Goal: Information Seeking & Learning: Learn about a topic

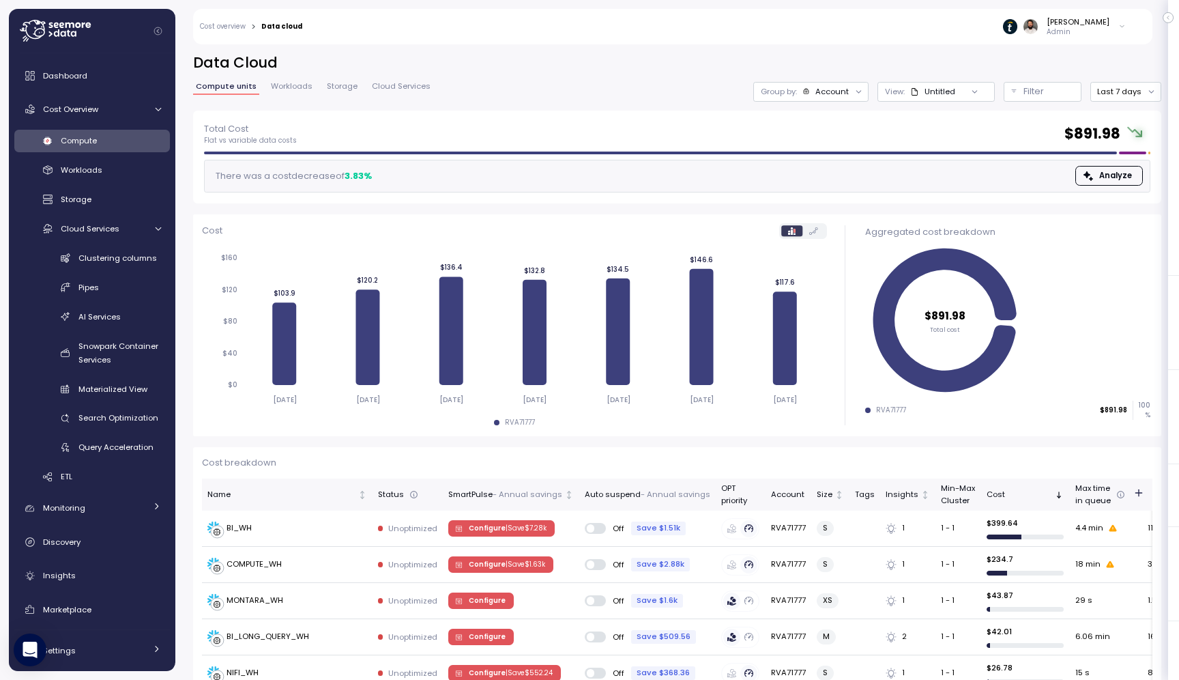
click at [840, 100] on div "Group by: Account" at bounding box center [810, 92] width 115 height 20
click at [826, 173] on p "Compute unit" at bounding box center [823, 167] width 54 height 11
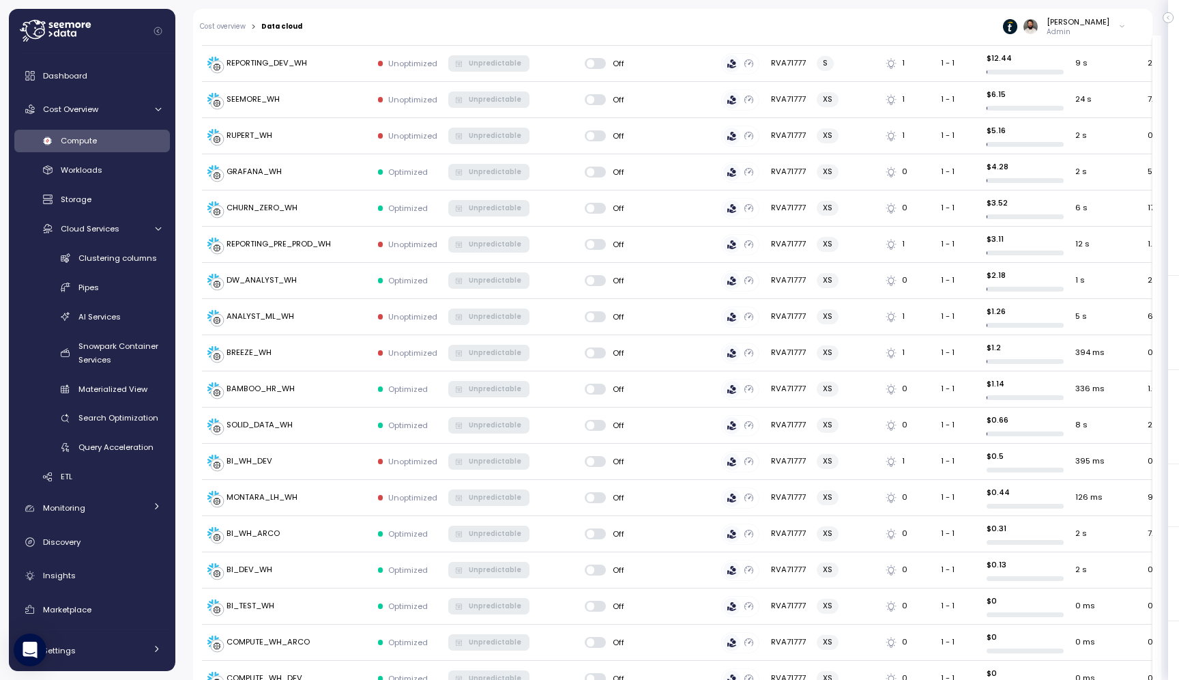
scroll to position [787, 0]
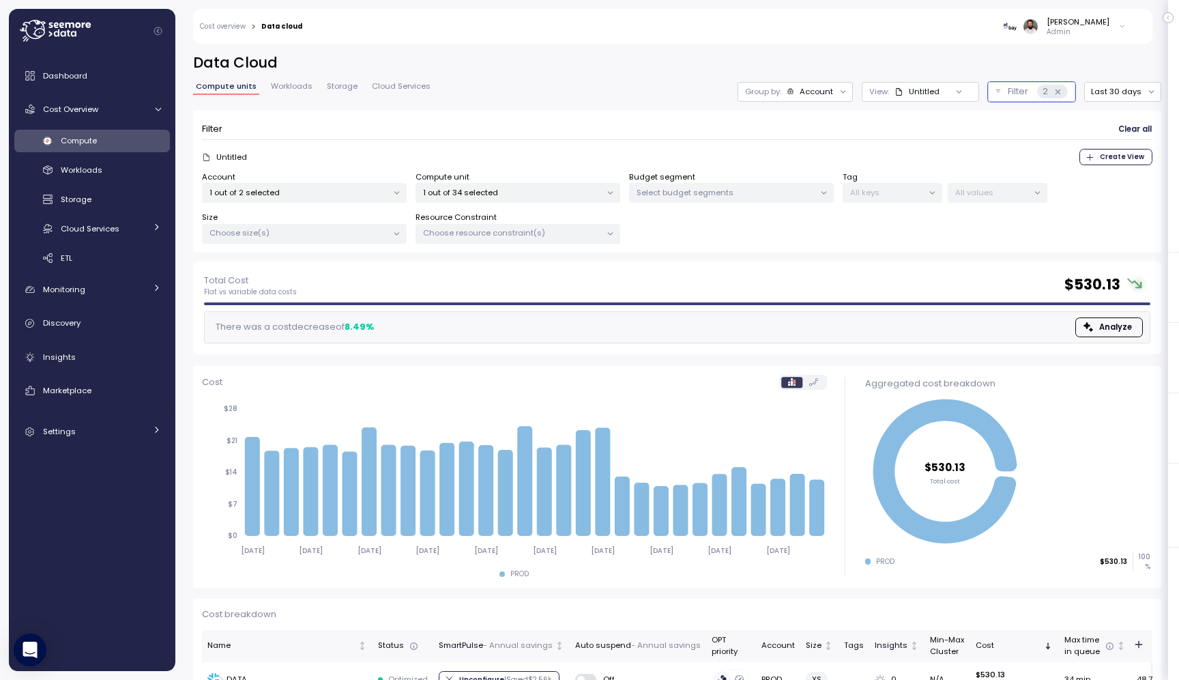
scroll to position [45, 0]
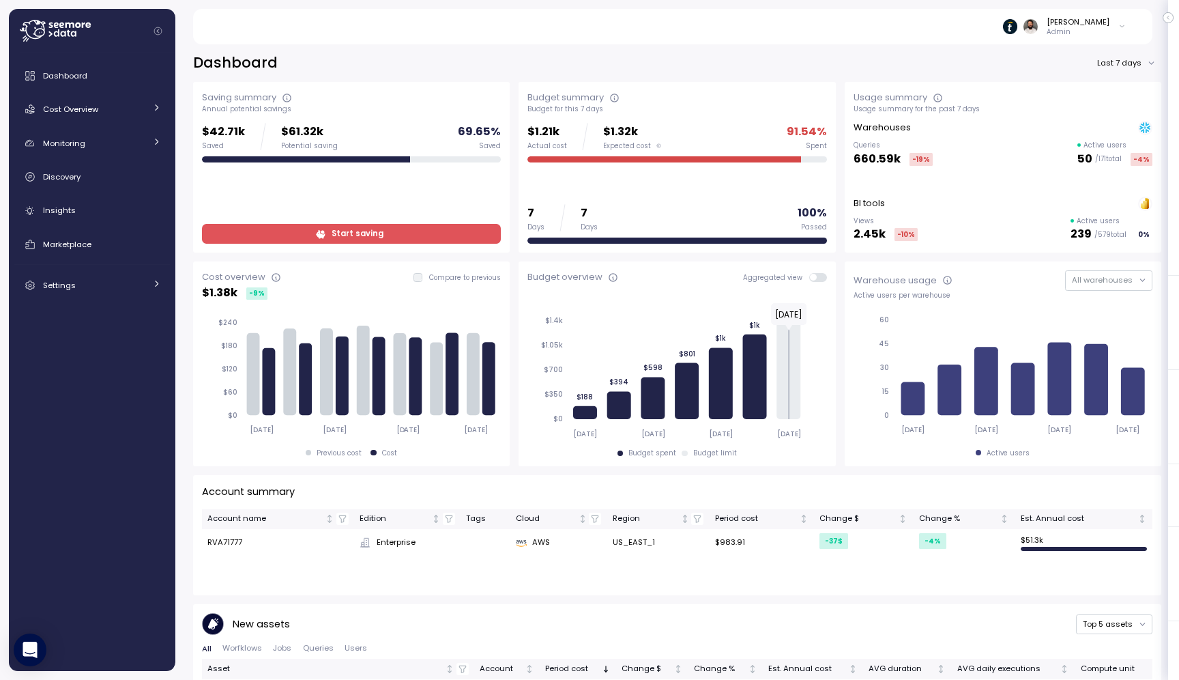
click at [272, 235] on span "Start saving" at bounding box center [349, 233] width 281 height 18
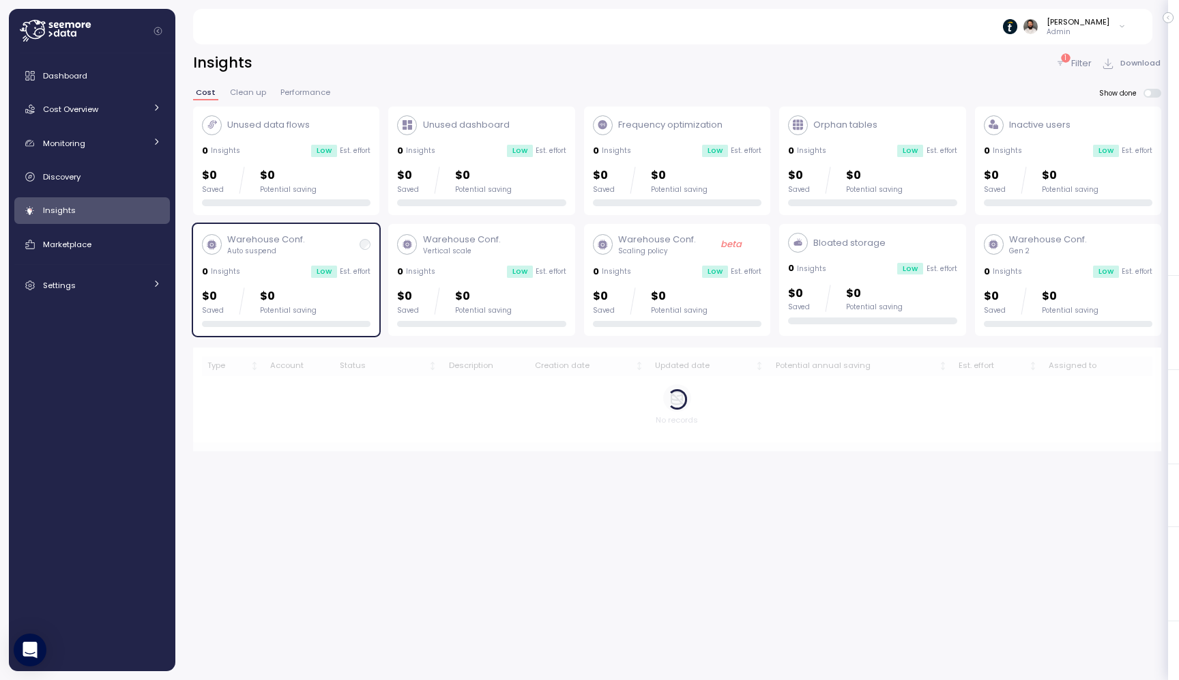
scroll to position [35, 0]
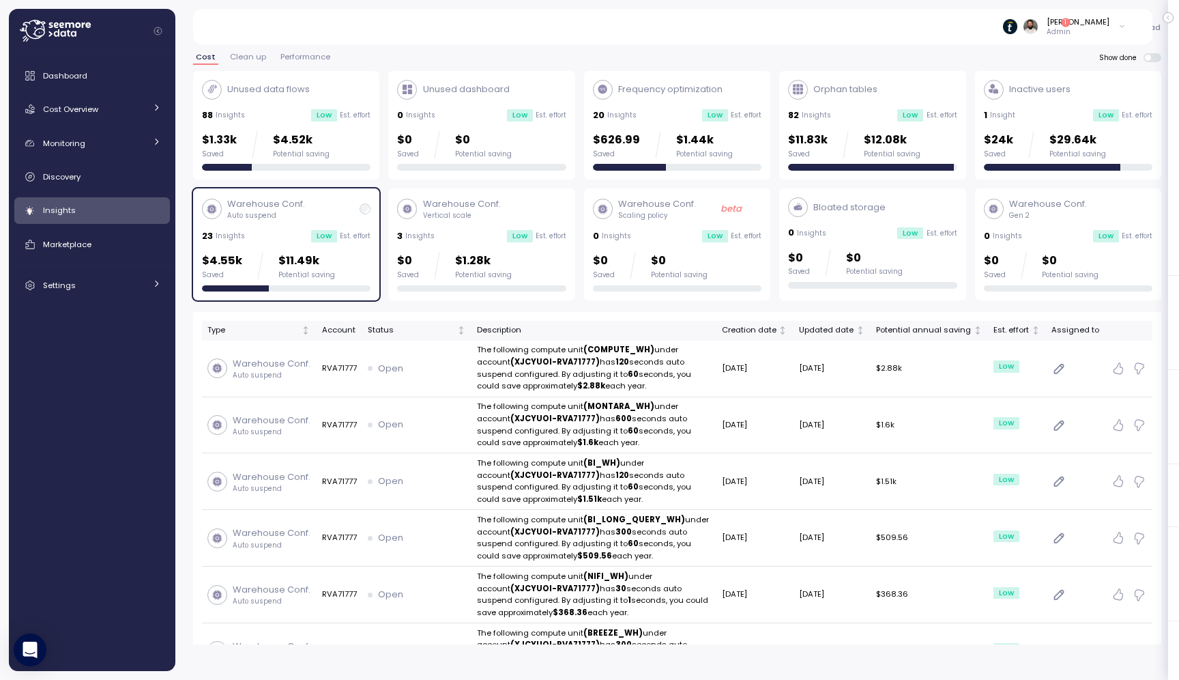
click at [704, 141] on div "$24k Saved $29.64k Potential saving" at bounding box center [1045, 144] width 122 height 27
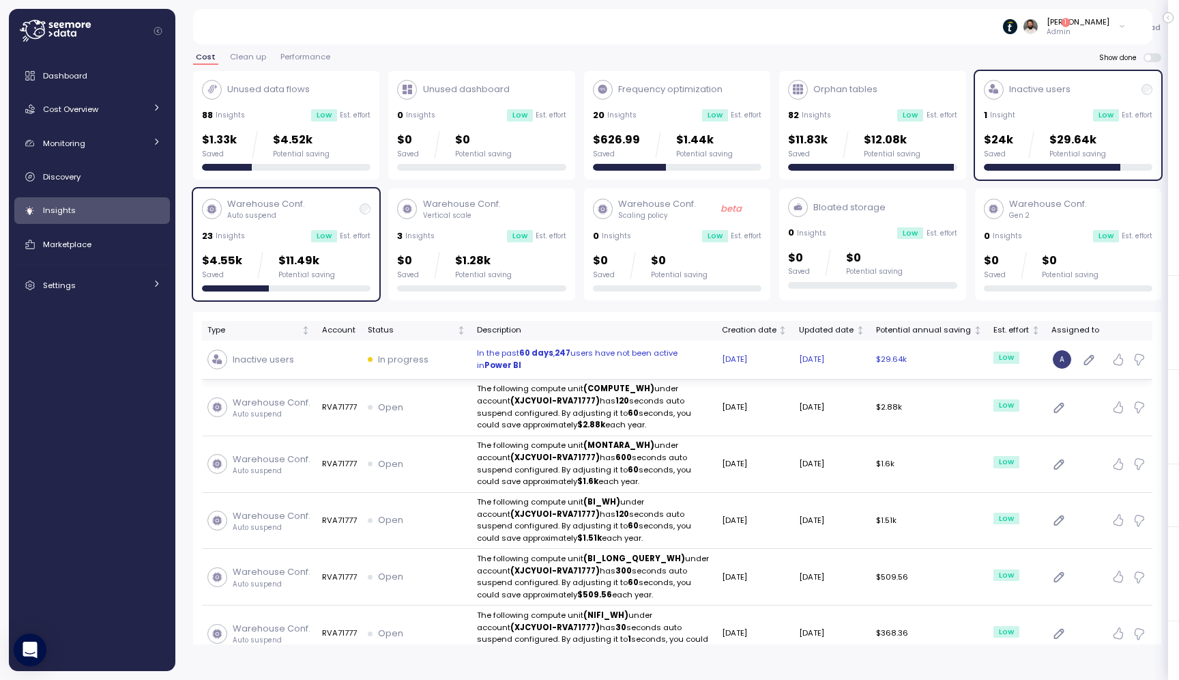
click at [650, 358] on p "In the past 60 days , 247 users have not been active in Power BI" at bounding box center [594, 359] width 234 height 24
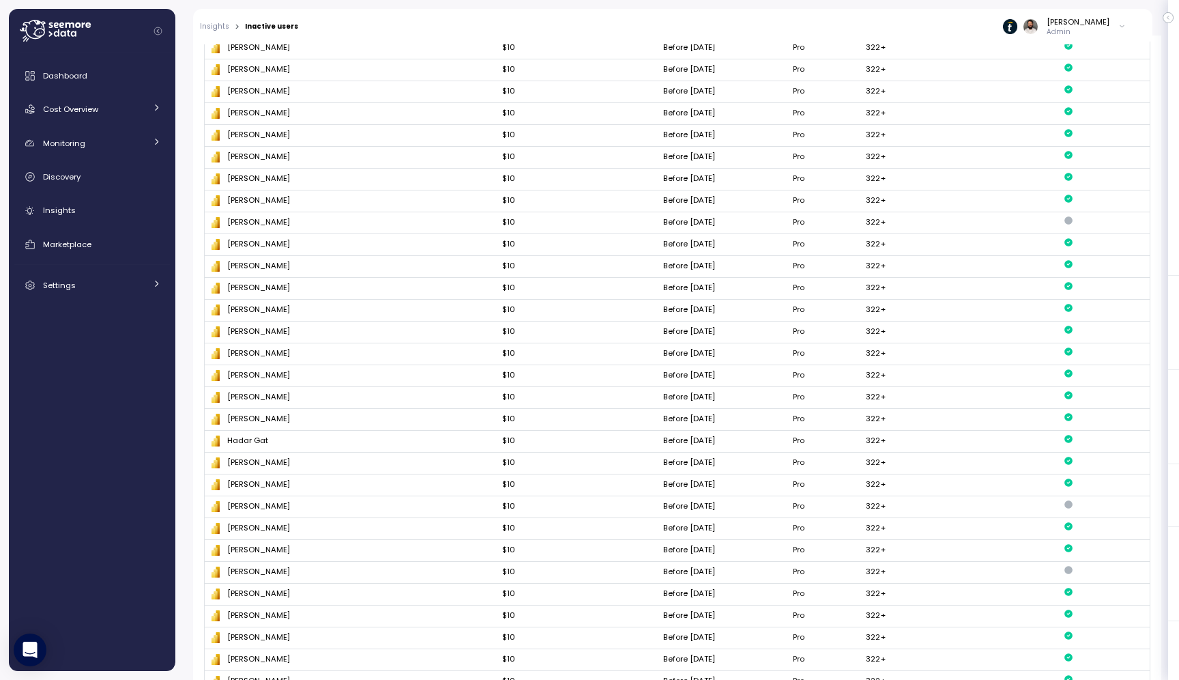
scroll to position [83, 0]
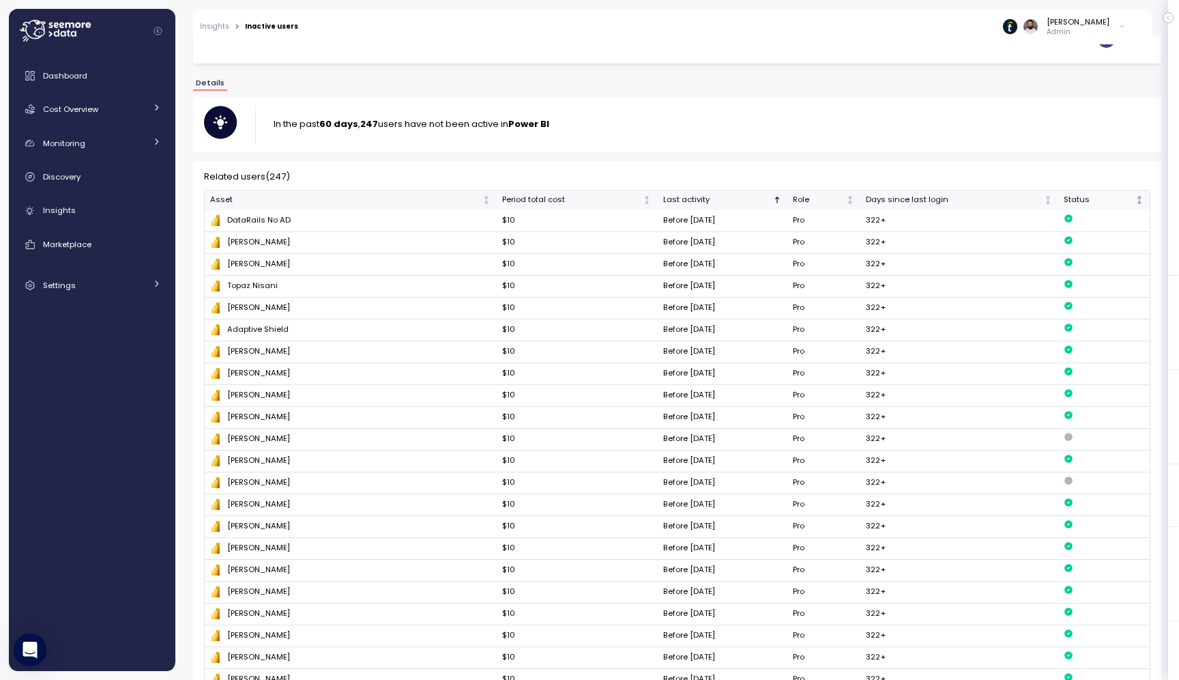
click at [704, 203] on div "Status" at bounding box center [1098, 200] width 69 height 12
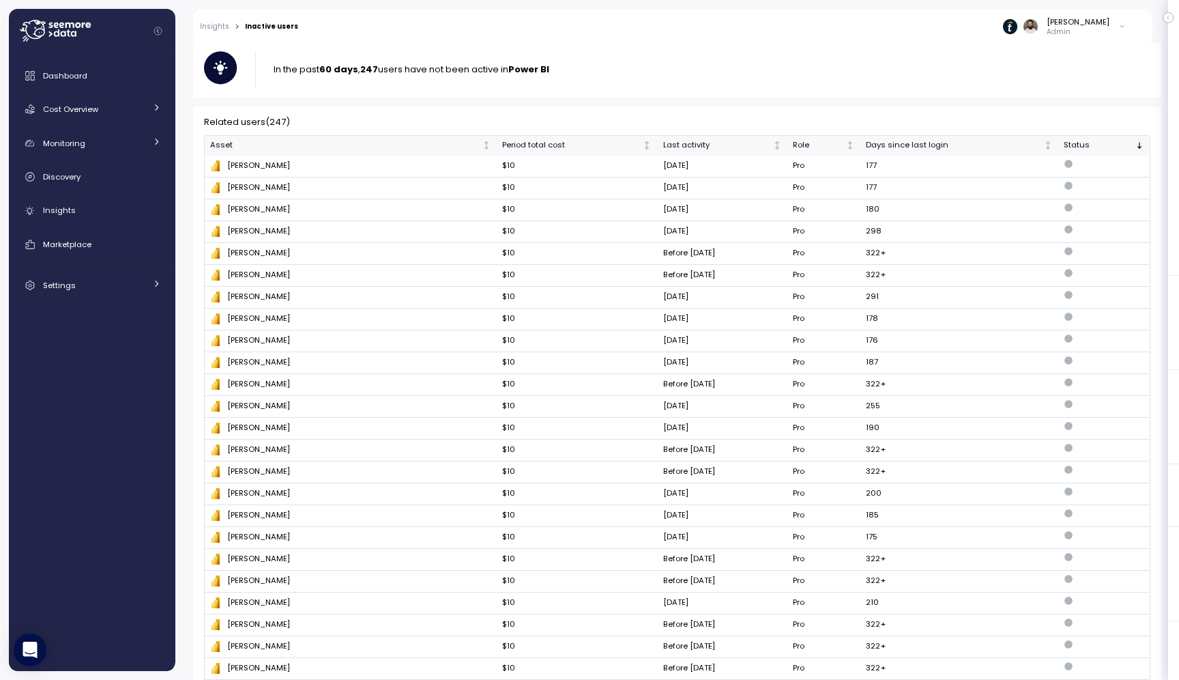
scroll to position [150, 0]
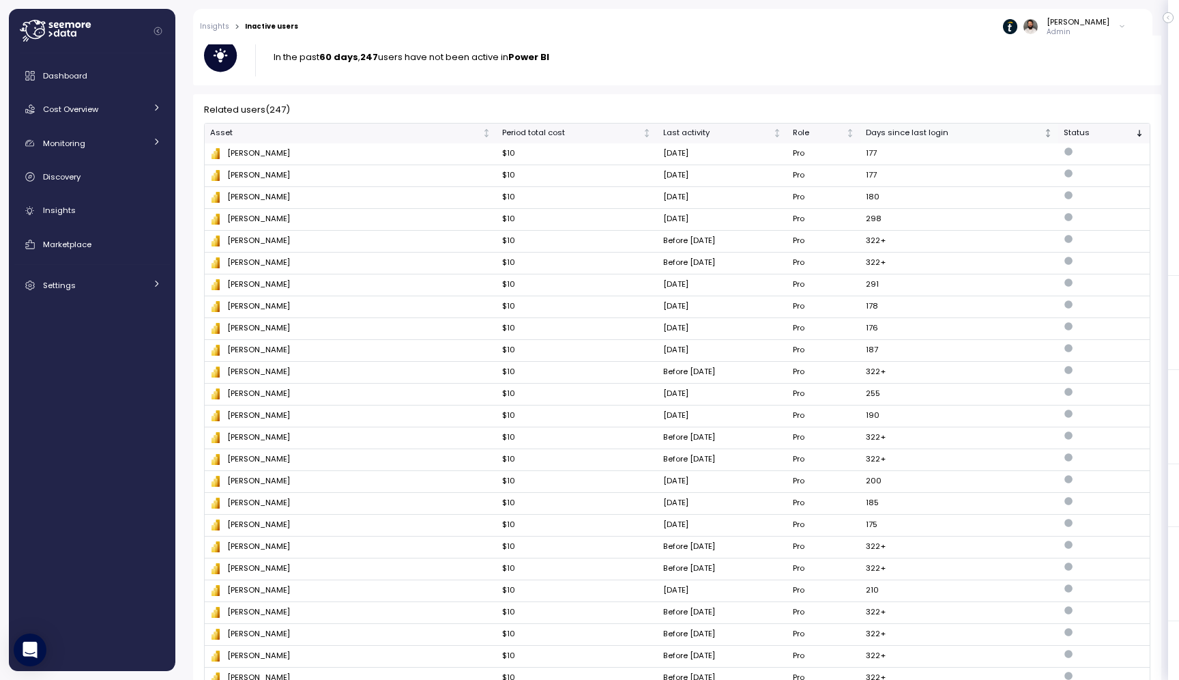
click at [704, 124] on th "Days since last login" at bounding box center [959, 134] width 198 height 20
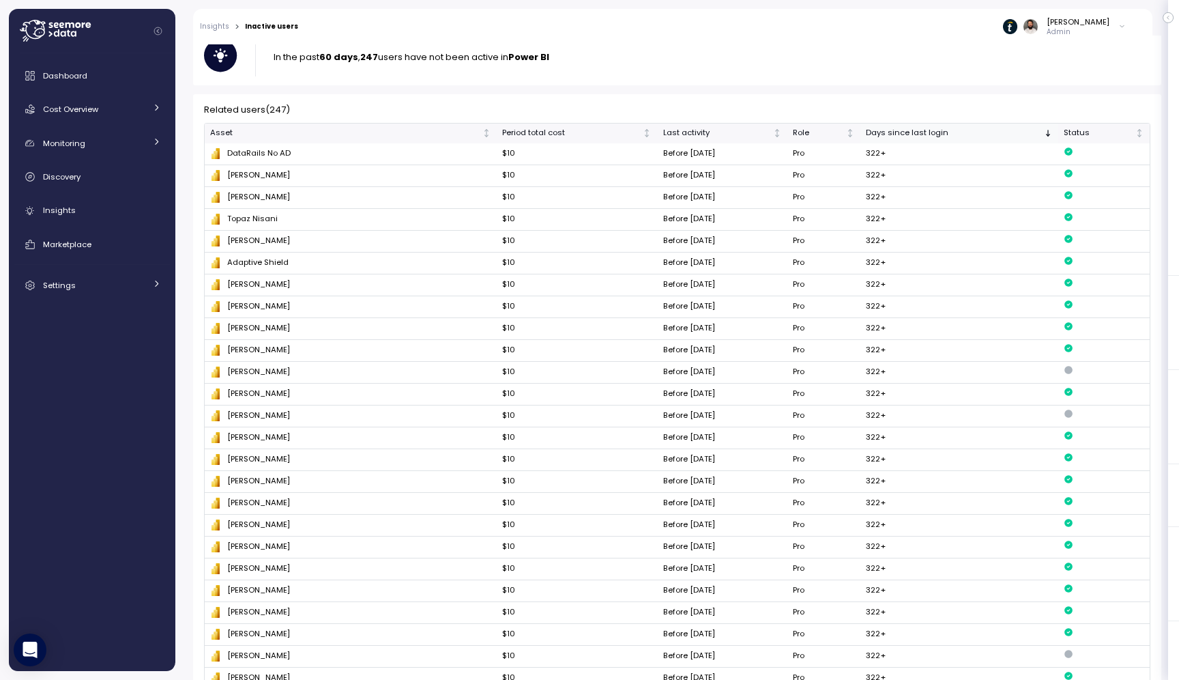
click at [704, 124] on th "Days since last login" at bounding box center [959, 134] width 198 height 20
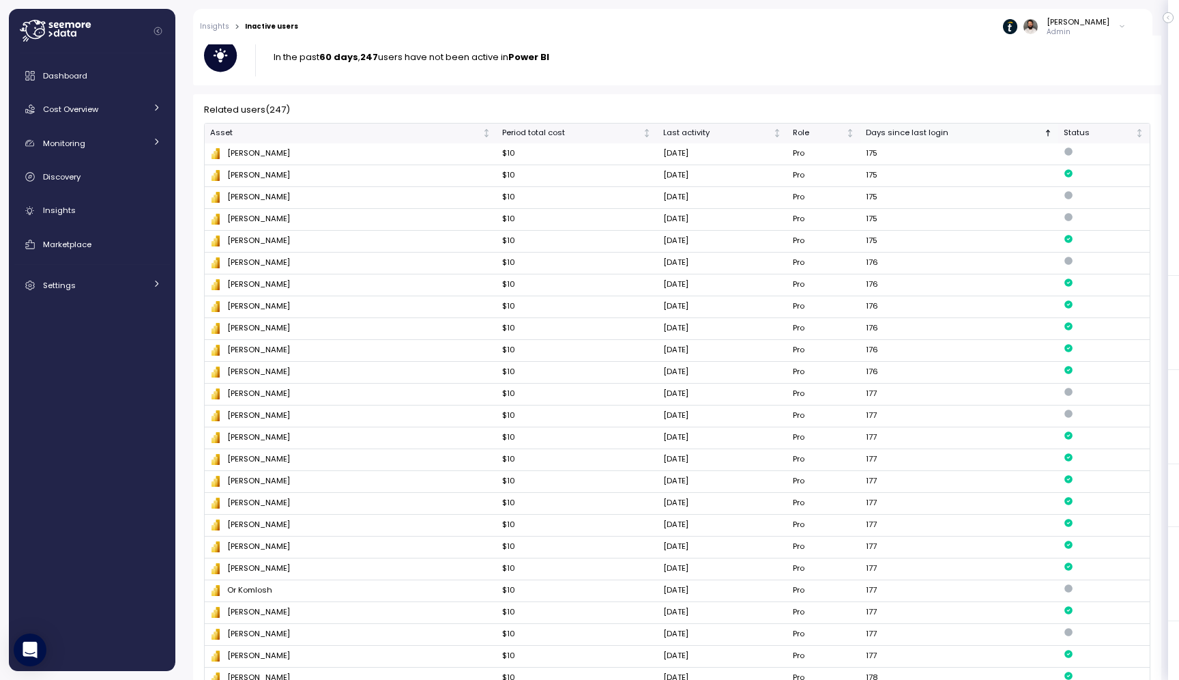
click at [704, 132] on div "Days since last login" at bounding box center [953, 133] width 175 height 12
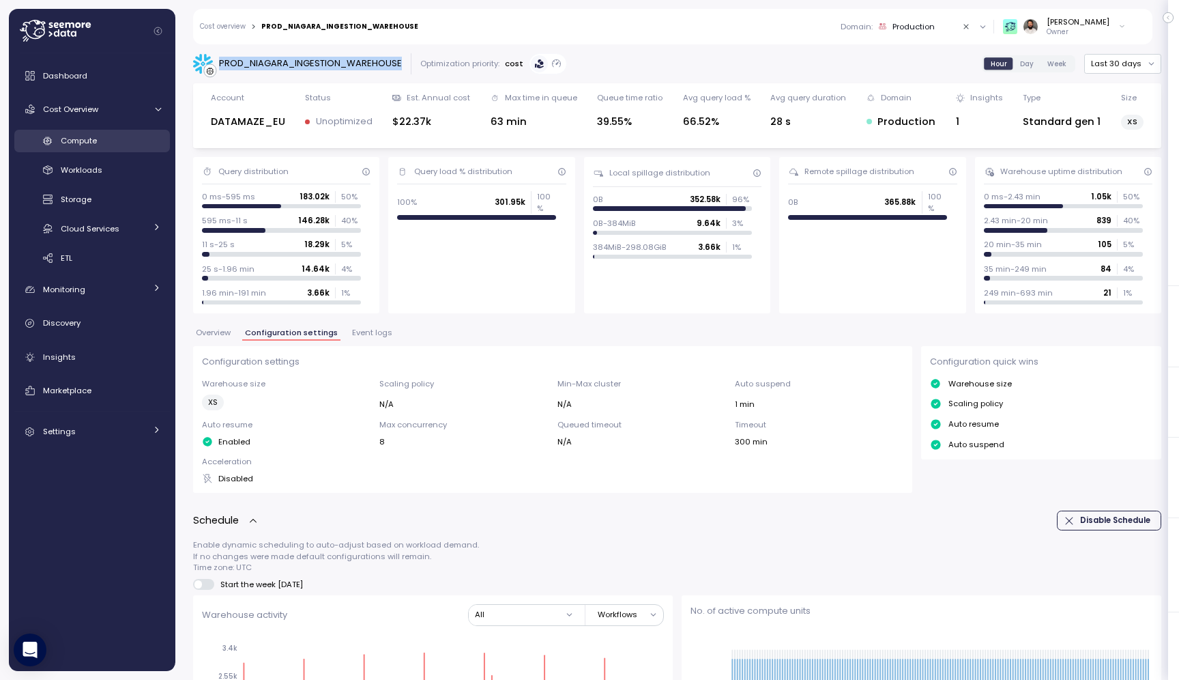
click at [141, 134] on div "Compute" at bounding box center [111, 141] width 100 height 14
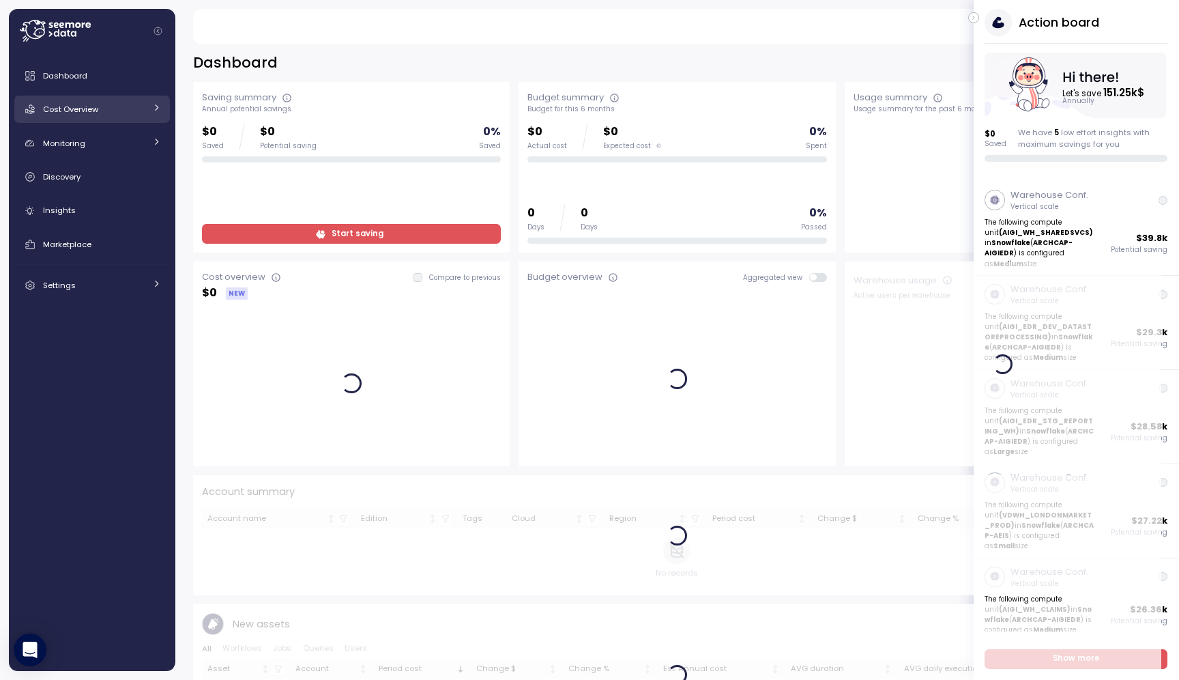
click at [126, 110] on div "Cost Overview" at bounding box center [94, 109] width 102 height 14
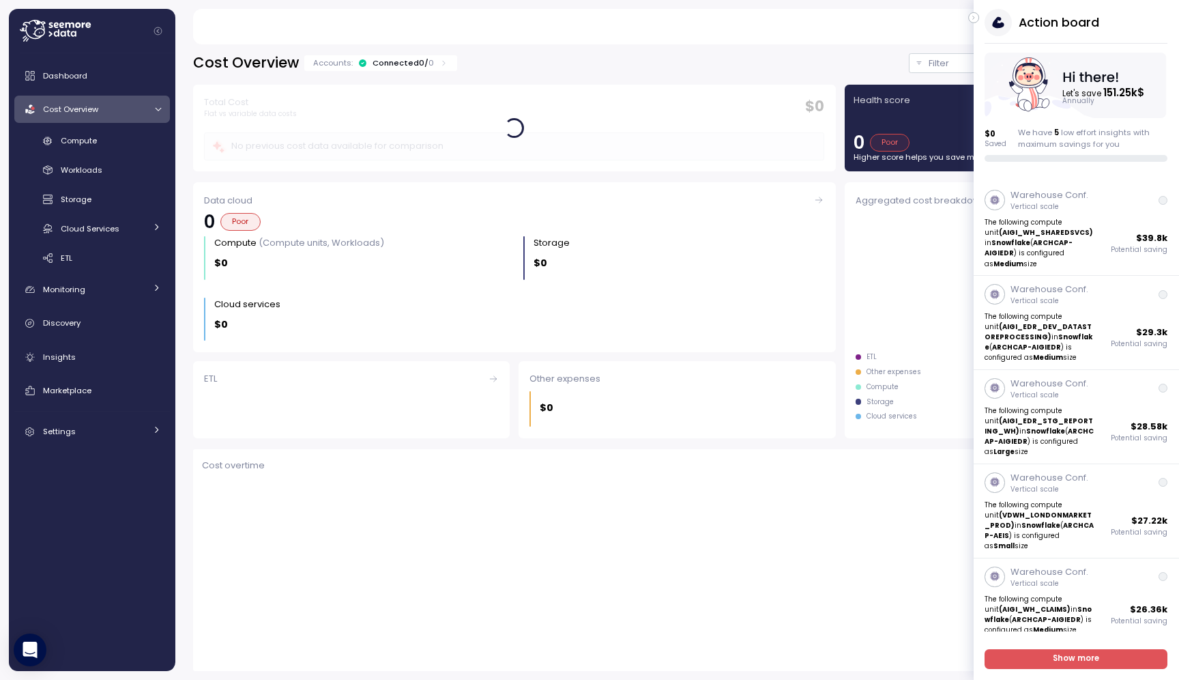
click at [976, 18] on icon "button" at bounding box center [974, 18] width 6 height 16
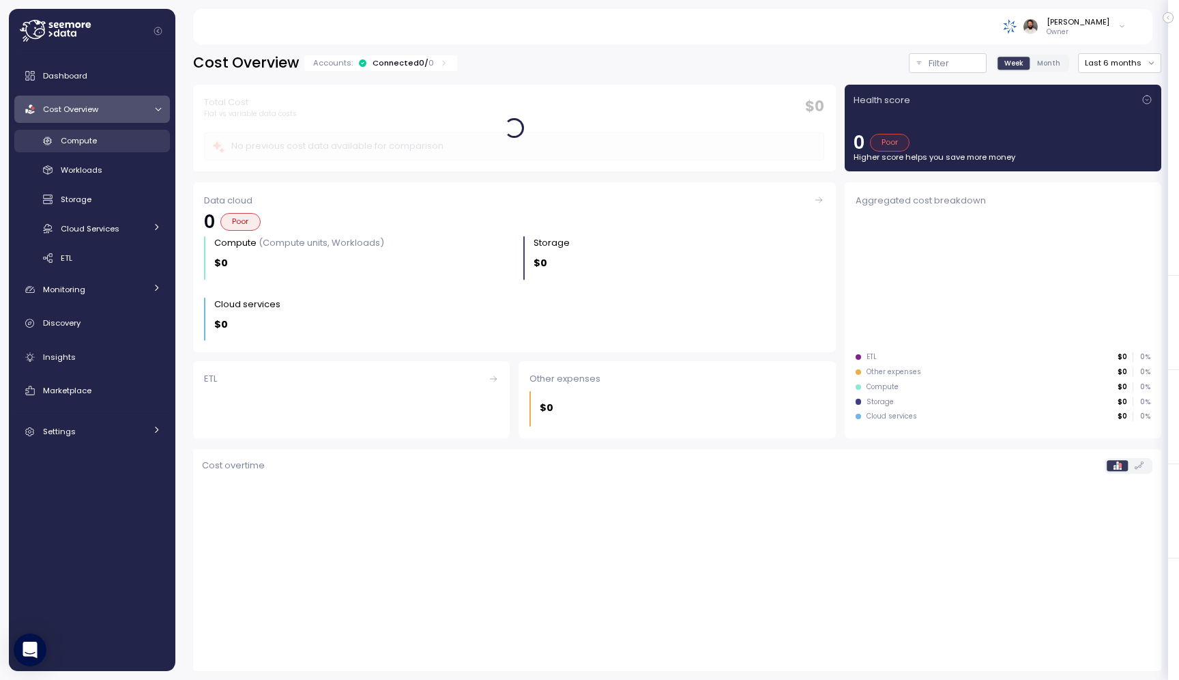
click at [62, 148] on link "Compute" at bounding box center [92, 141] width 156 height 23
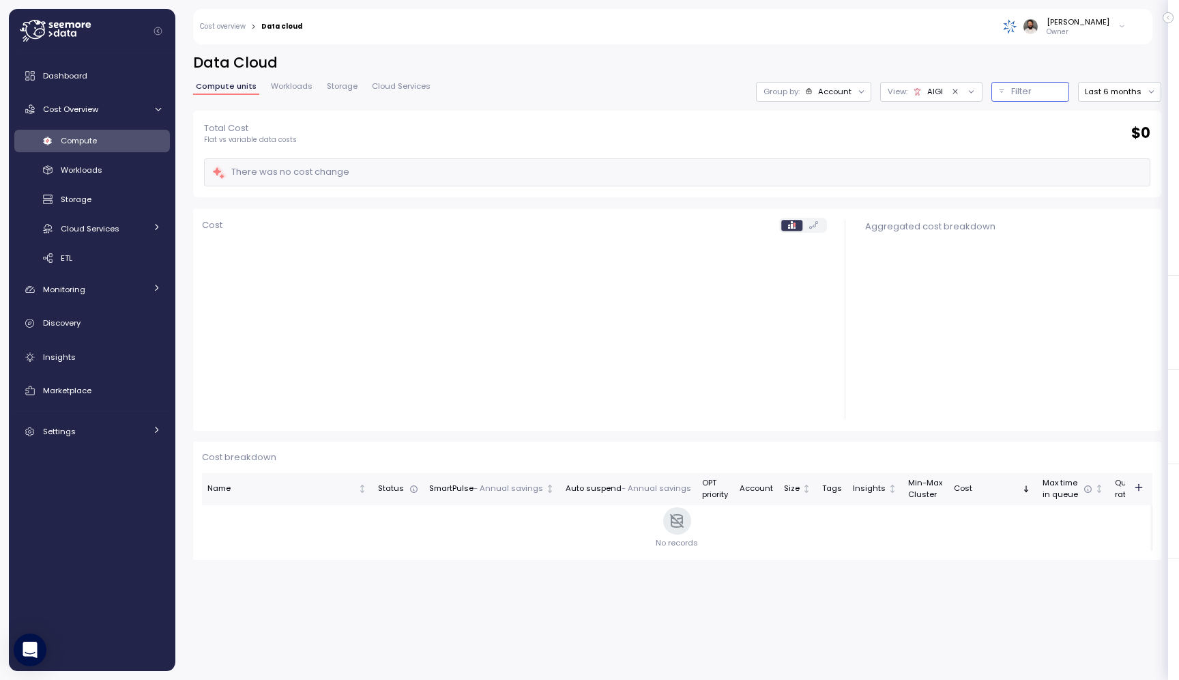
click at [1062, 89] on div "Filter" at bounding box center [1036, 92] width 50 height 14
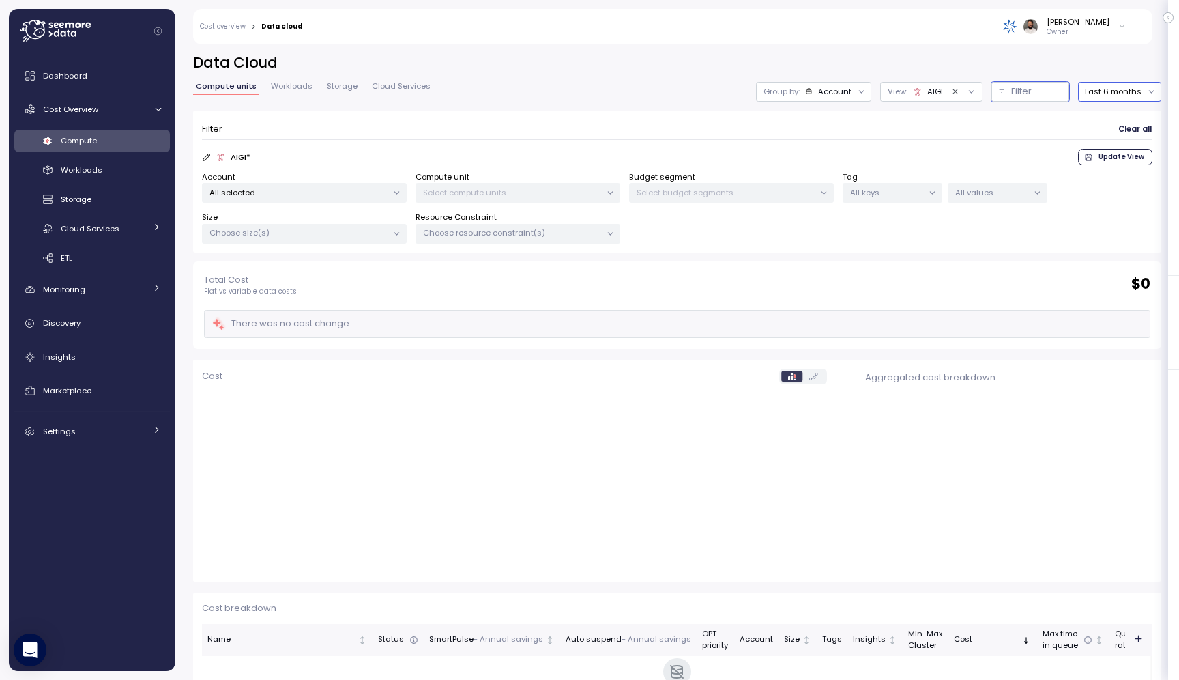
click at [1107, 89] on button "Last 6 months" at bounding box center [1119, 92] width 83 height 20
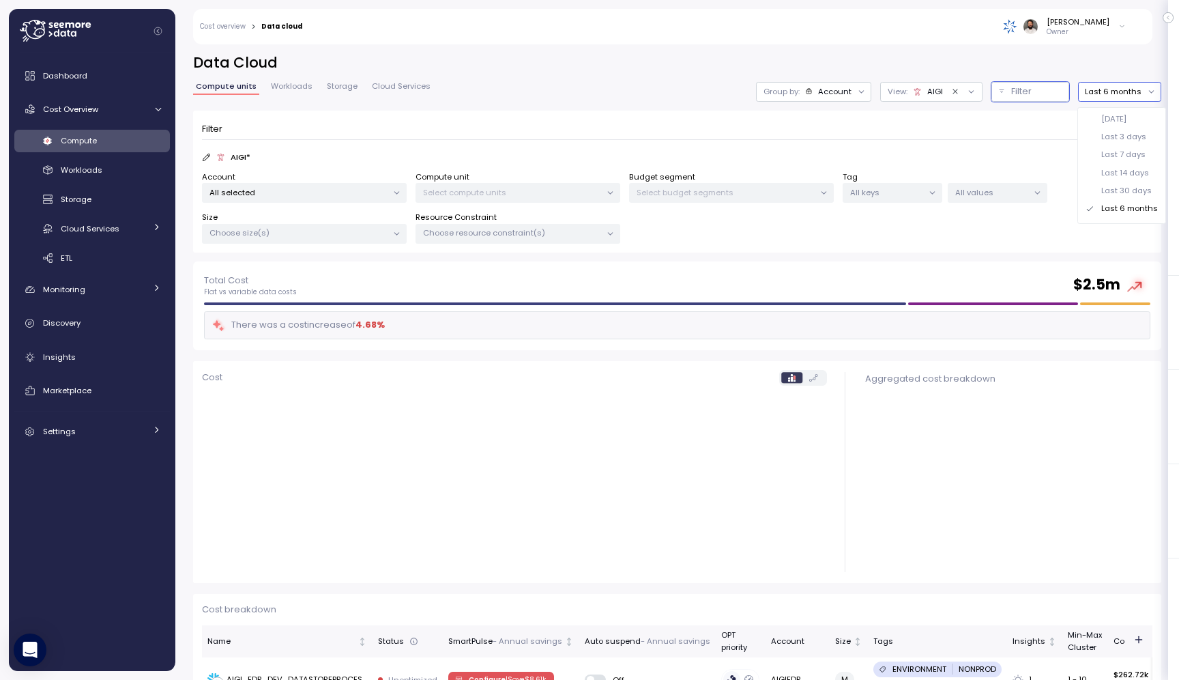
click at [1124, 188] on div "Last 30 days" at bounding box center [1126, 190] width 50 height 11
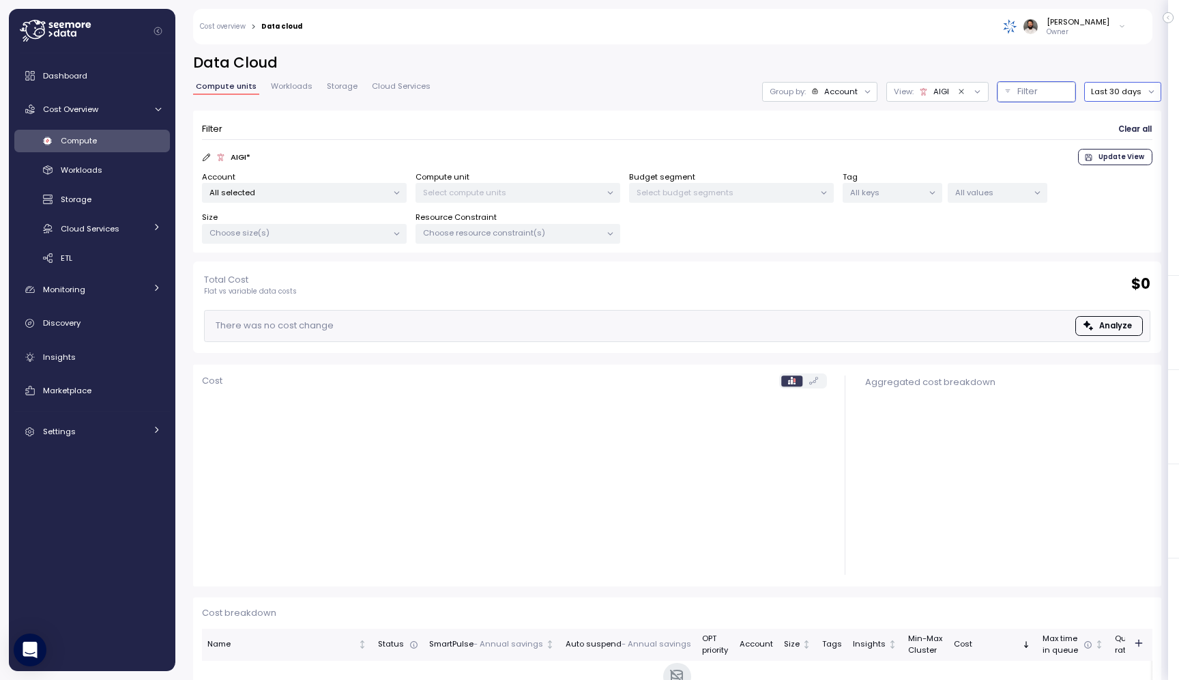
click at [966, 89] on icon "Clear value" at bounding box center [961, 91] width 9 height 9
click at [843, 96] on div "Account" at bounding box center [825, 91] width 33 height 11
click at [847, 54] on h2 "Data Cloud" at bounding box center [677, 63] width 968 height 20
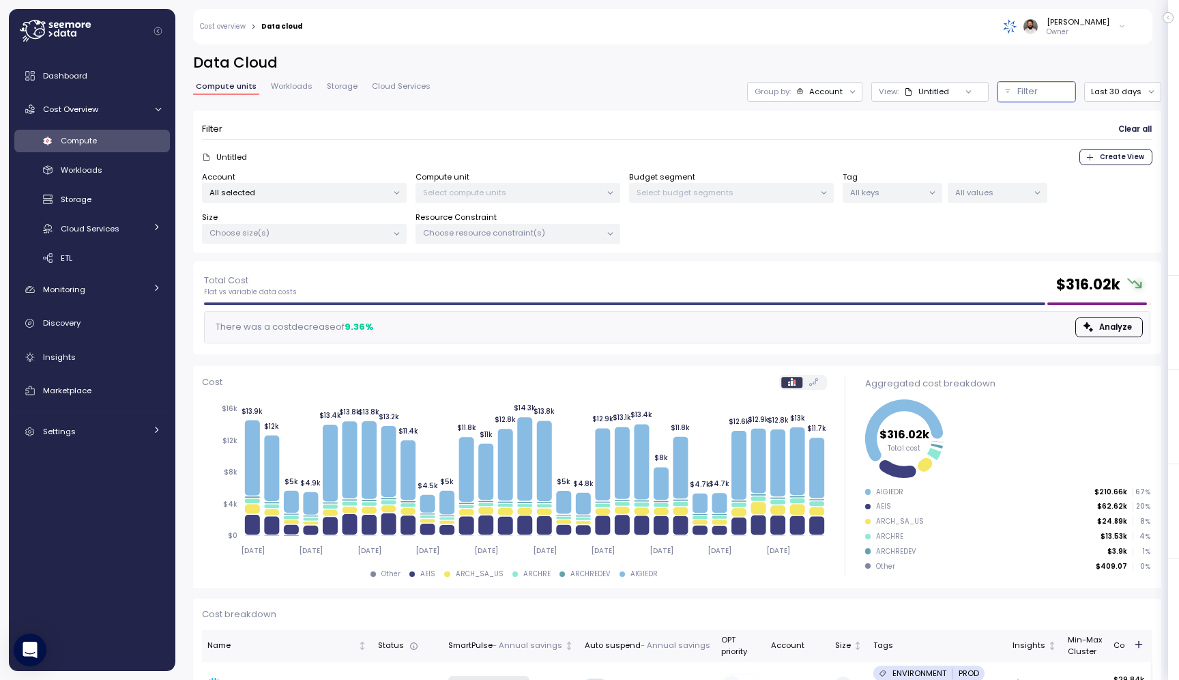
click at [330, 199] on div "All selected" at bounding box center [304, 193] width 205 height 20
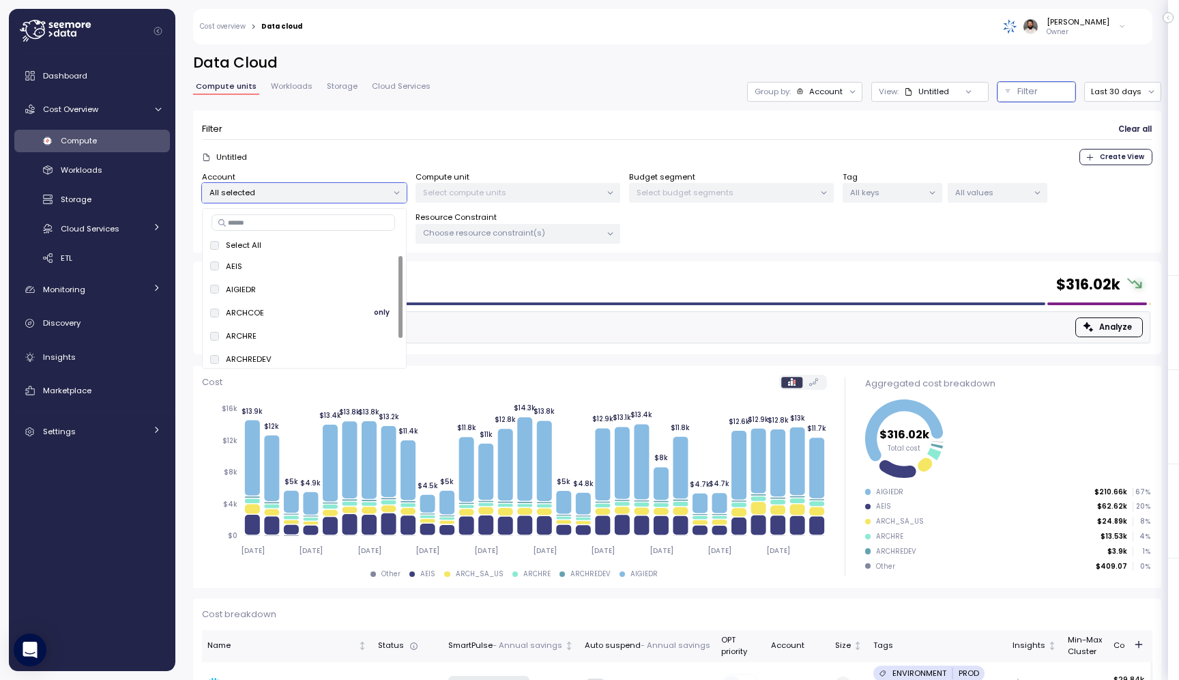
scroll to position [29, 0]
click at [377, 285] on span "only" at bounding box center [382, 283] width 16 height 15
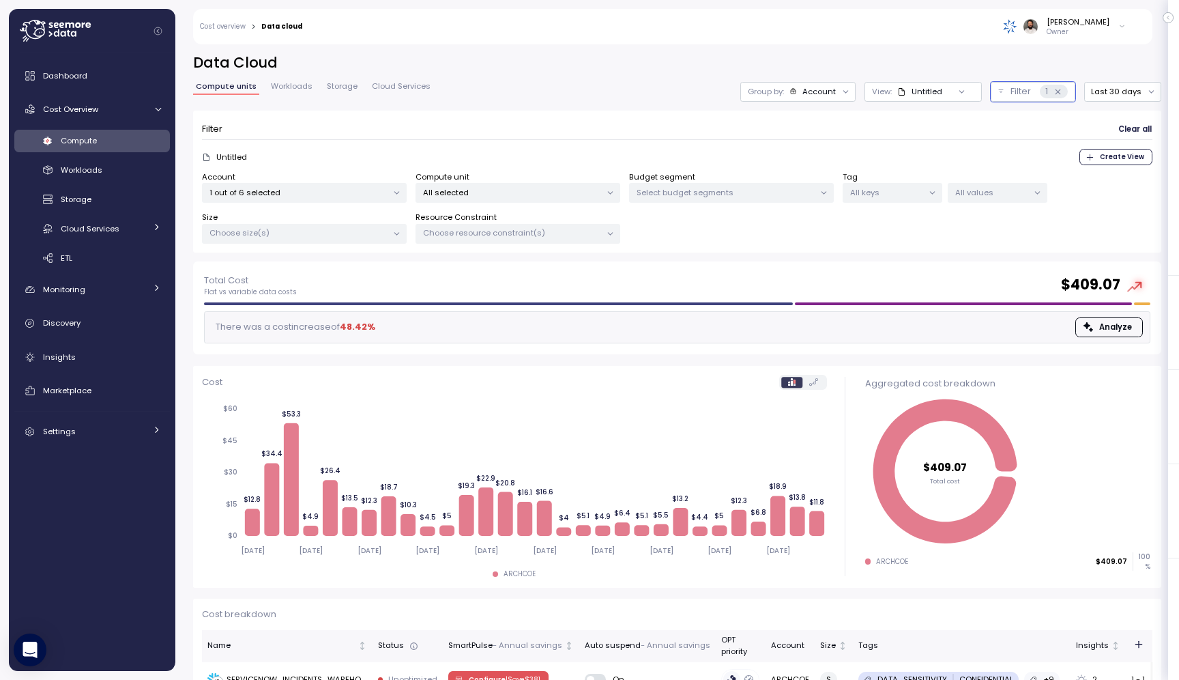
click at [727, 267] on div "Total Cost Flat vs variable data costs $ 409.07 There was a cost increase of 48…" at bounding box center [677, 307] width 968 height 93
click at [835, 92] on div "Account" at bounding box center [818, 91] width 33 height 11
click at [828, 164] on p "Compute unit" at bounding box center [812, 167] width 54 height 11
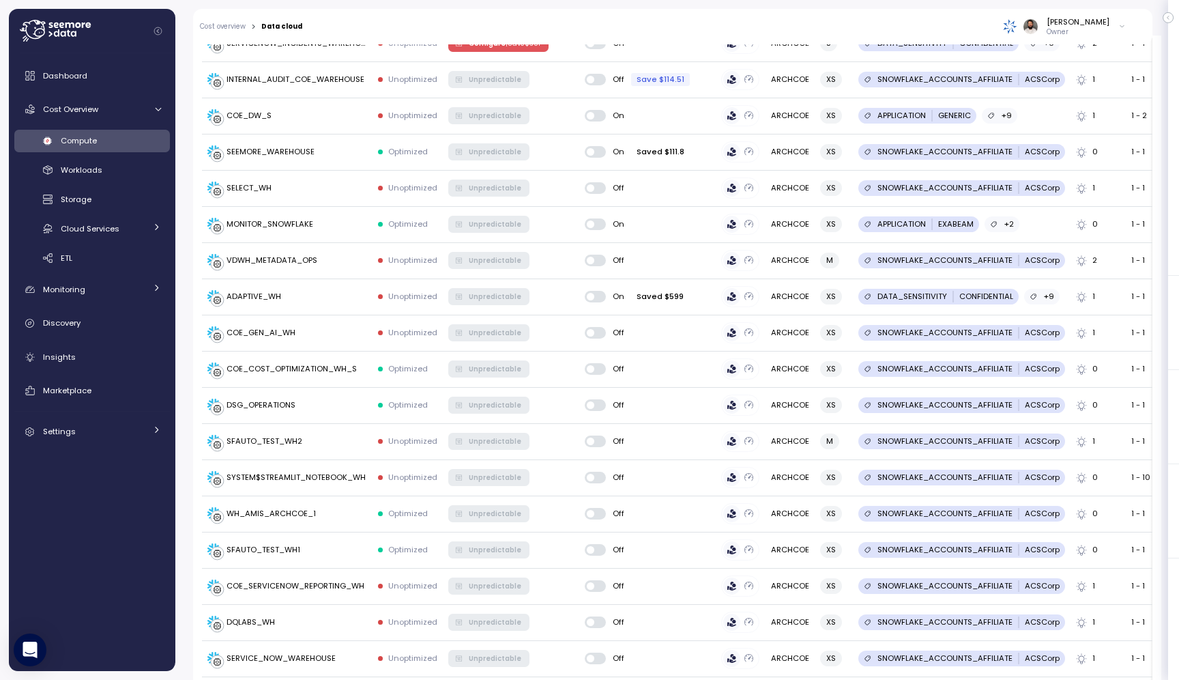
scroll to position [493, 0]
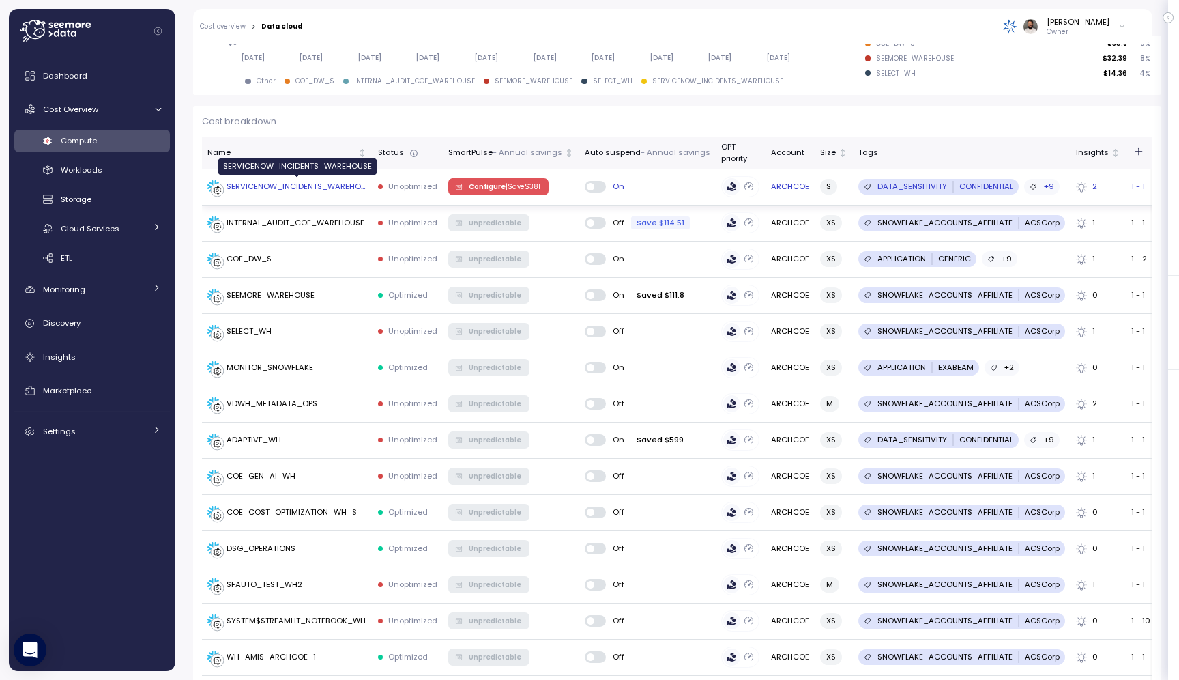
click at [313, 190] on div "SERVICENOW_INCIDENTS_WAREHOUSE" at bounding box center [297, 187] width 141 height 12
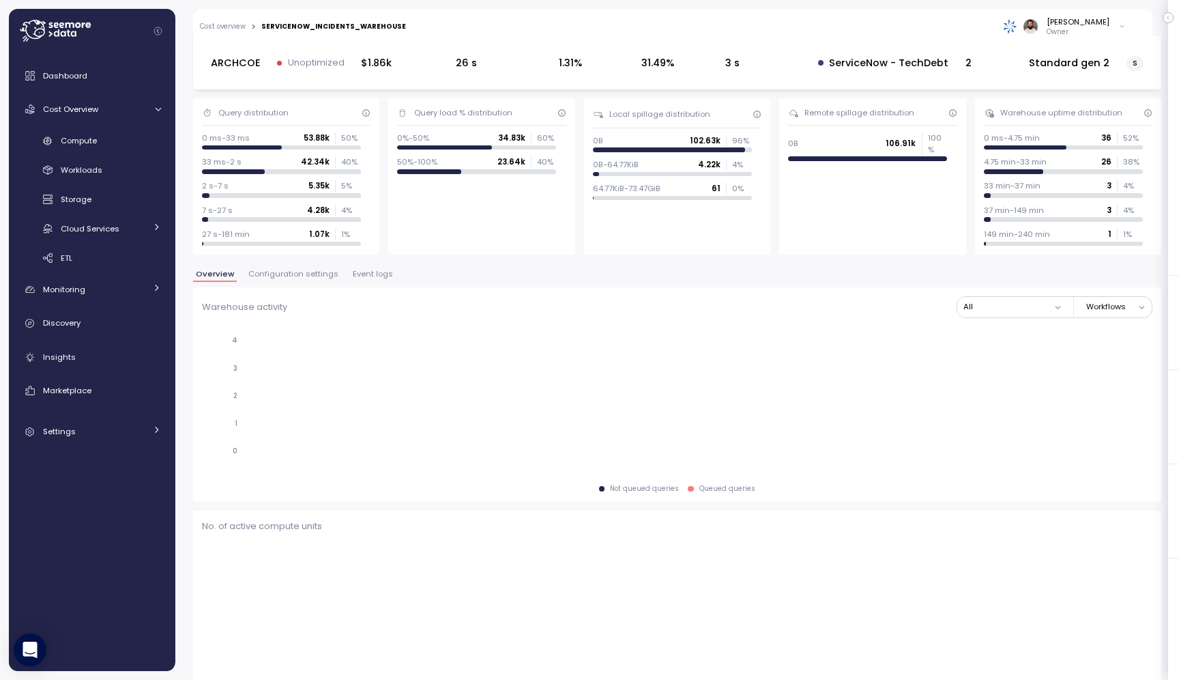
scroll to position [59, 0]
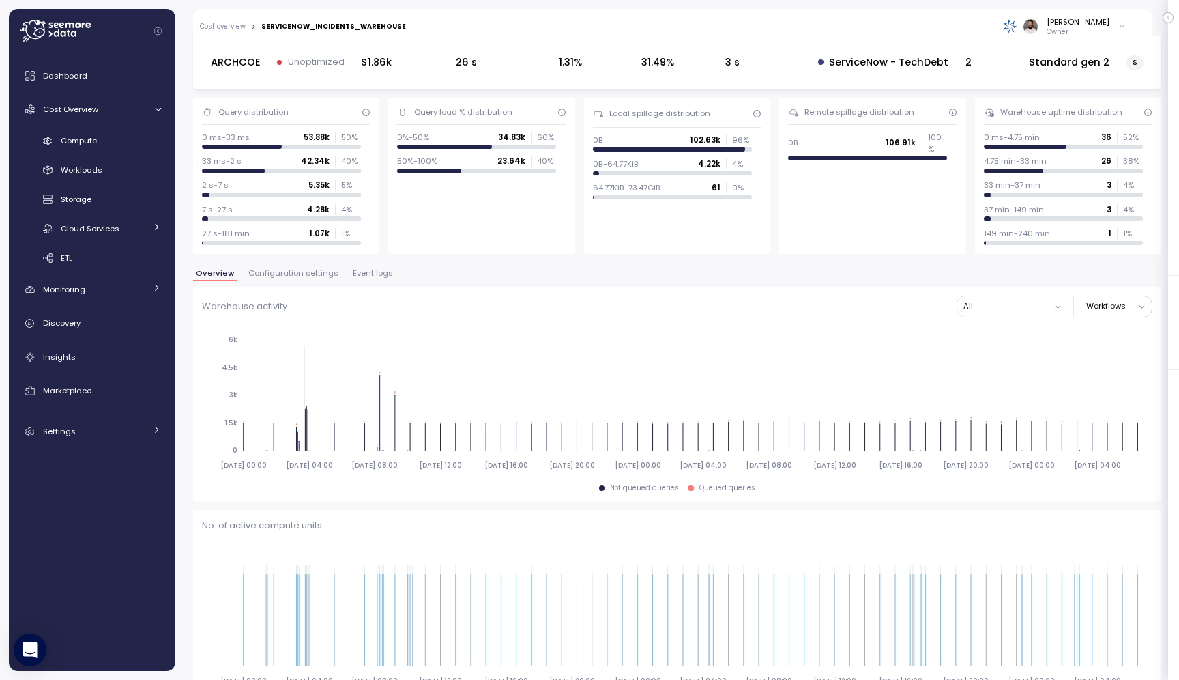
click at [357, 273] on span "Event logs" at bounding box center [373, 274] width 40 height 8
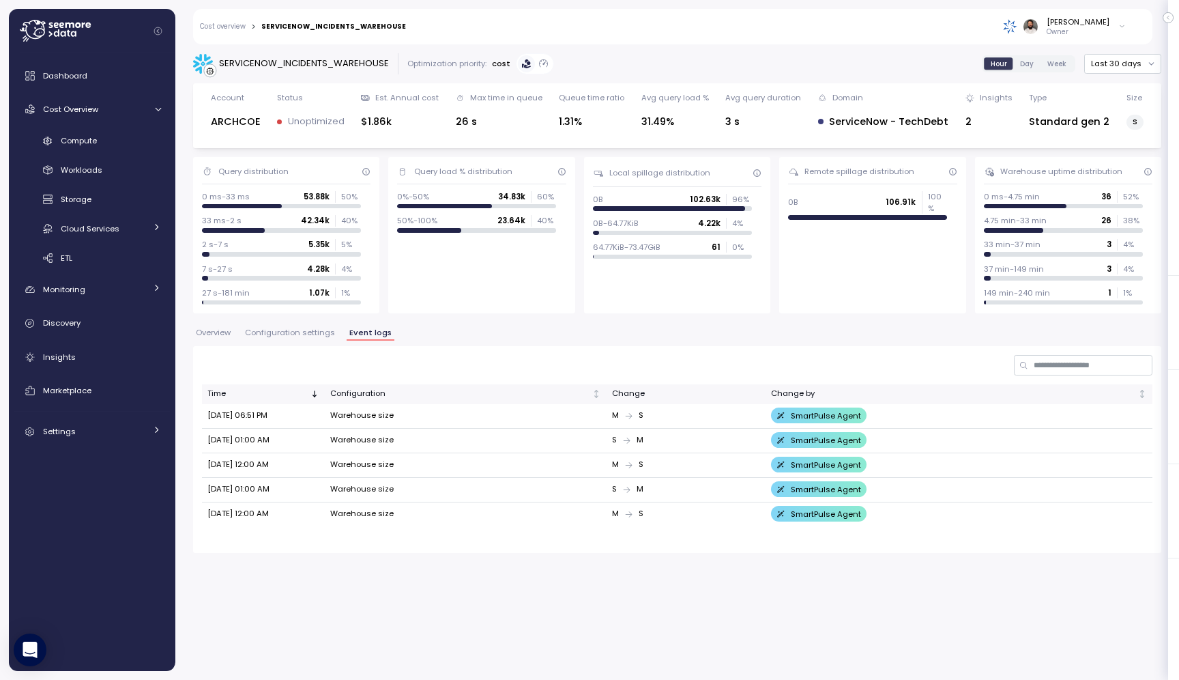
click at [306, 332] on span "Configuration settings" at bounding box center [290, 333] width 90 height 8
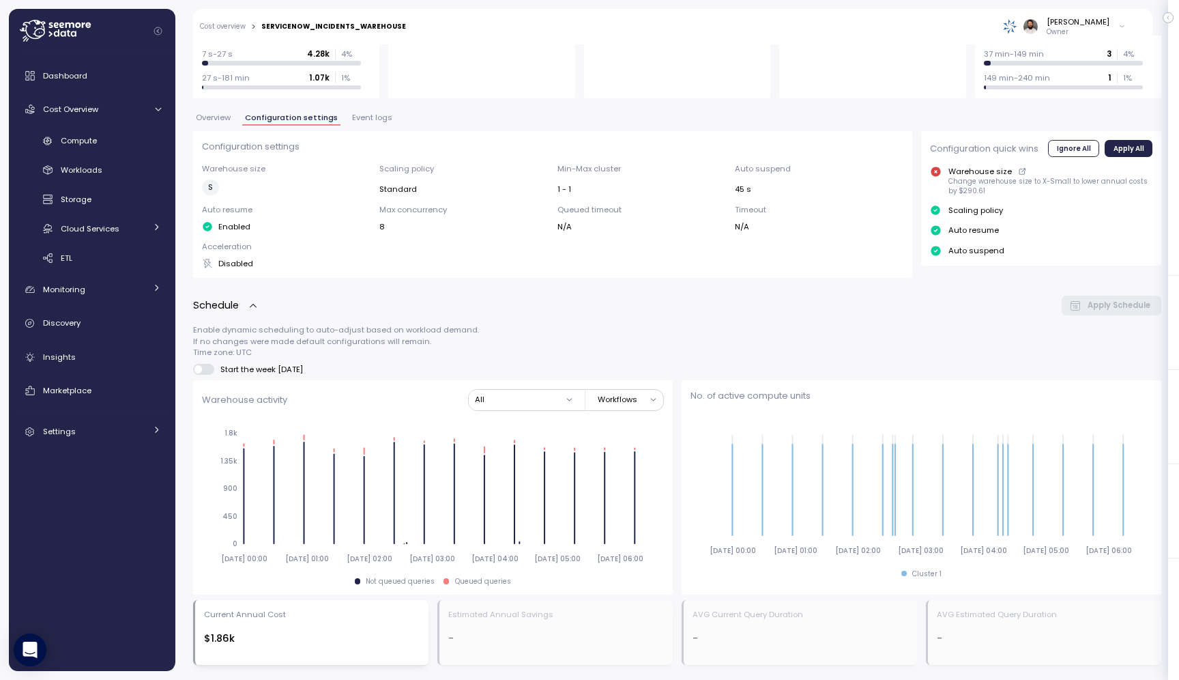
scroll to position [205, 0]
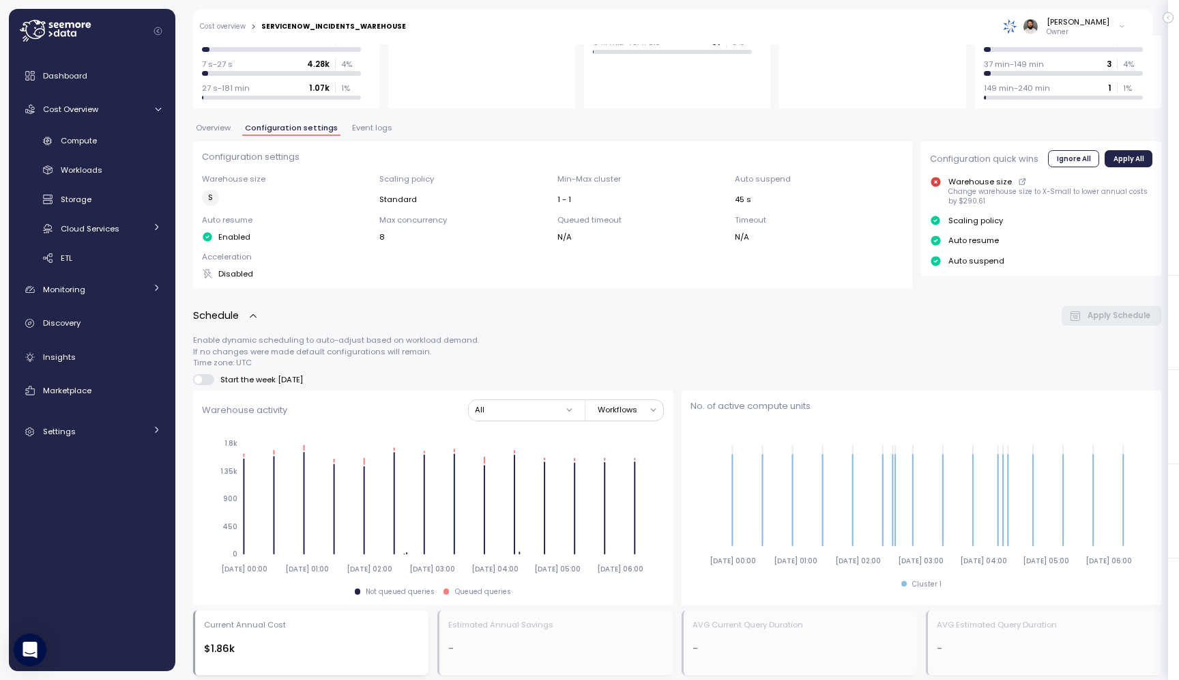
click at [207, 132] on span "Overview" at bounding box center [213, 128] width 35 height 8
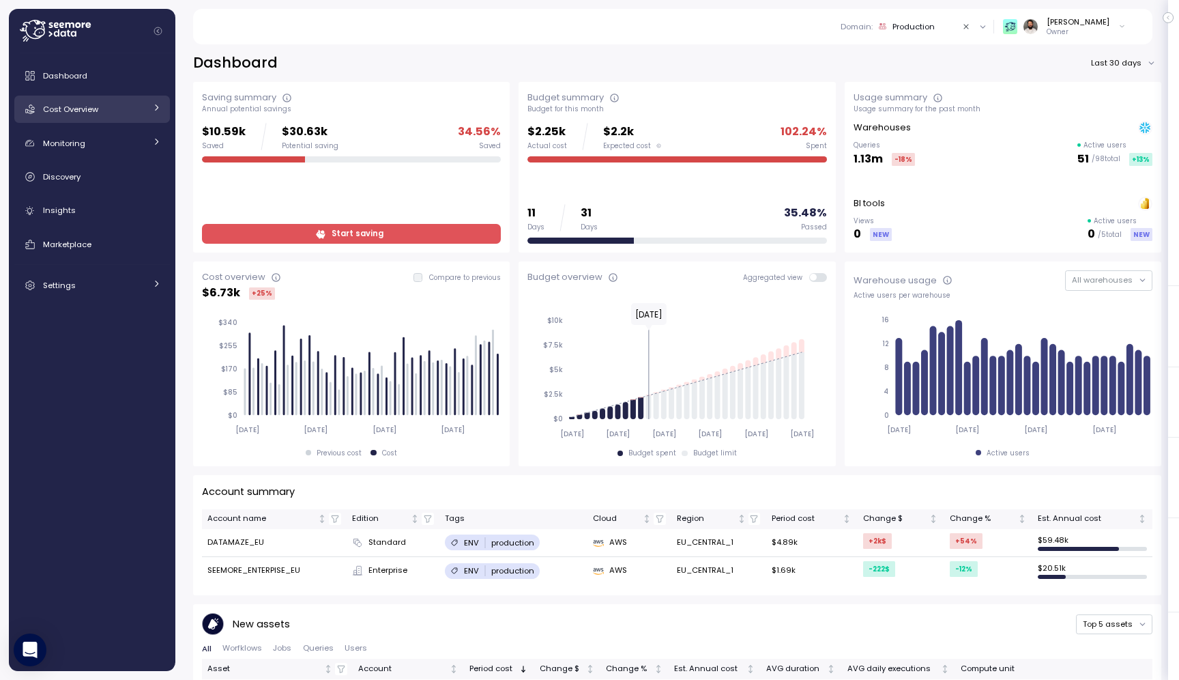
click at [132, 110] on div "Cost Overview" at bounding box center [94, 109] width 102 height 14
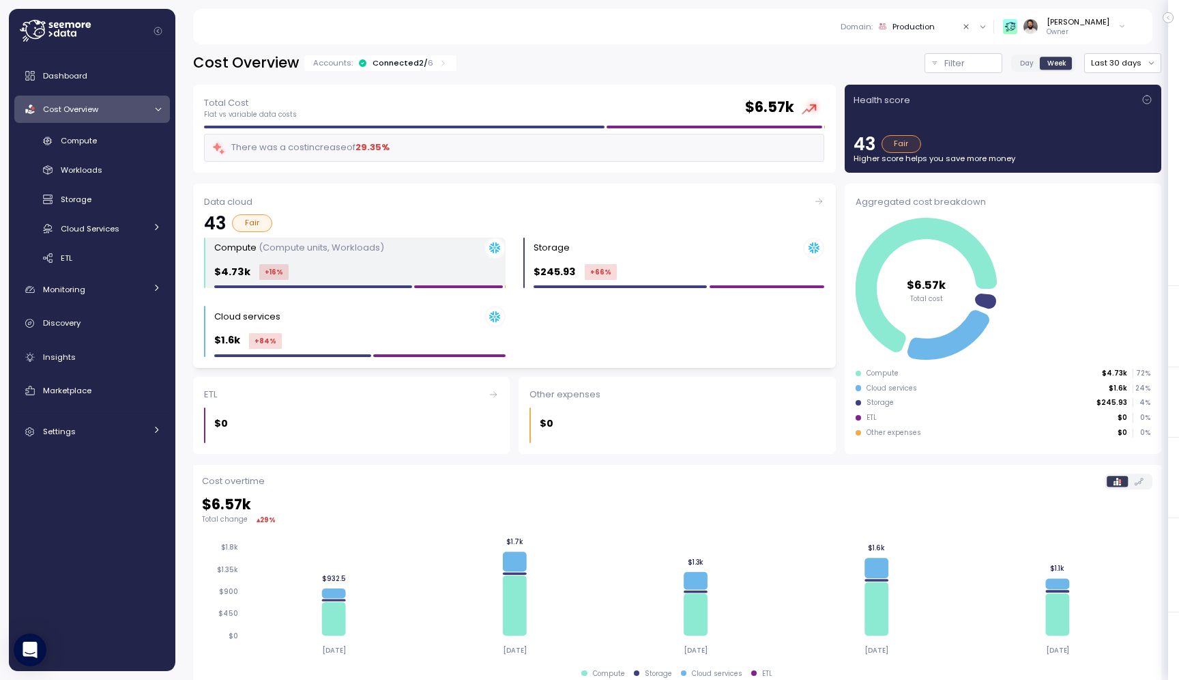
click at [381, 253] on p "(Compute units, Workloads)" at bounding box center [322, 247] width 126 height 13
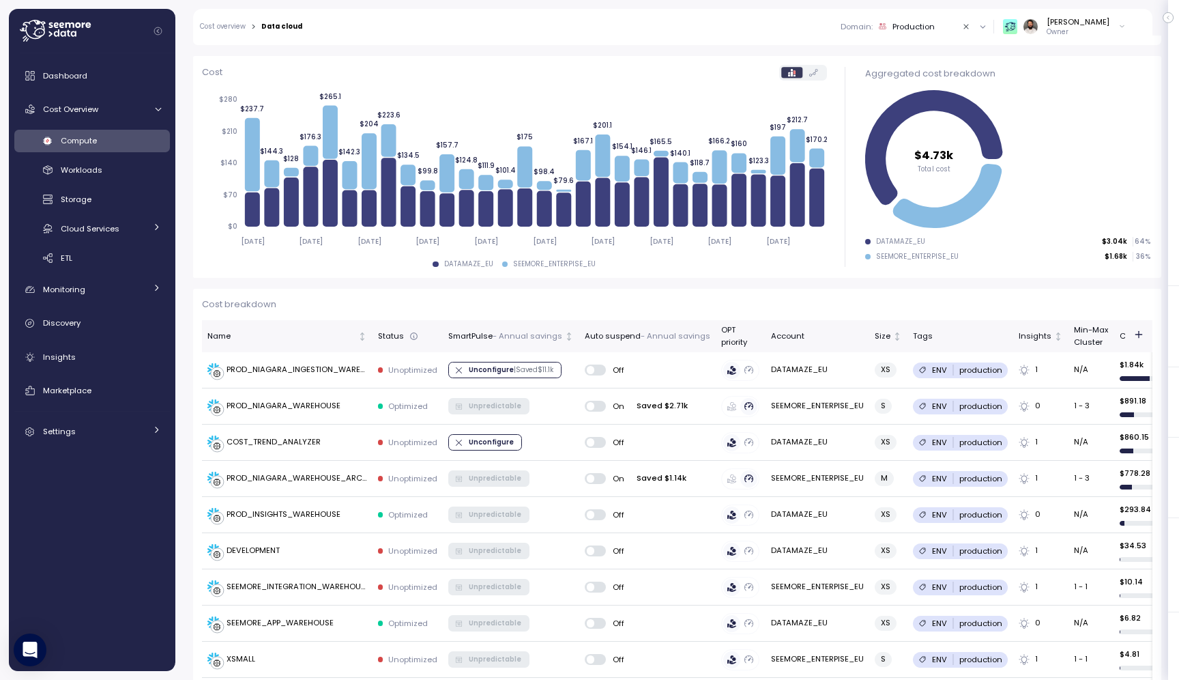
scroll to position [162, 0]
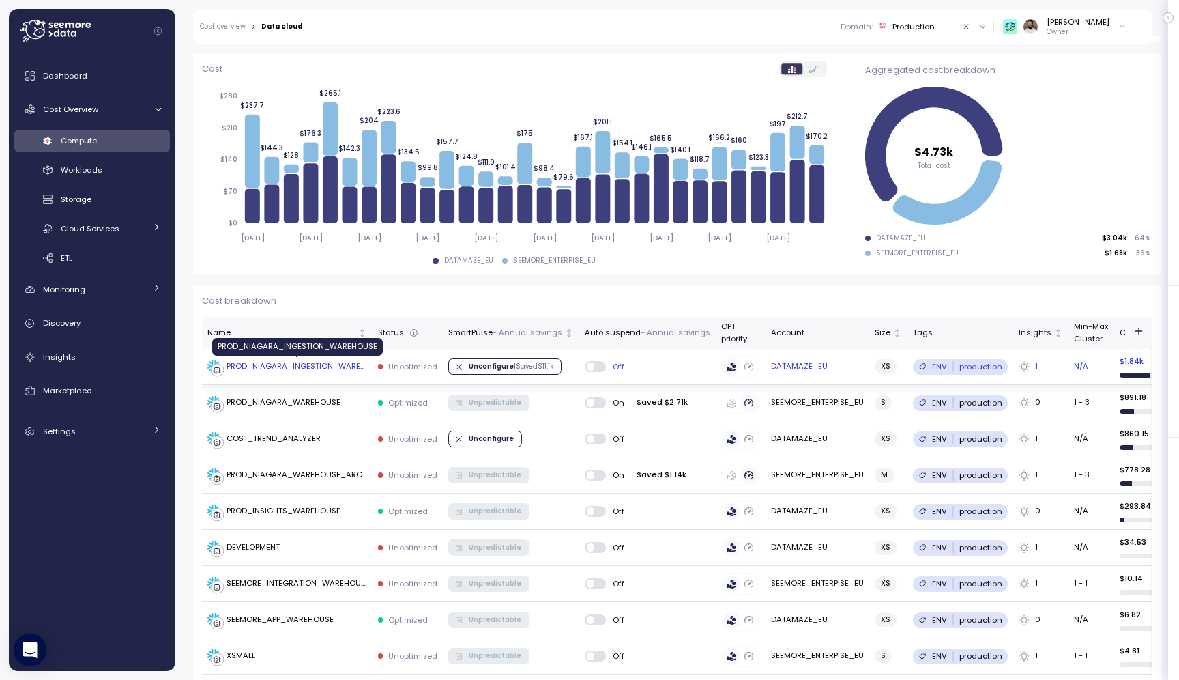
click at [345, 367] on div "PROD_NIAGARA_INGESTION_WAREHOUSE" at bounding box center [297, 366] width 141 height 12
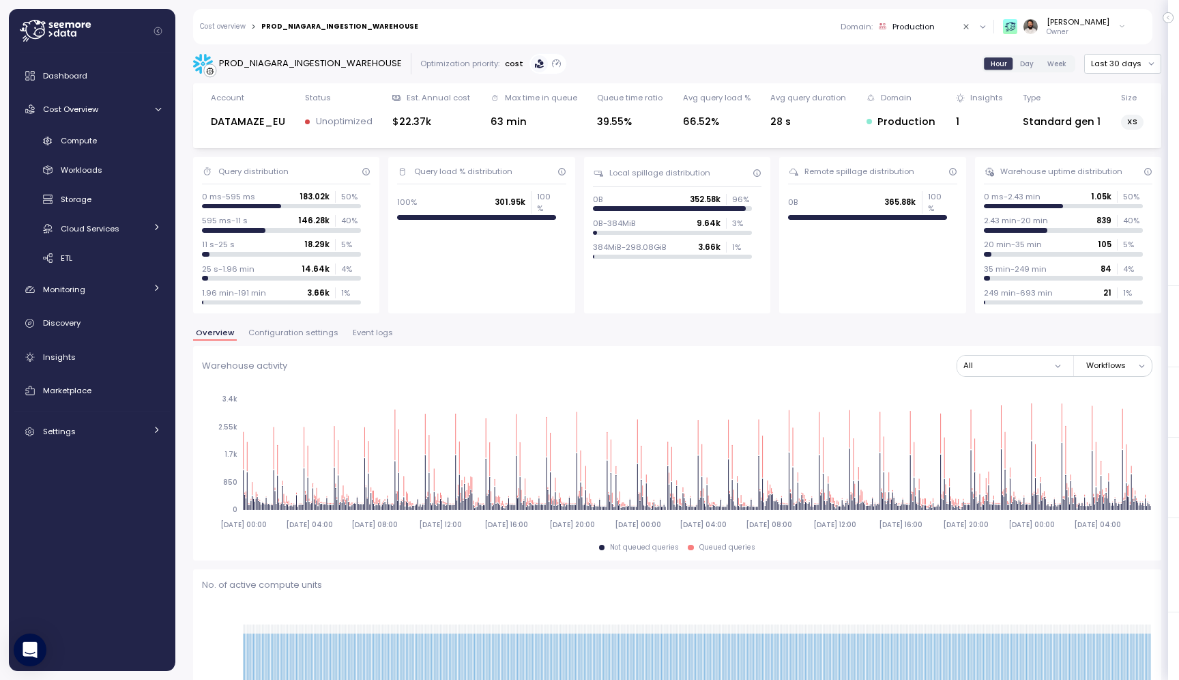
click at [317, 334] on span "Configuration settings" at bounding box center [293, 333] width 90 height 8
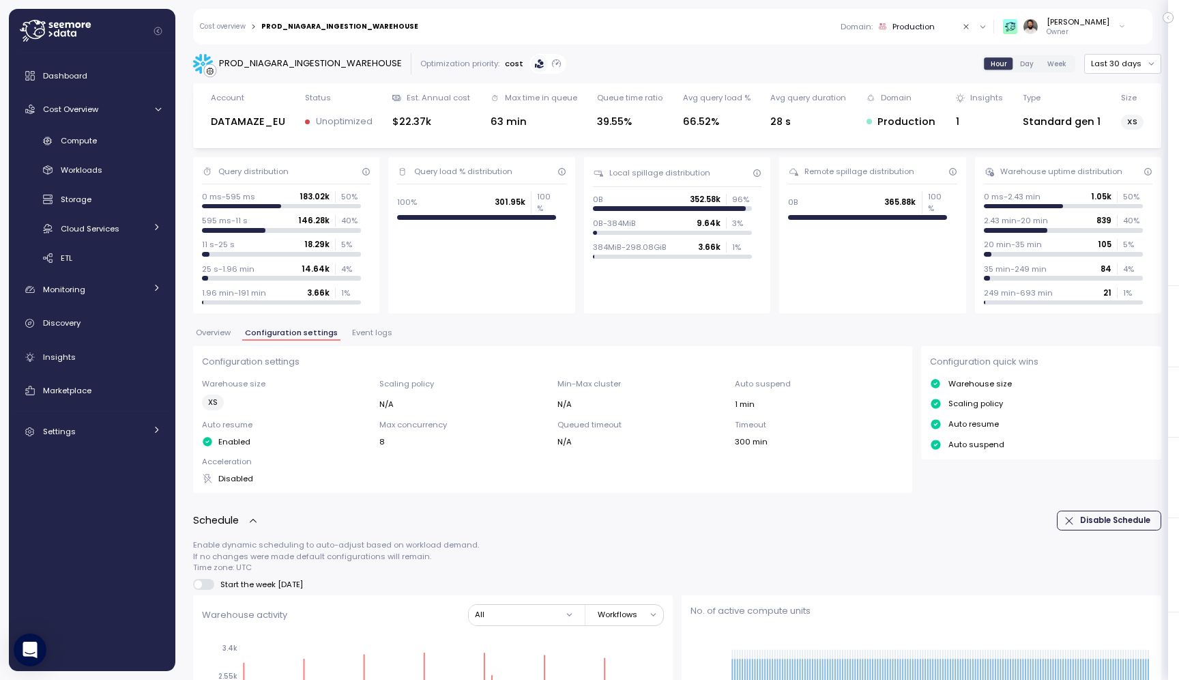
click at [215, 331] on span "Overview" at bounding box center [213, 333] width 35 height 8
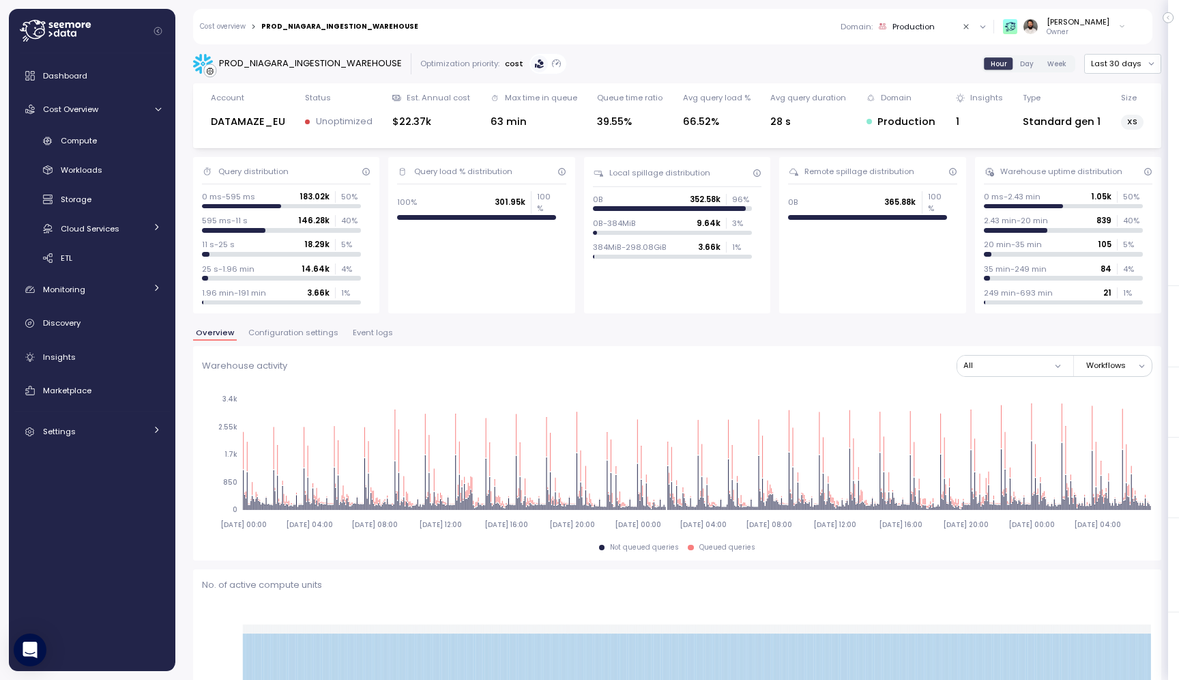
click at [1100, 33] on p "Owner" at bounding box center [1078, 32] width 63 height 10
click at [910, 47] on div "PROD_NIAGARA_INGESTION_WAREHOUSE Optimization priority: cost Hour Day Week Last…" at bounding box center [677, 357] width 1004 height 644
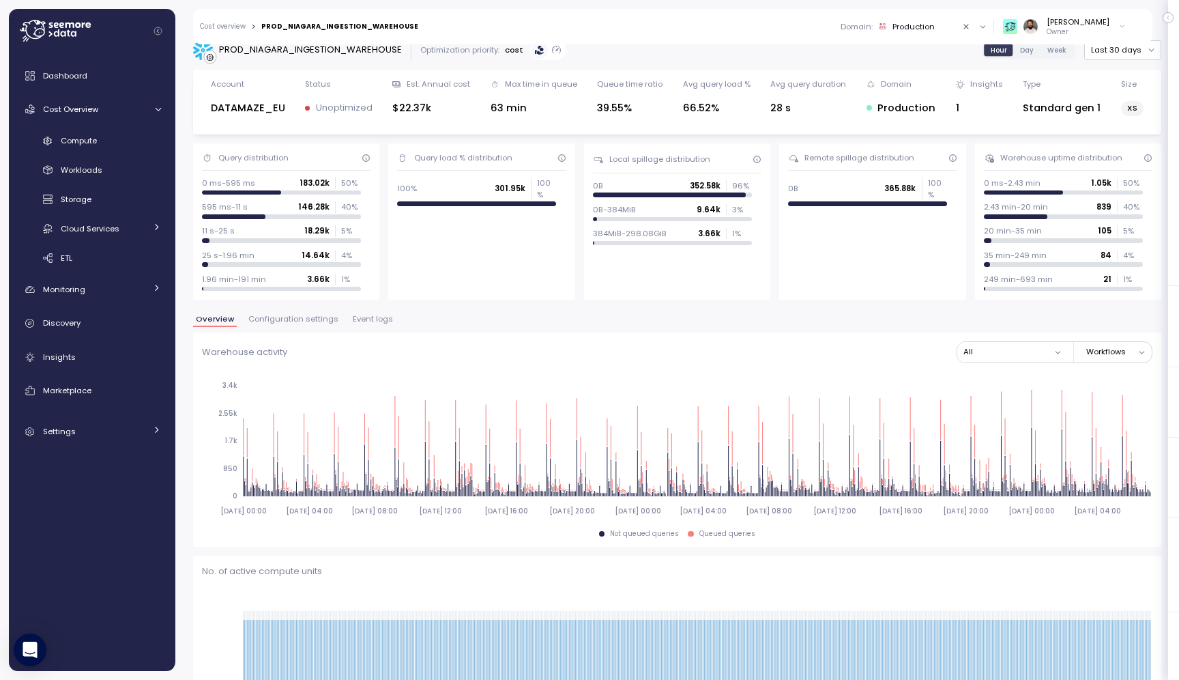
scroll to position [4, 0]
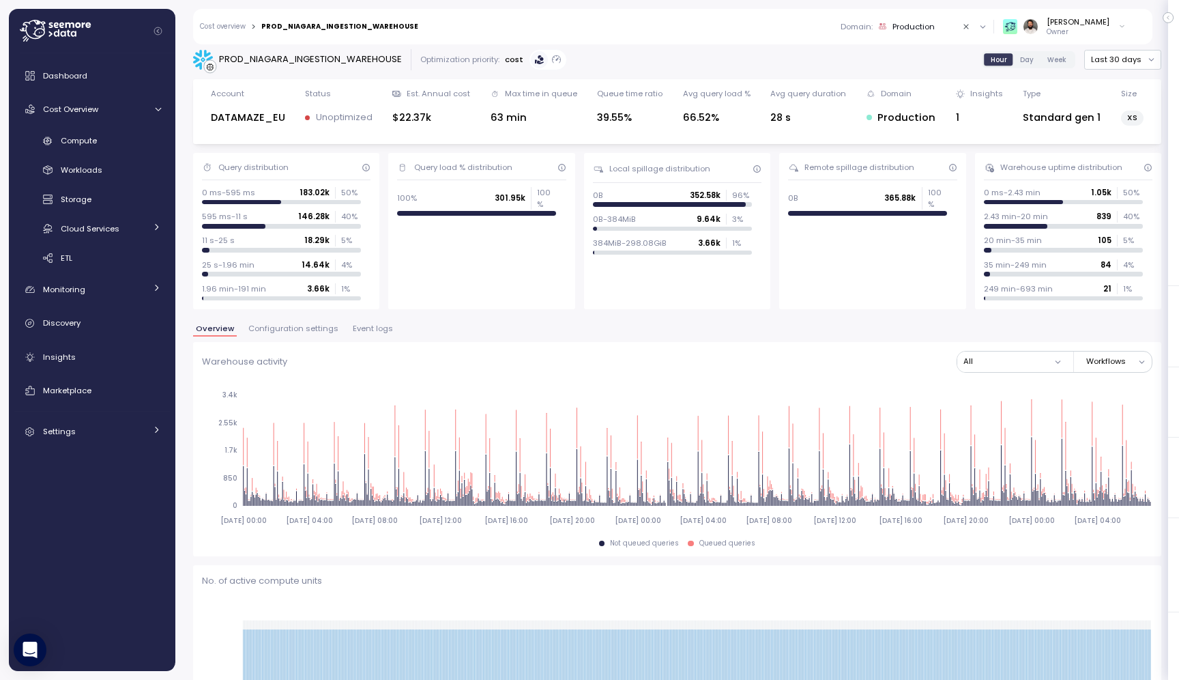
click at [1032, 48] on div "PROD_NIAGARA_INGESTION_WAREHOUSE Optimization priority: cost Hour Day Week Last…" at bounding box center [677, 357] width 1004 height 644
click at [1032, 57] on span "Day" at bounding box center [1027, 60] width 14 height 10
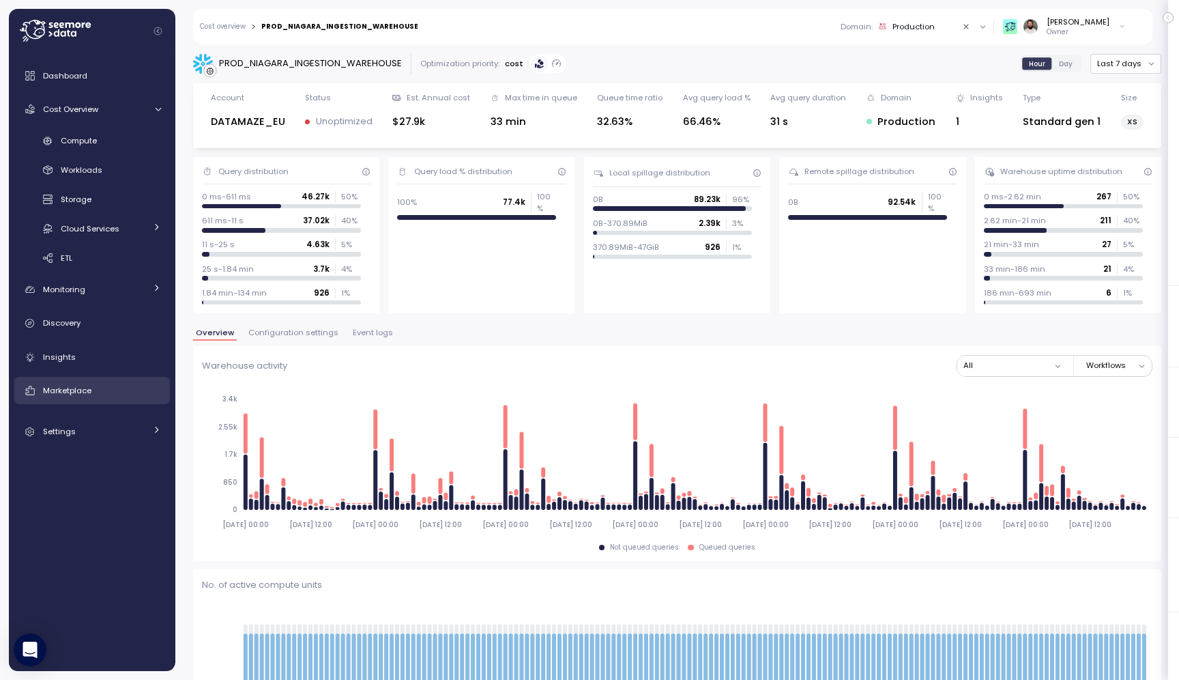
click at [119, 397] on link "Marketplace" at bounding box center [92, 390] width 156 height 27
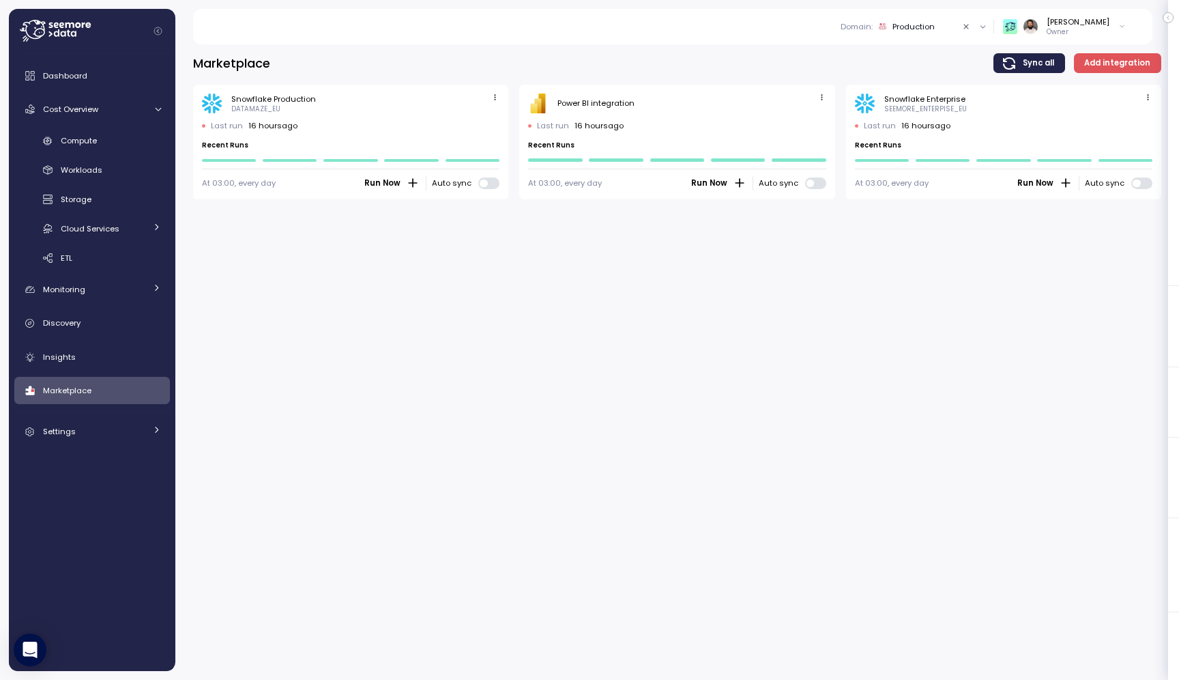
click at [493, 94] on icon "button" at bounding box center [495, 97] width 9 height 9
click at [484, 115] on button "Edit" at bounding box center [474, 123] width 51 height 19
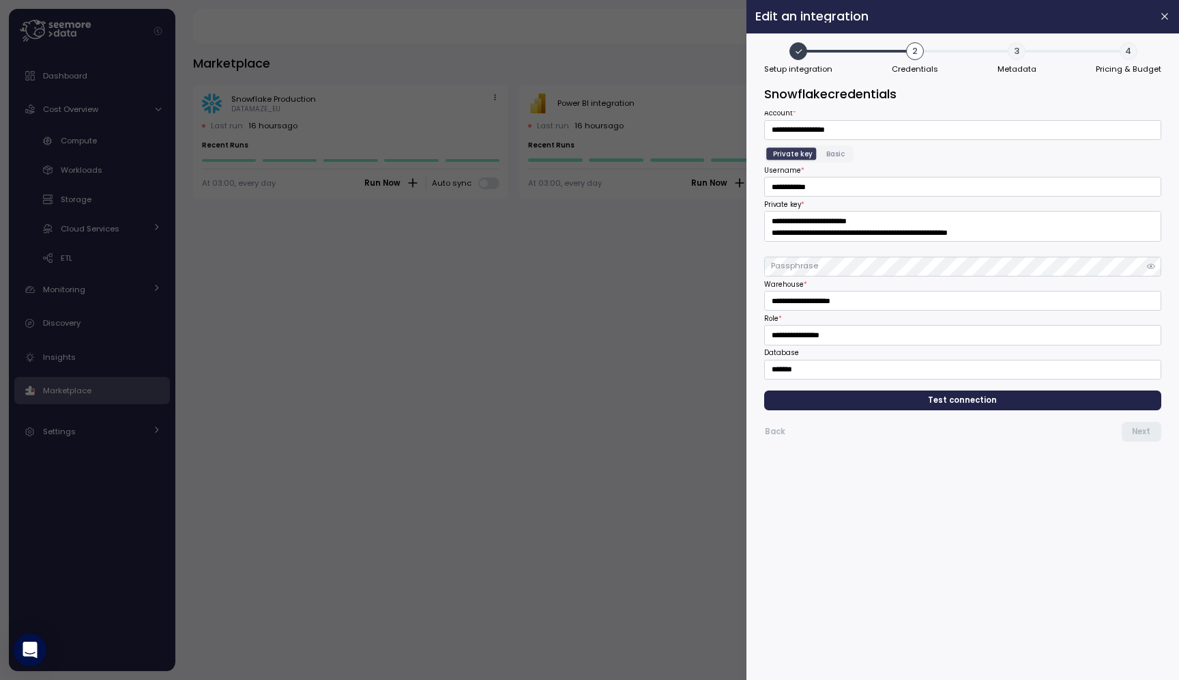
click at [840, 160] on div "Private key Basic" at bounding box center [808, 153] width 89 height 17
click at [839, 159] on label "Basic" at bounding box center [836, 153] width 32 height 12
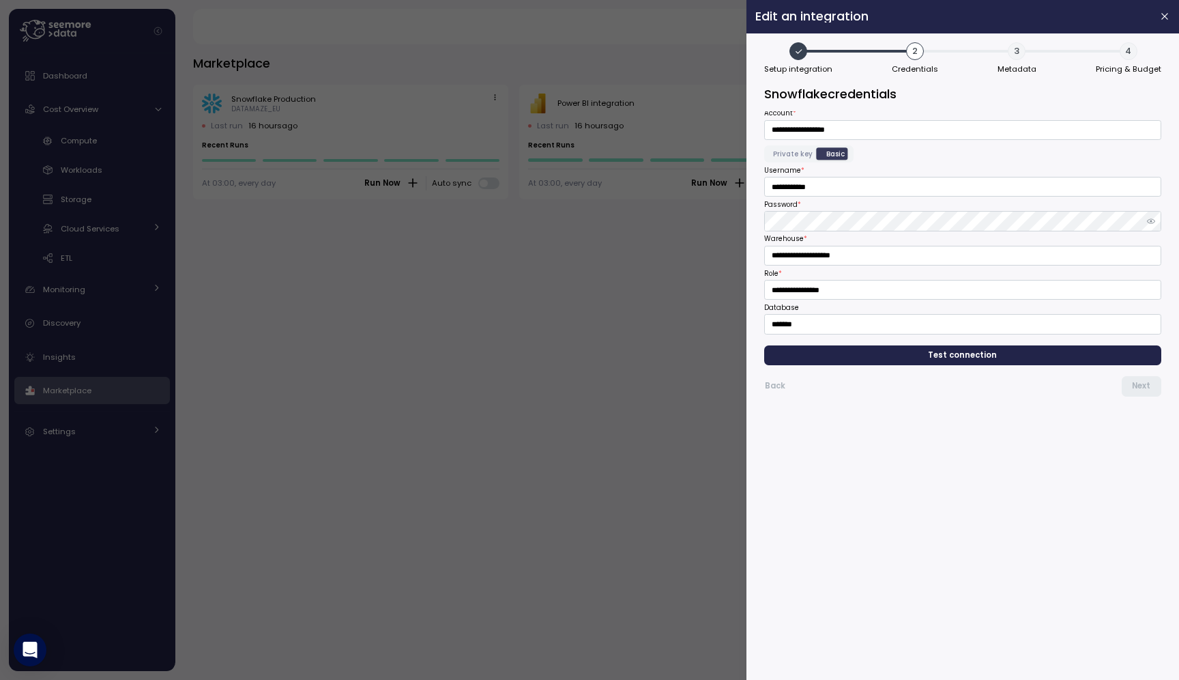
click at [1154, 218] on icon "button" at bounding box center [1151, 221] width 8 height 8
click at [988, 182] on input "**********" at bounding box center [962, 187] width 397 height 20
click at [824, 190] on input "**********" at bounding box center [962, 187] width 397 height 20
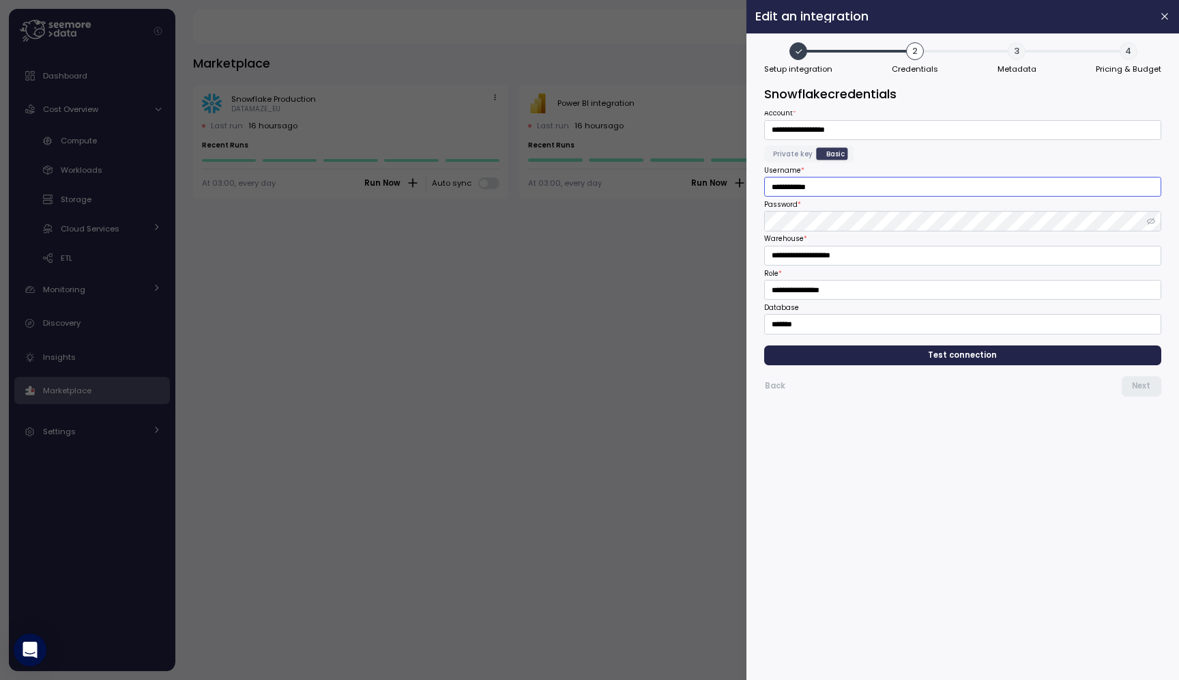
click at [824, 190] on input "**********" at bounding box center [962, 187] width 397 height 20
click at [849, 121] on input "**********" at bounding box center [962, 130] width 397 height 20
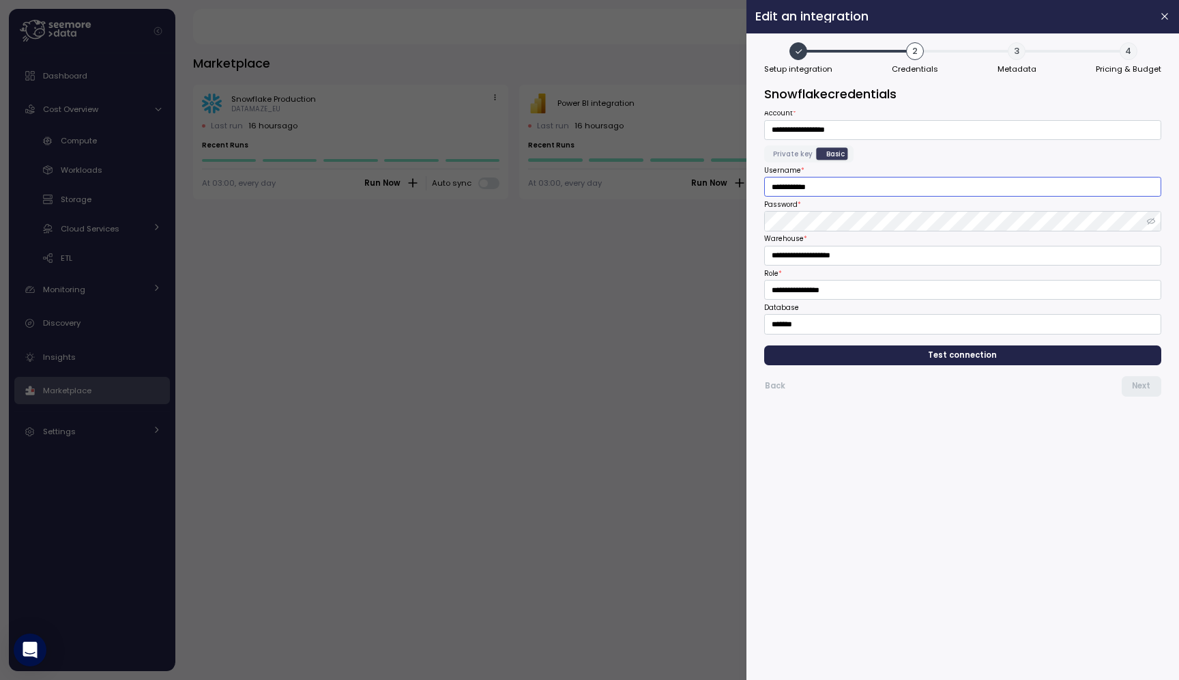
click at [786, 187] on input "**********" at bounding box center [962, 187] width 397 height 20
click at [817, 257] on input "**********" at bounding box center [962, 256] width 397 height 20
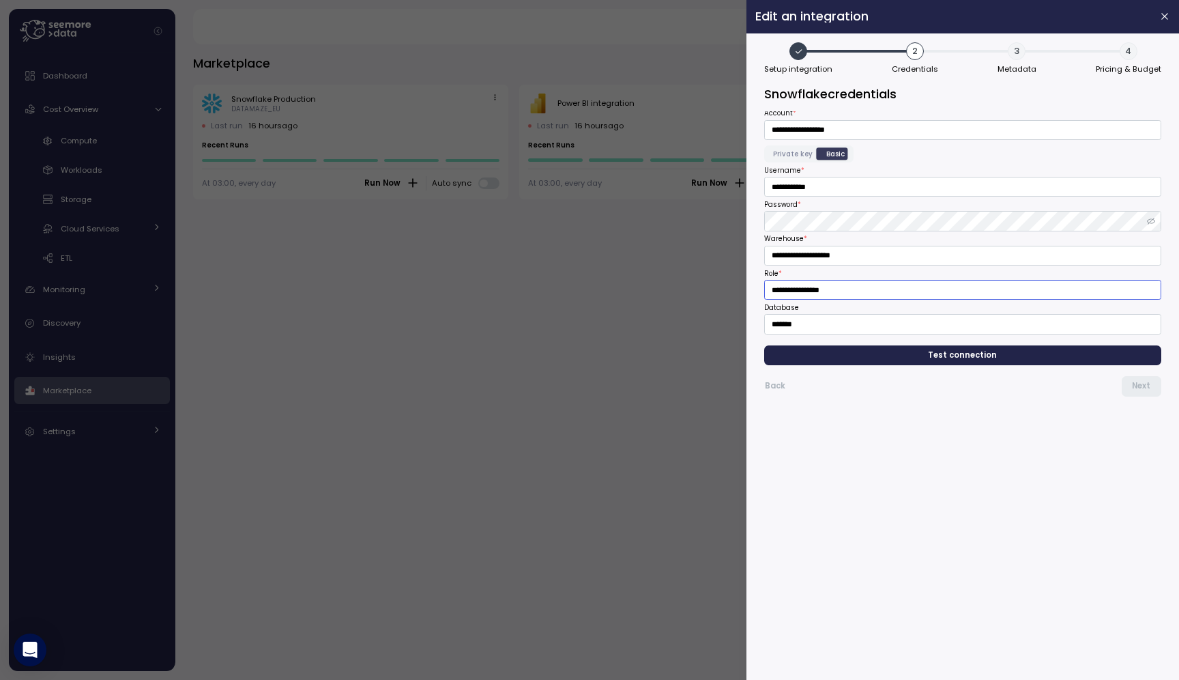
click at [809, 287] on input "**********" at bounding box center [962, 290] width 397 height 20
click at [800, 329] on input "*******" at bounding box center [962, 324] width 397 height 20
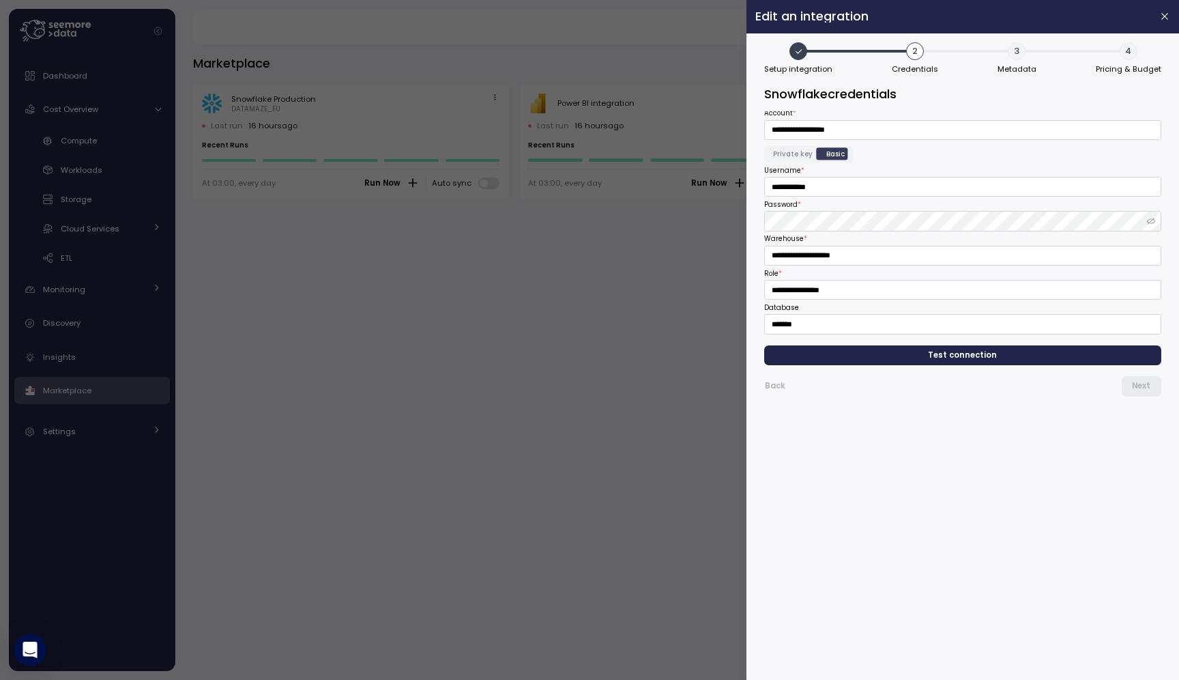
click at [784, 152] on span "Private key" at bounding box center [793, 154] width 40 height 10
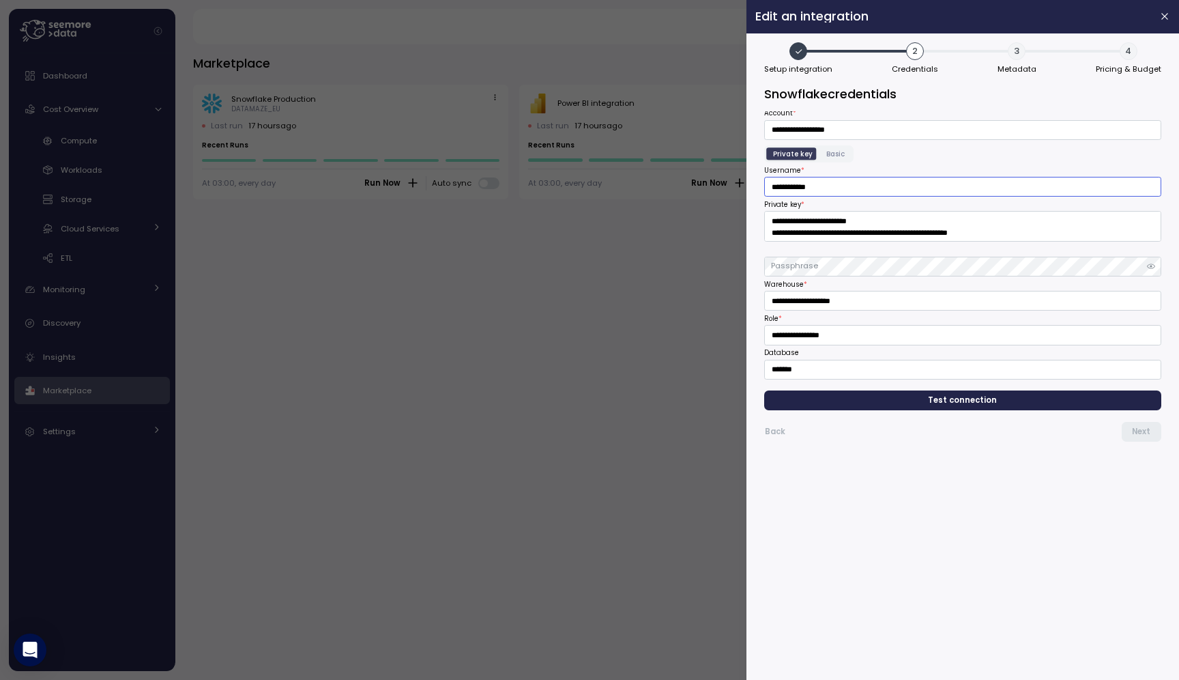
click at [850, 186] on input "**********" at bounding box center [962, 187] width 397 height 20
click at [837, 152] on span "Basic" at bounding box center [835, 154] width 18 height 10
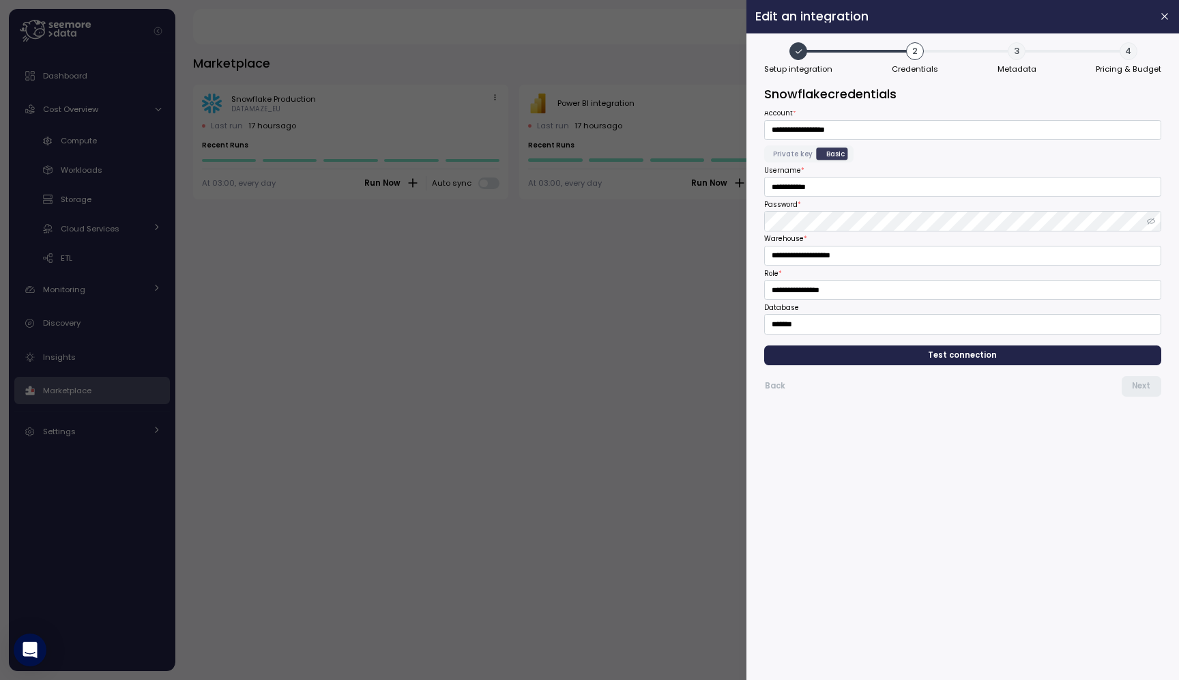
click at [1155, 226] on span "button" at bounding box center [1151, 220] width 13 height 13
click at [781, 145] on div "Private key Basic" at bounding box center [808, 153] width 89 height 17
click at [781, 151] on span "Private key" at bounding box center [793, 154] width 40 height 10
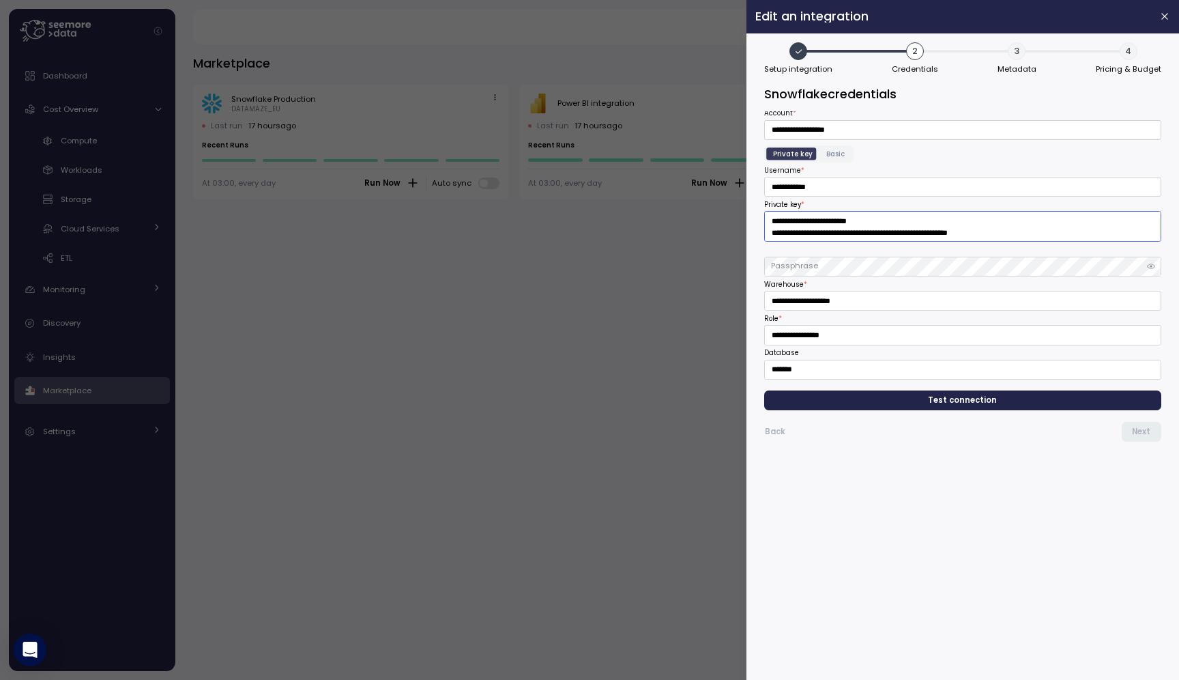
click at [844, 222] on textarea "Private key *" at bounding box center [962, 226] width 397 height 31
click at [656, 250] on div at bounding box center [589, 340] width 1179 height 680
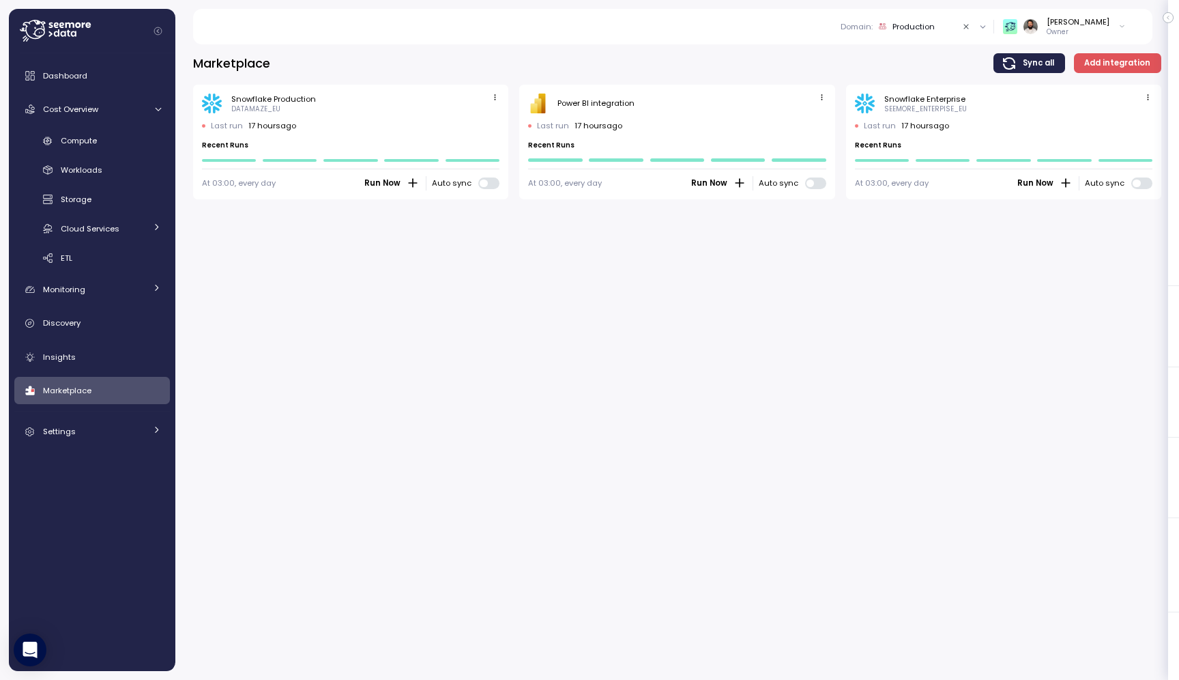
click at [495, 100] on icon "button" at bounding box center [495, 97] width 1 height 5
click at [485, 128] on div "Edit" at bounding box center [481, 123] width 25 height 12
click at [111, 142] on div "Compute" at bounding box center [111, 141] width 100 height 14
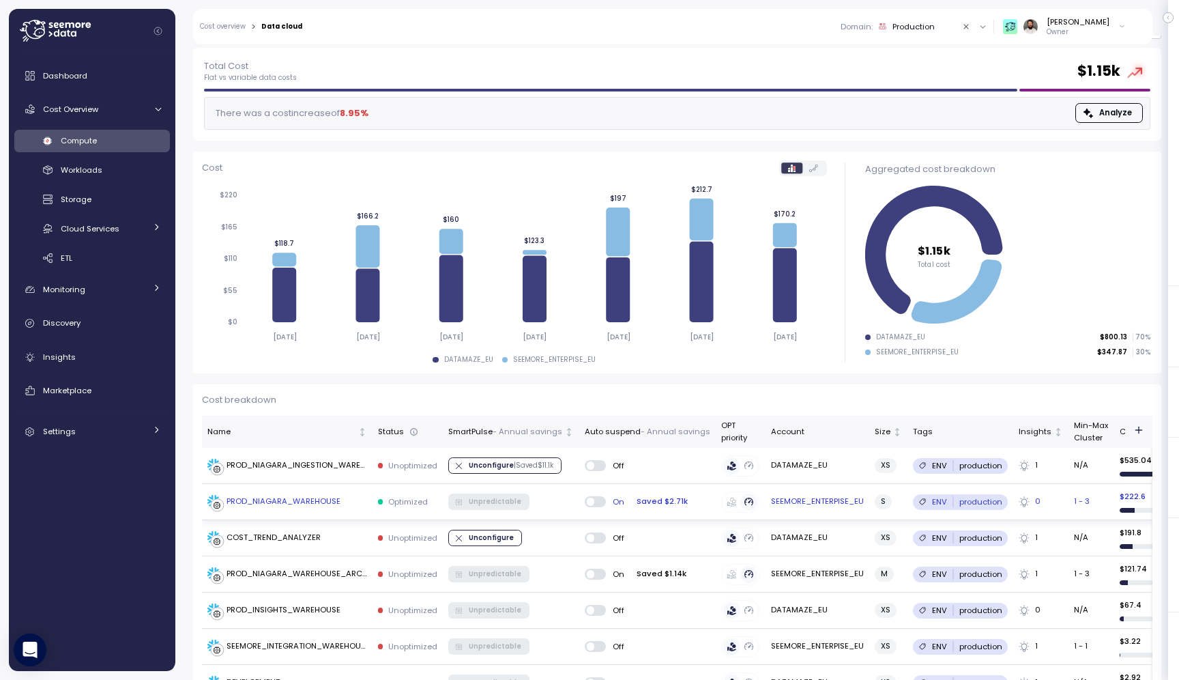
scroll to position [61, 0]
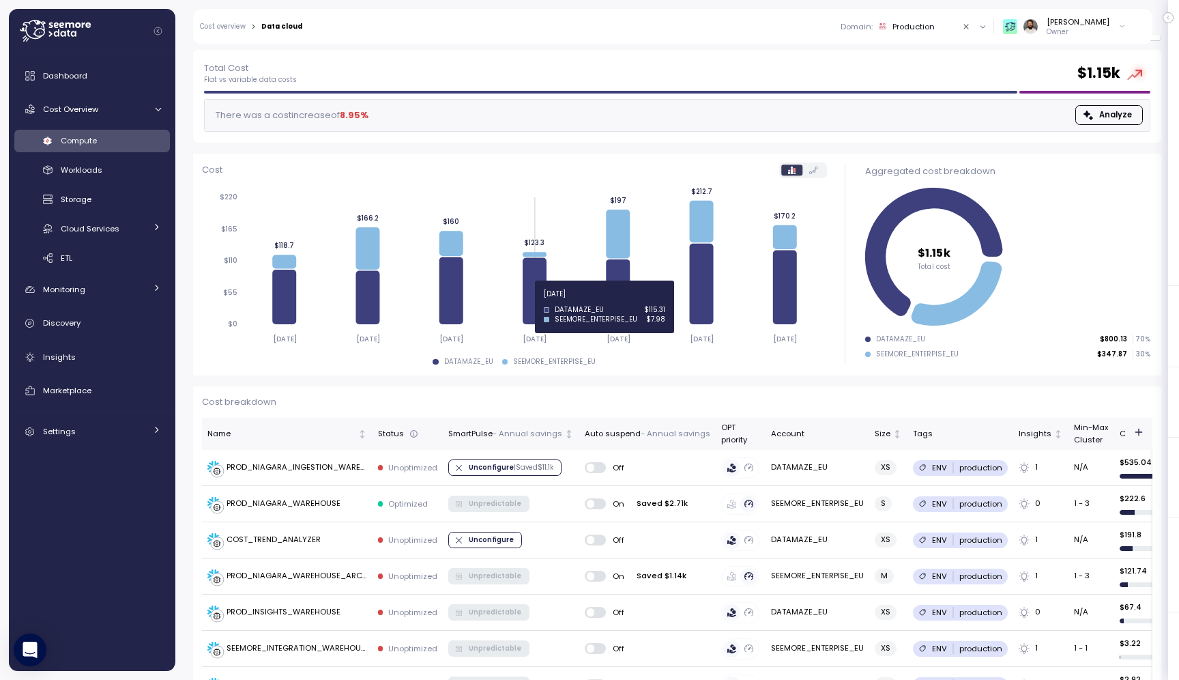
click at [538, 302] on icon at bounding box center [535, 290] width 24 height 66
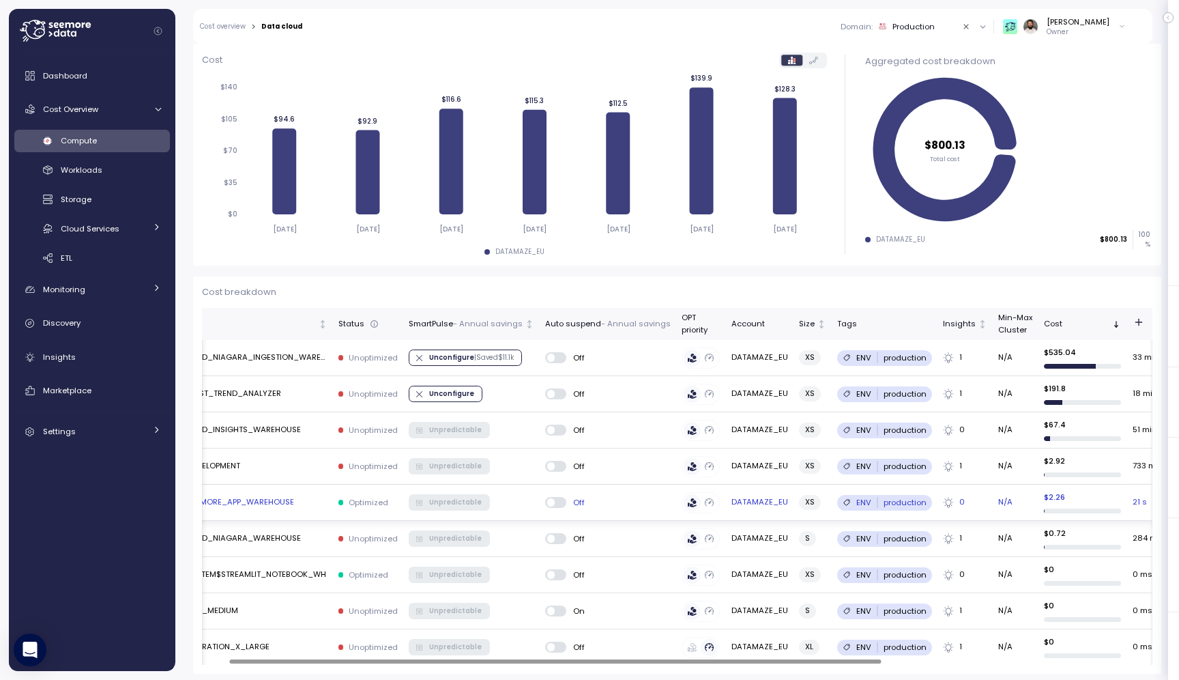
scroll to position [0, 38]
click at [291, 386] on td "COST_TREND_ANALYZER" at bounding box center [249, 394] width 171 height 36
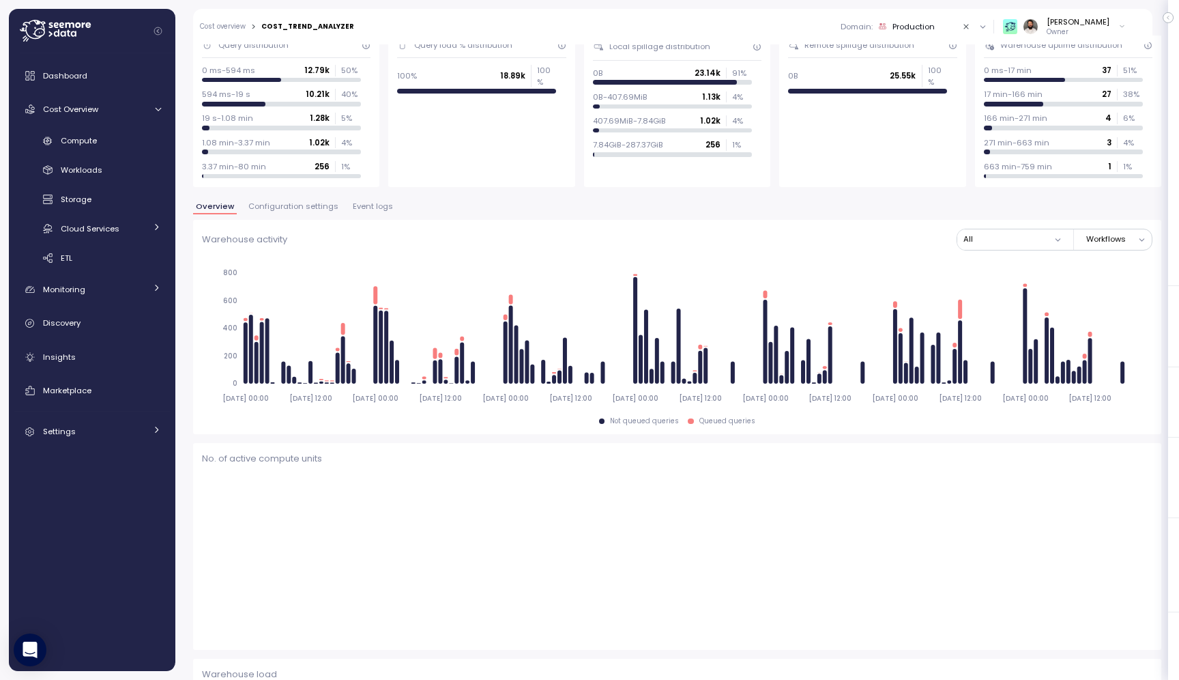
scroll to position [127, 0]
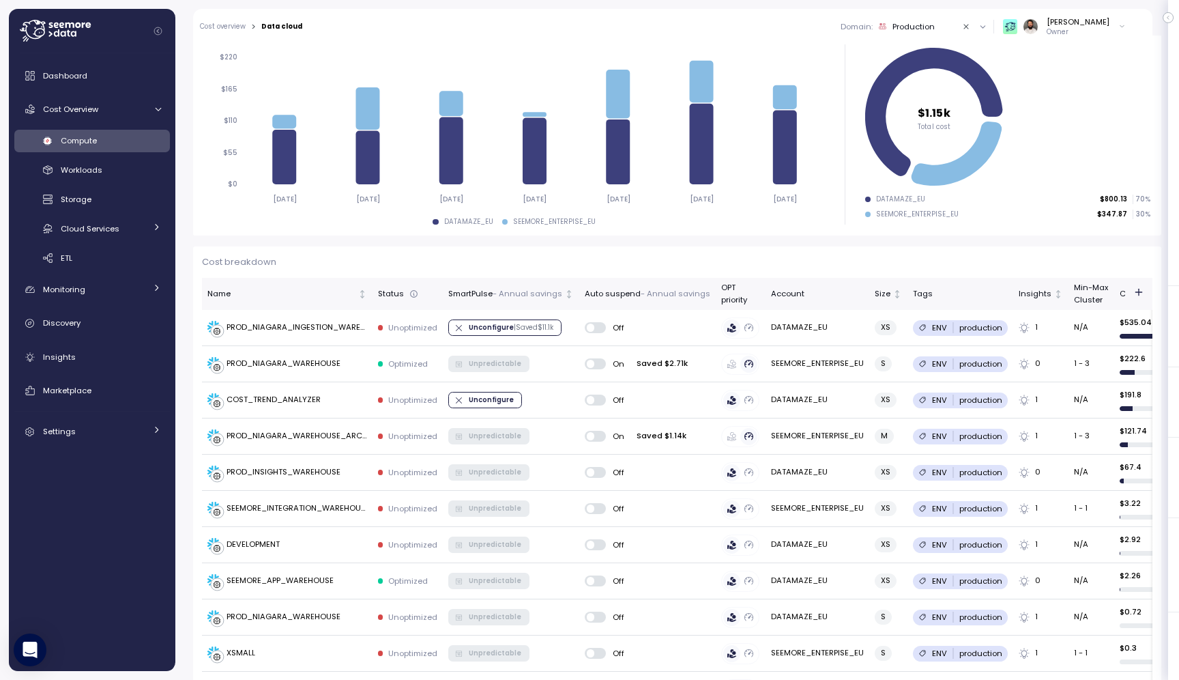
scroll to position [202, 0]
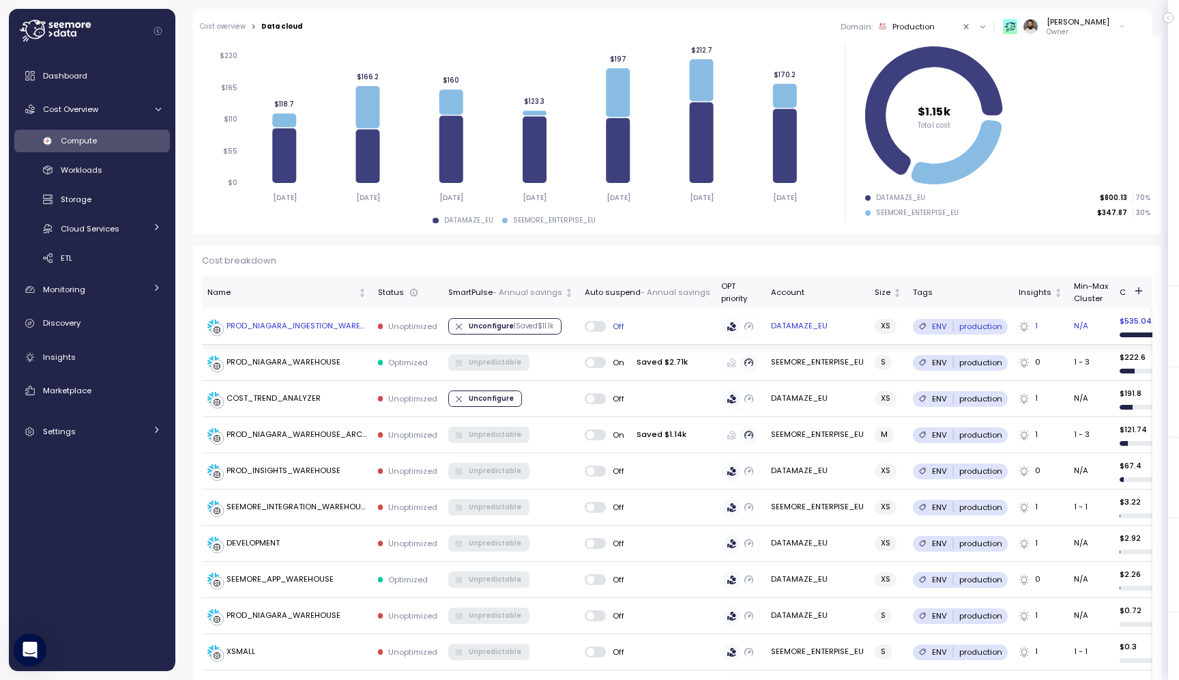
click at [654, 324] on div "Off" at bounding box center [648, 326] width 126 height 11
click at [323, 330] on div "PROD_NIAGARA_INGESTION_WAREHOUSE" at bounding box center [297, 326] width 141 height 12
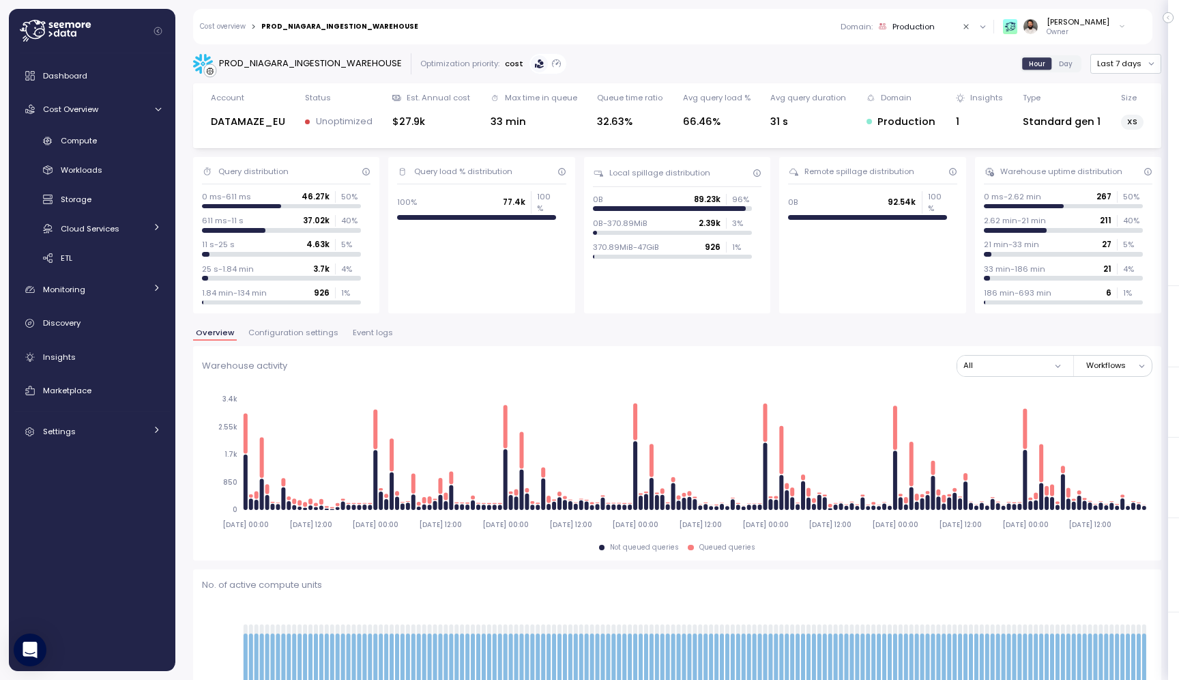
click at [310, 329] on span "Configuration settings" at bounding box center [293, 333] width 90 height 8
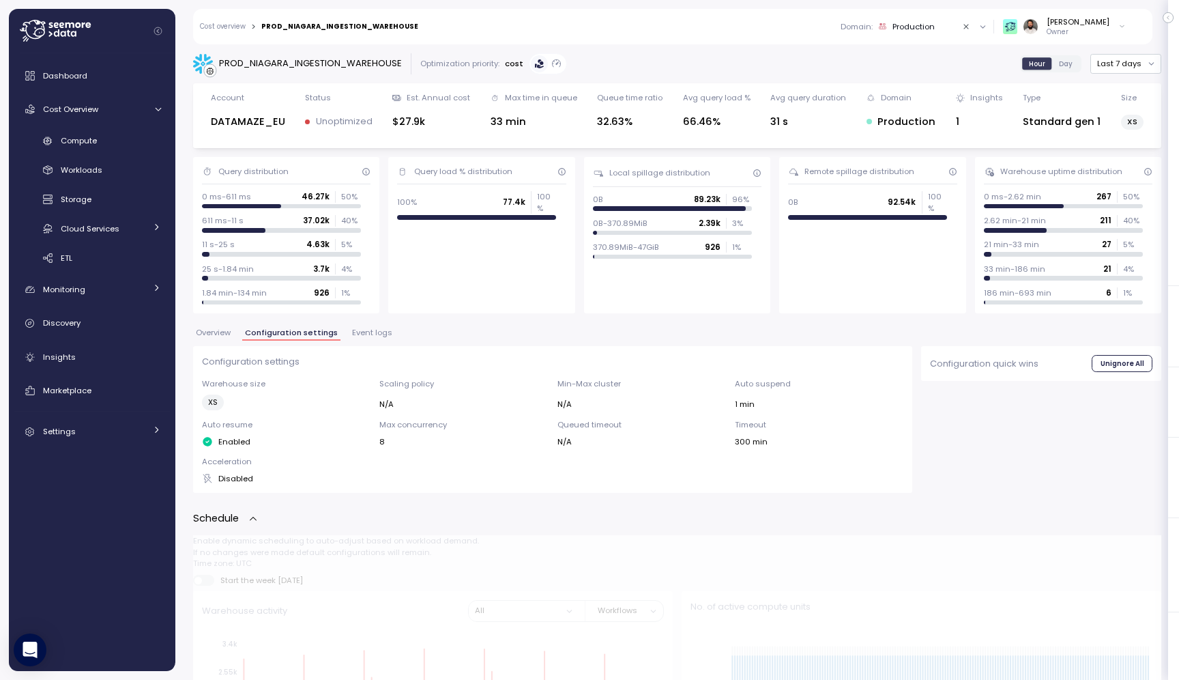
click at [360, 329] on span "Event logs" at bounding box center [372, 333] width 40 height 8
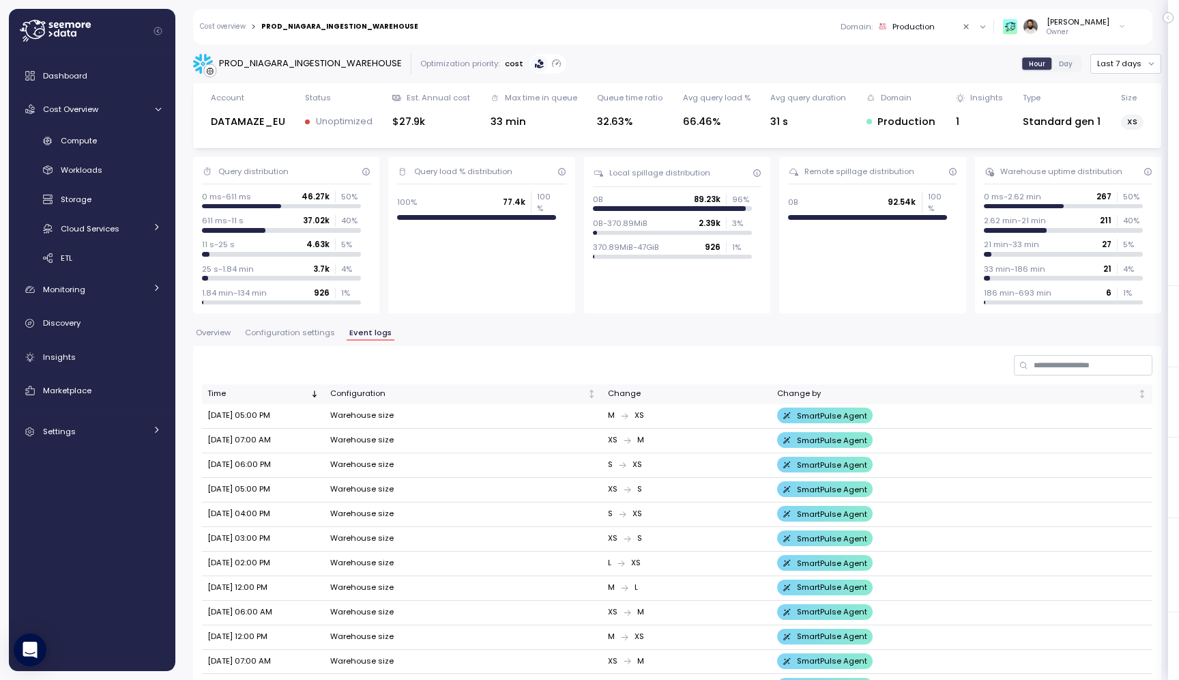
click at [304, 332] on span "Configuration settings" at bounding box center [290, 333] width 90 height 8
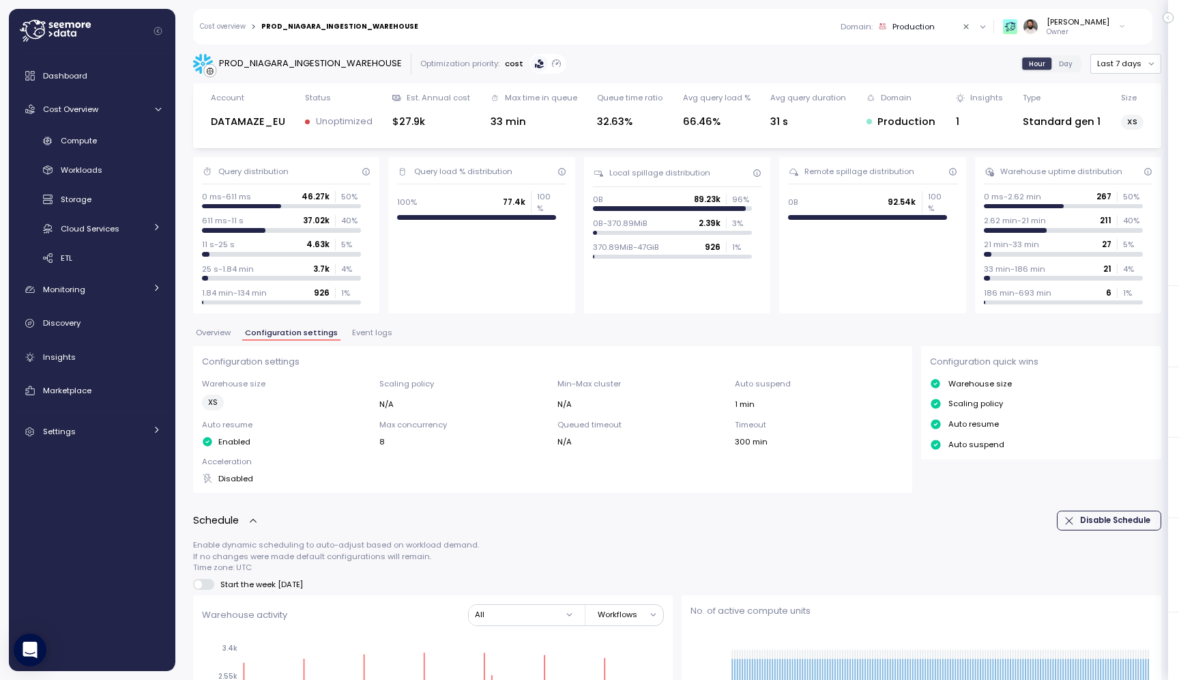
click at [233, 30] on link "Cost overview" at bounding box center [223, 26] width 46 height 7
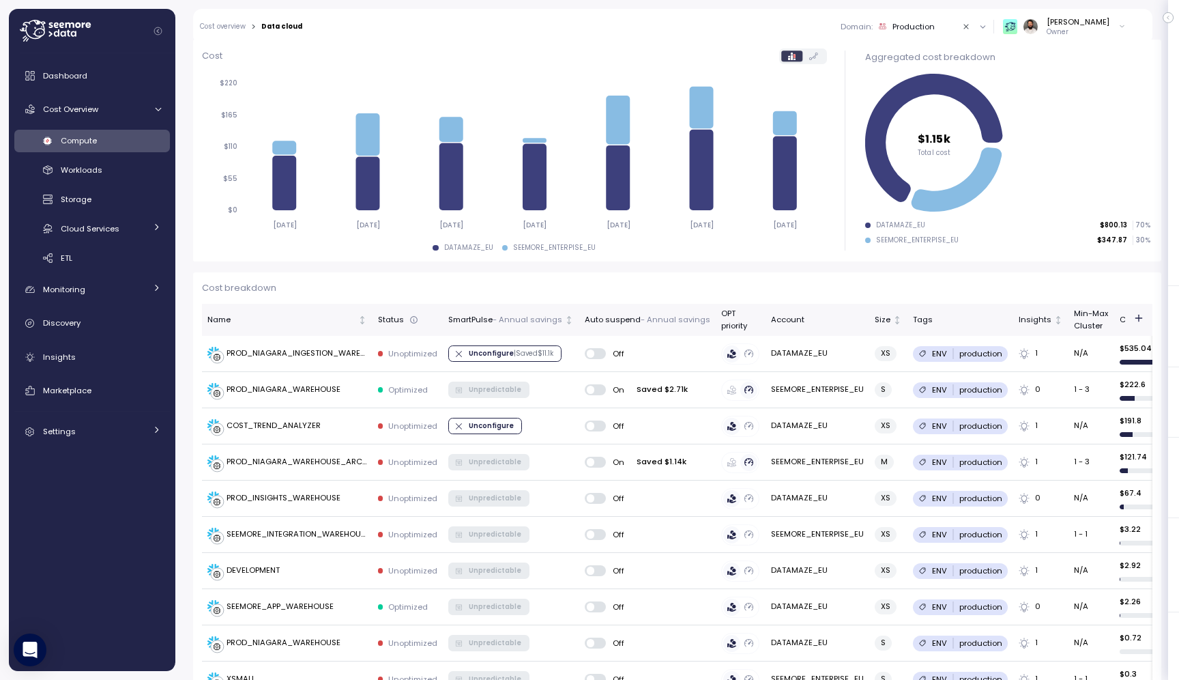
scroll to position [211, 0]
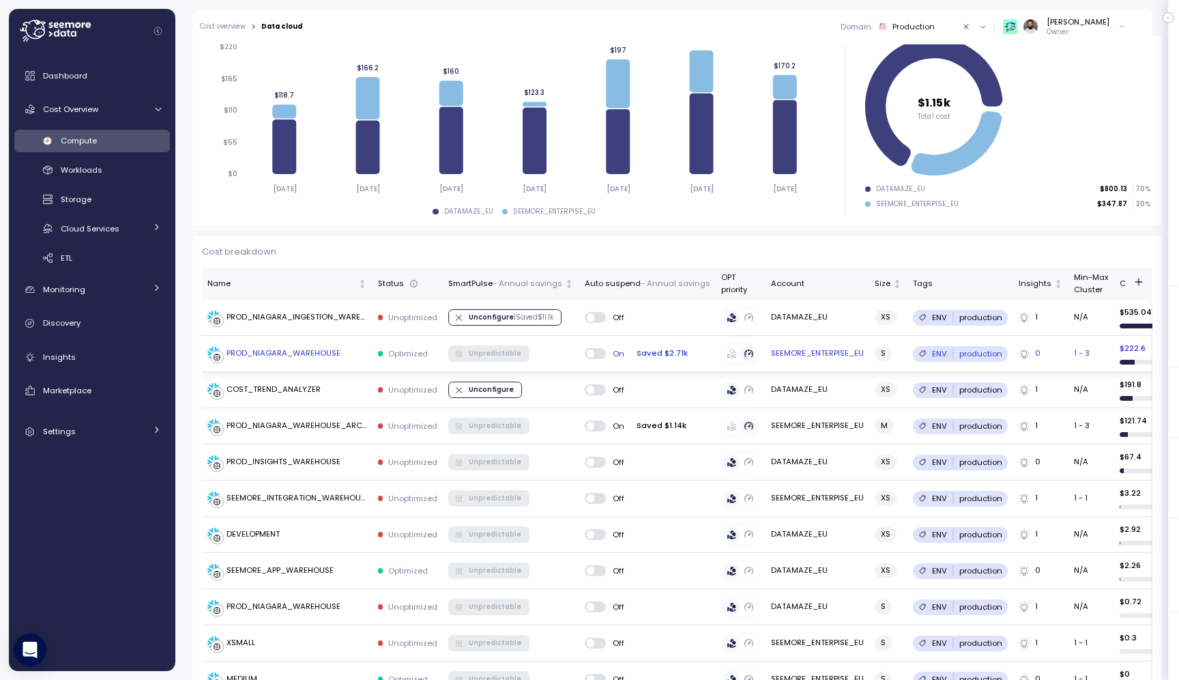
click at [328, 354] on div "PROD_NIAGARA_WAREHOUSE" at bounding box center [284, 353] width 114 height 12
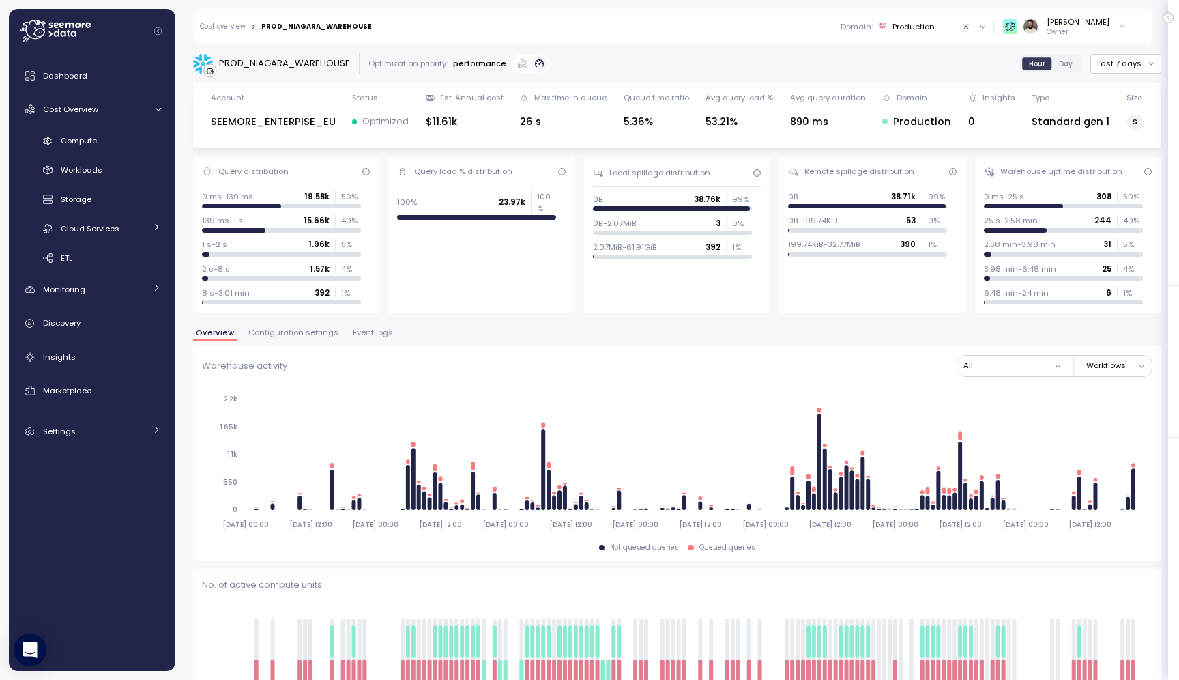
type input "*********"
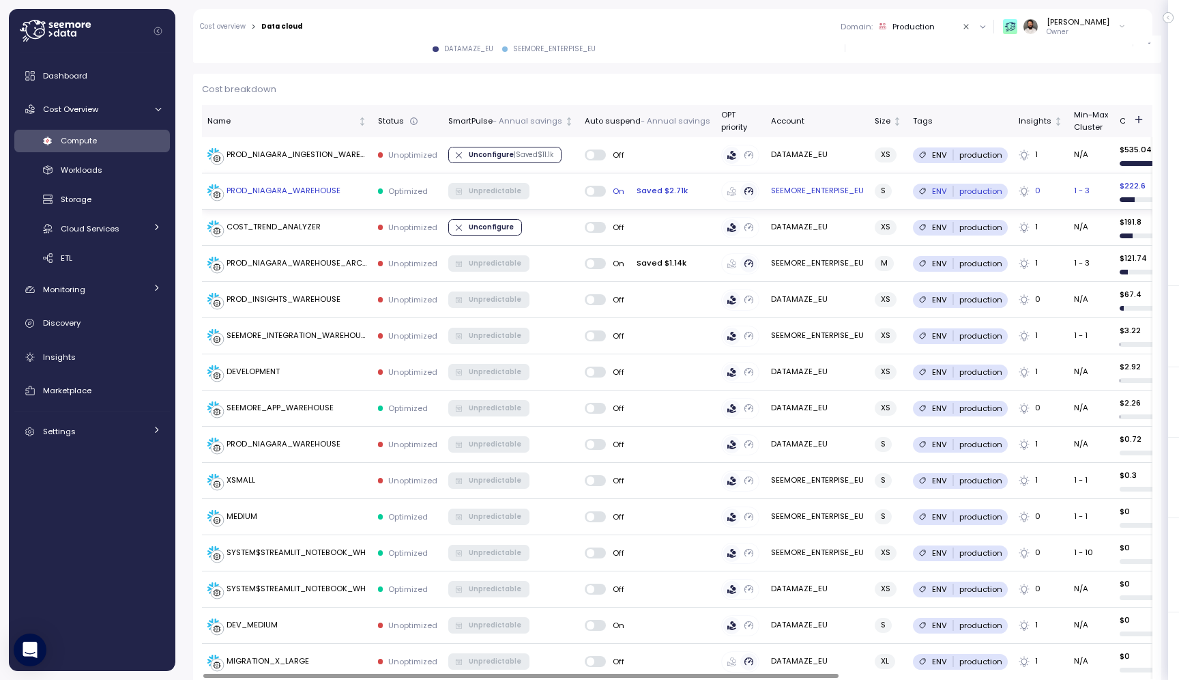
scroll to position [386, 0]
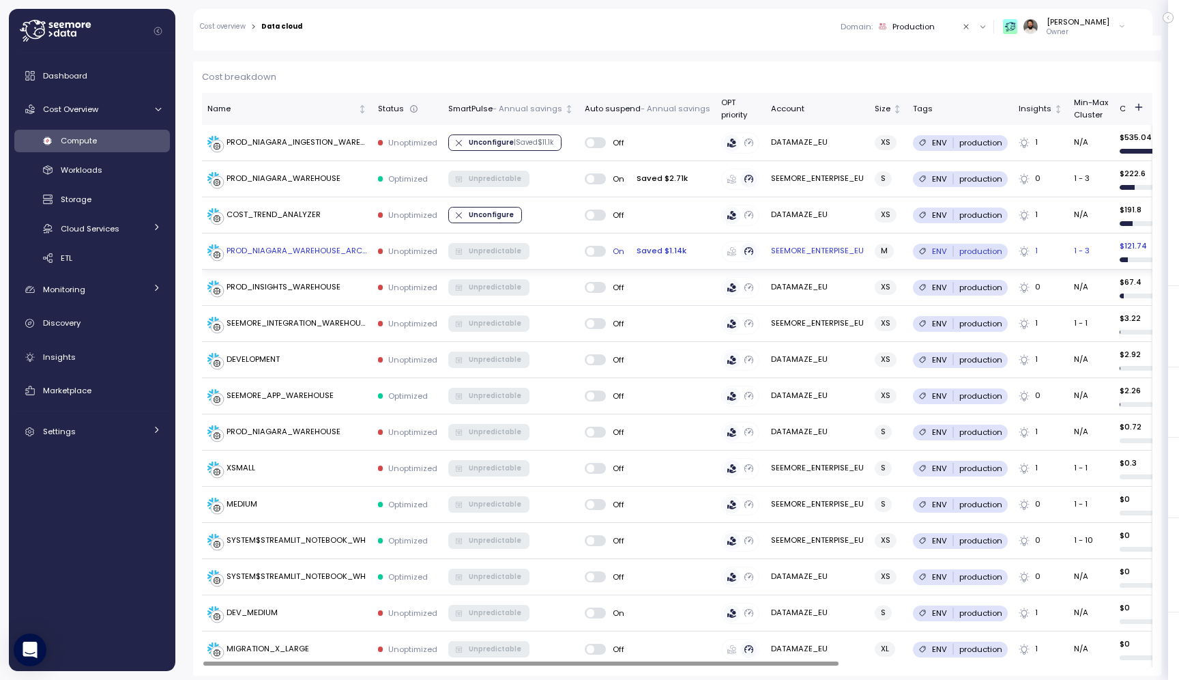
click at [351, 254] on div "PROD_NIAGARA_WAREHOUSE_ARCH" at bounding box center [297, 251] width 141 height 12
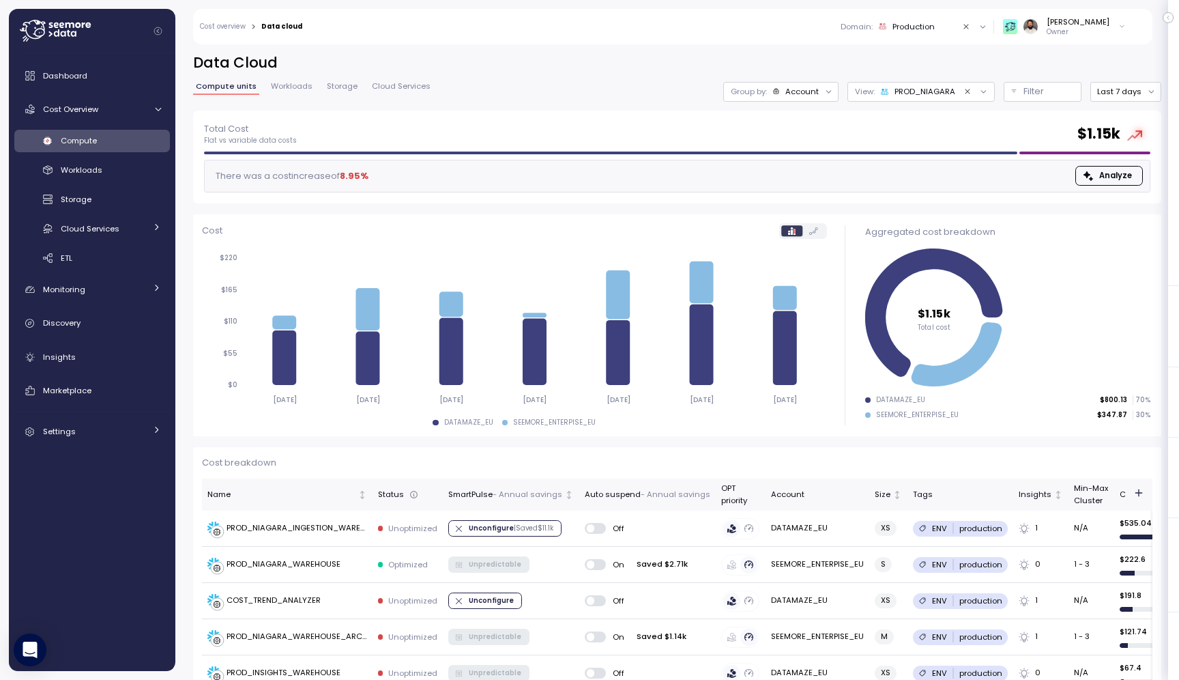
scroll to position [386, 0]
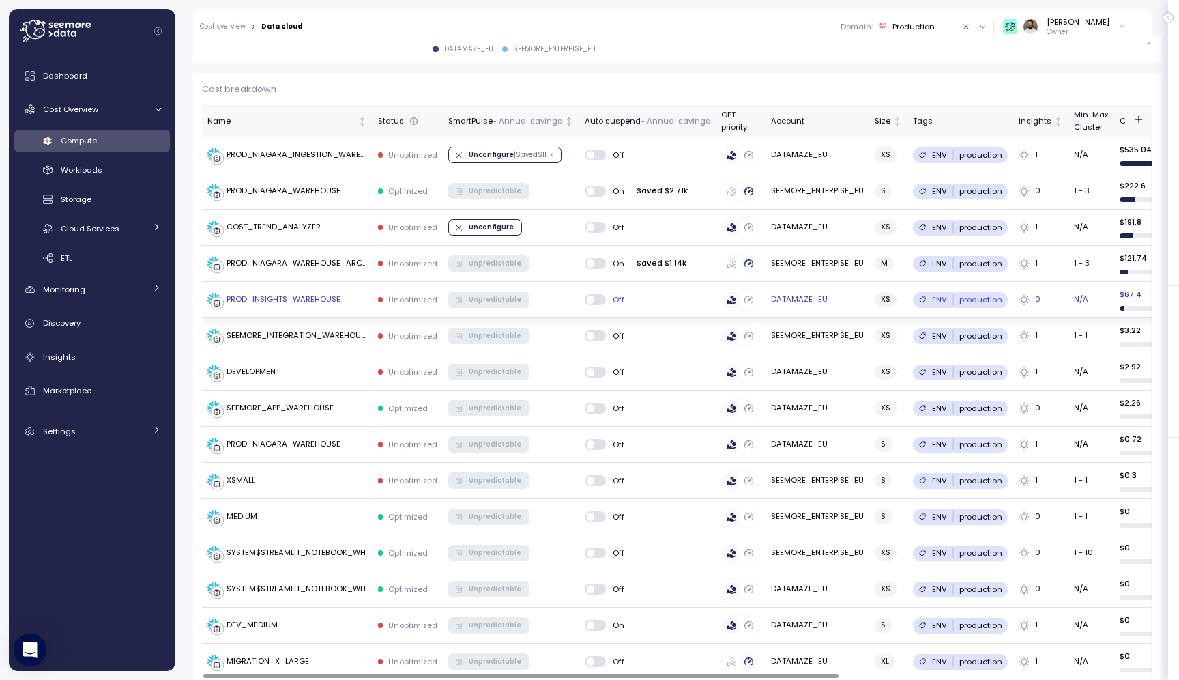
click at [642, 302] on div "Off" at bounding box center [648, 299] width 126 height 11
click at [641, 300] on div "Off" at bounding box center [648, 299] width 126 height 11
click at [297, 293] on div "PROD_INSIGHTS_WAREHOUSE" at bounding box center [273, 300] width 133 height 14
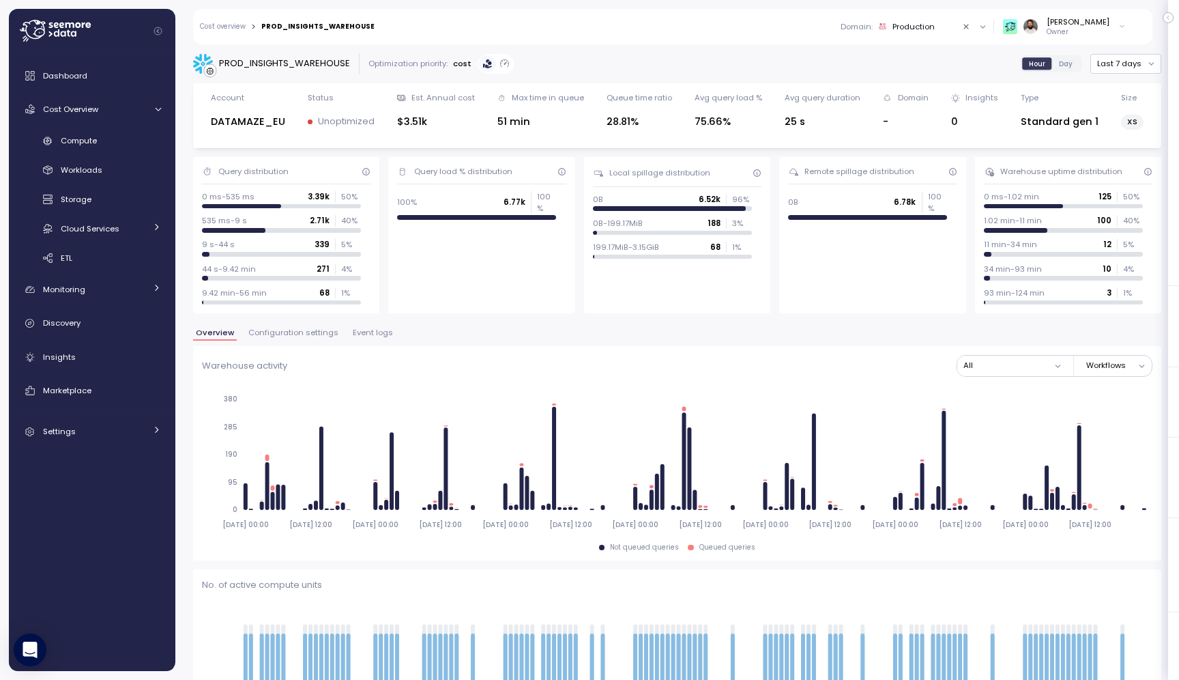
click at [359, 336] on span "Event logs" at bounding box center [373, 333] width 40 height 8
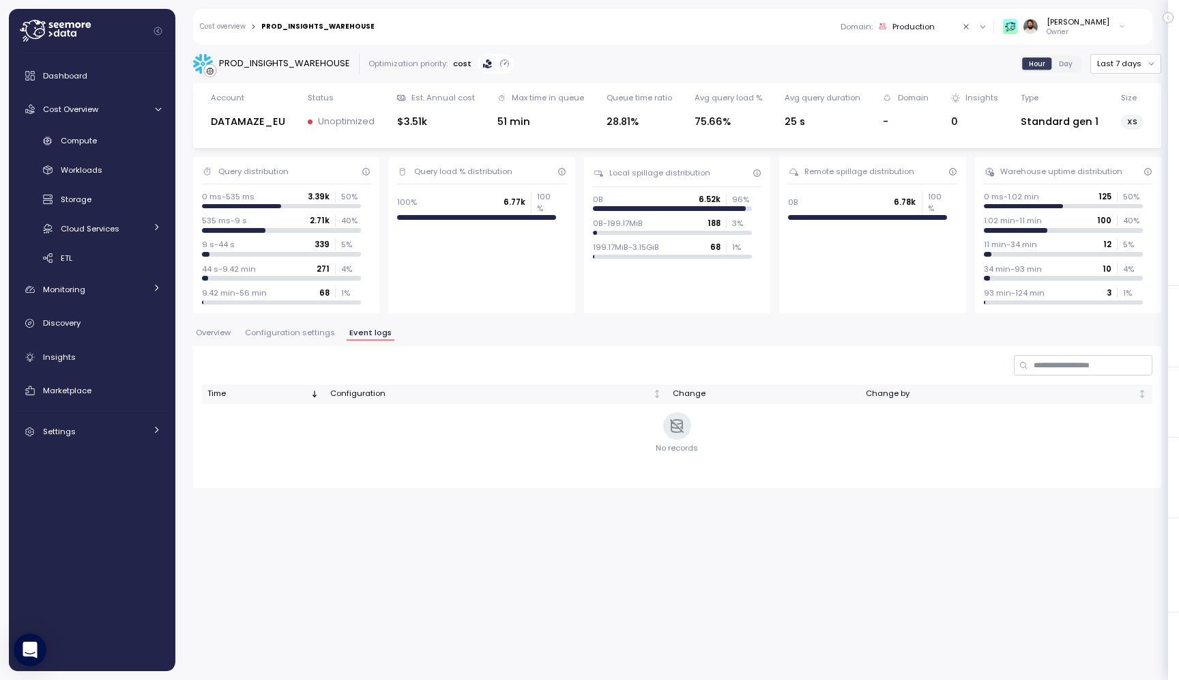
click at [322, 335] on span "Configuration settings" at bounding box center [290, 333] width 90 height 8
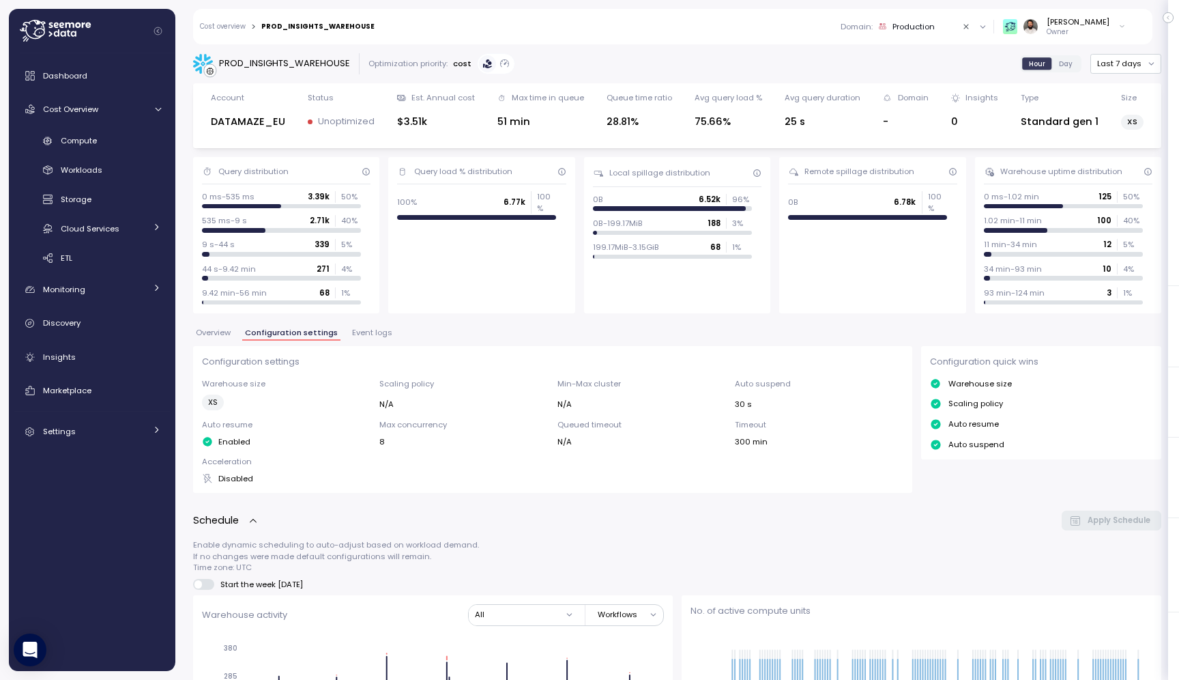
click at [204, 340] on button "Overview" at bounding box center [213, 335] width 40 height 12
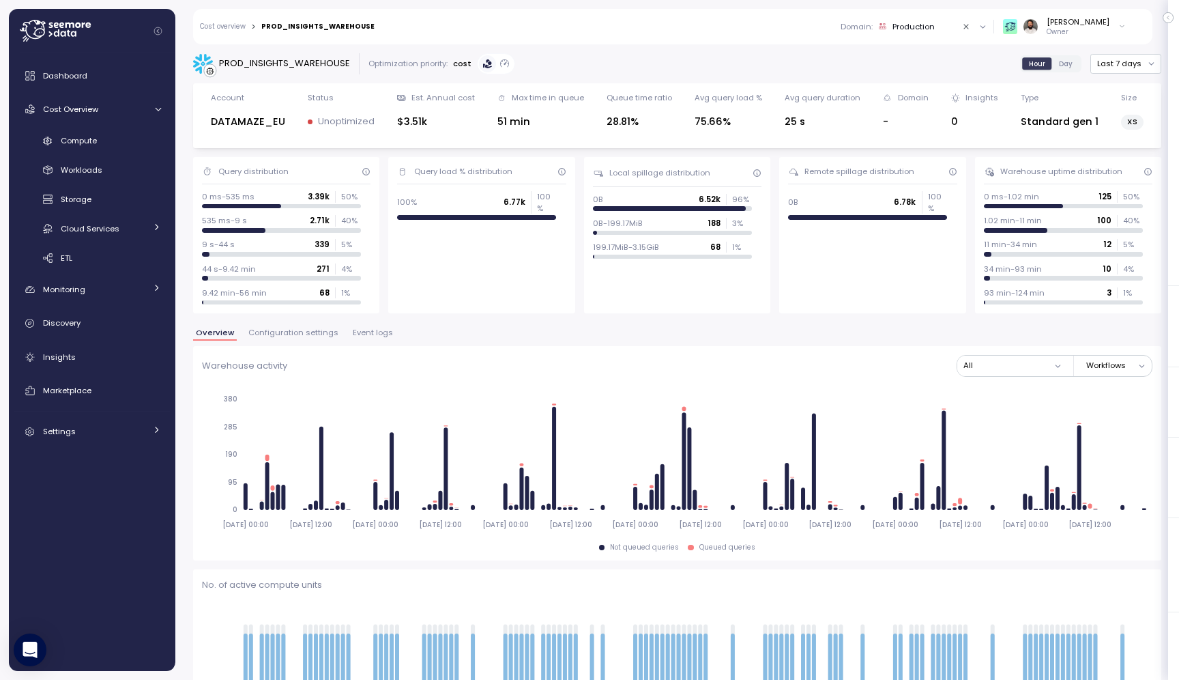
click at [363, 335] on span "Event logs" at bounding box center [373, 333] width 40 height 8
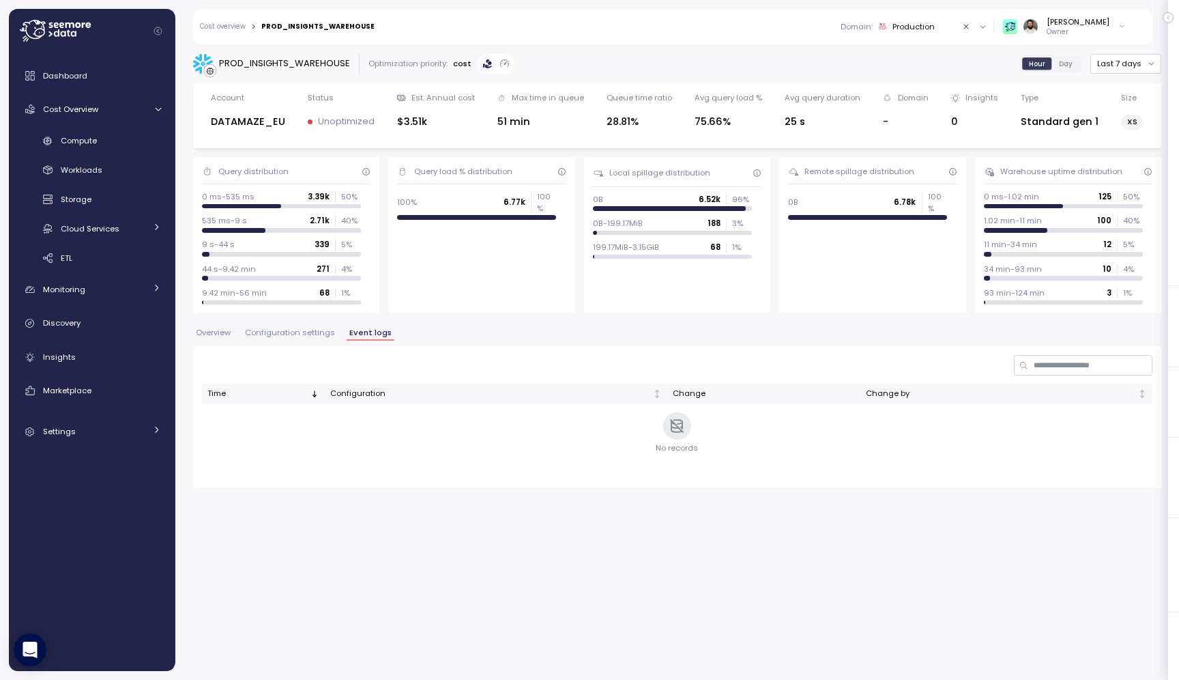
click at [325, 334] on span "Configuration settings" at bounding box center [290, 333] width 90 height 8
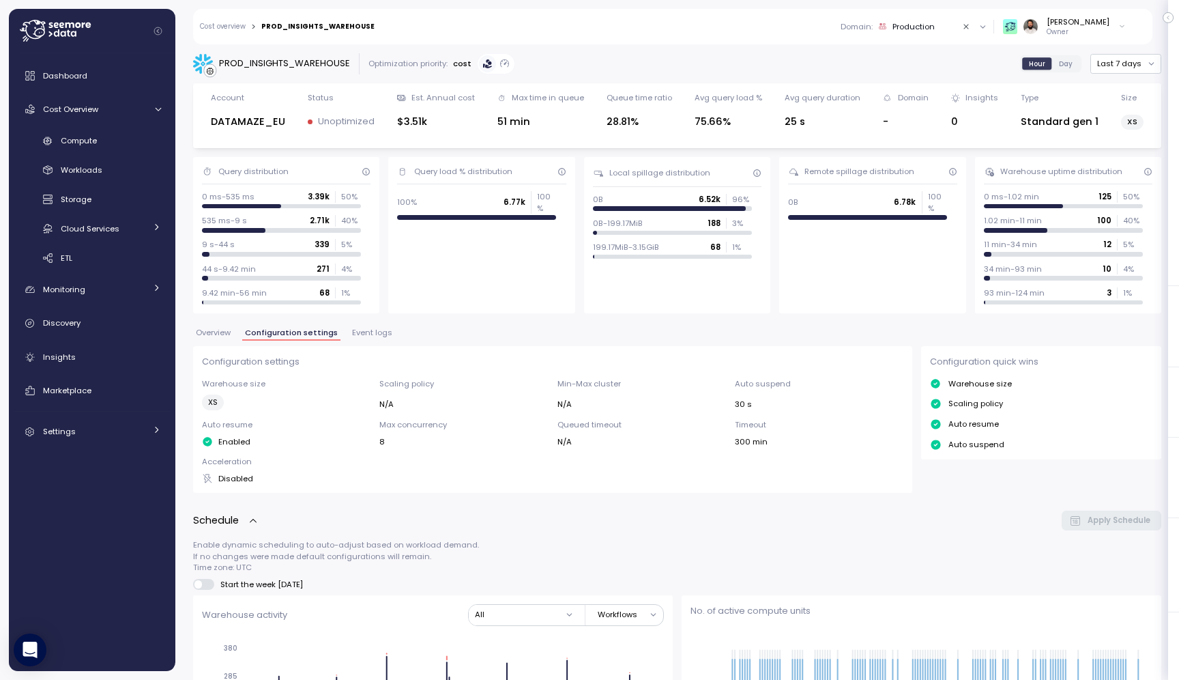
click at [237, 334] on div "Overview Configuration settings Event logs" at bounding box center [677, 338] width 968 height 18
click at [214, 329] on span "Overview" at bounding box center [213, 333] width 35 height 8
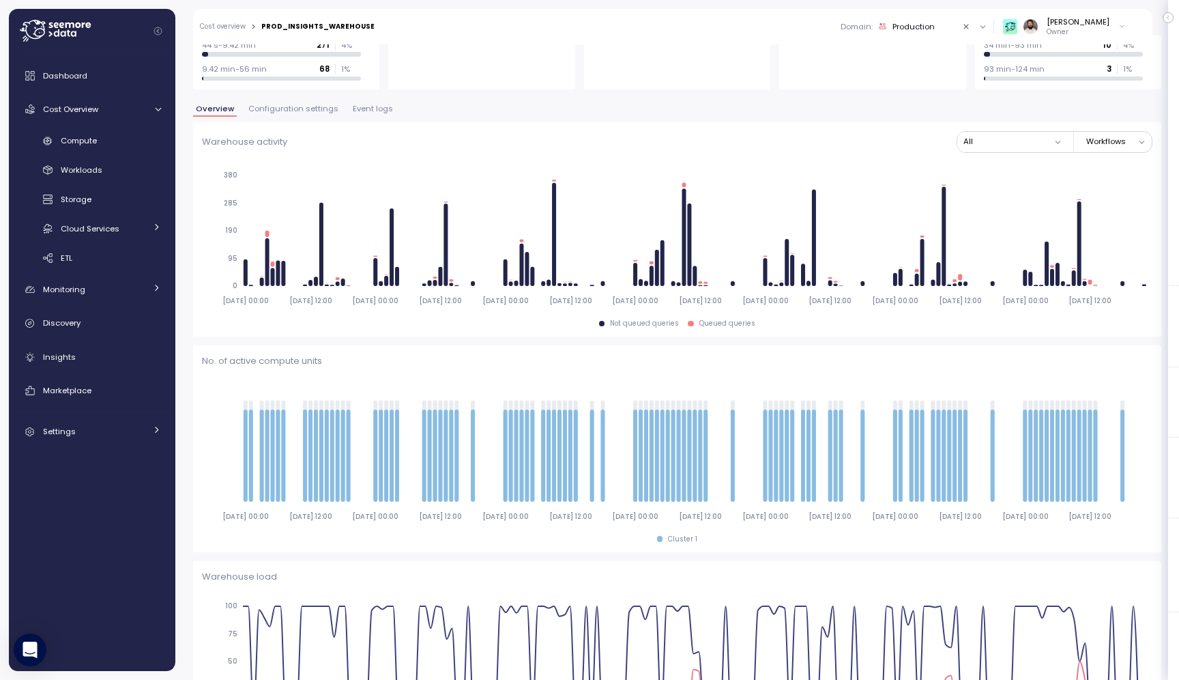
scroll to position [222, 0]
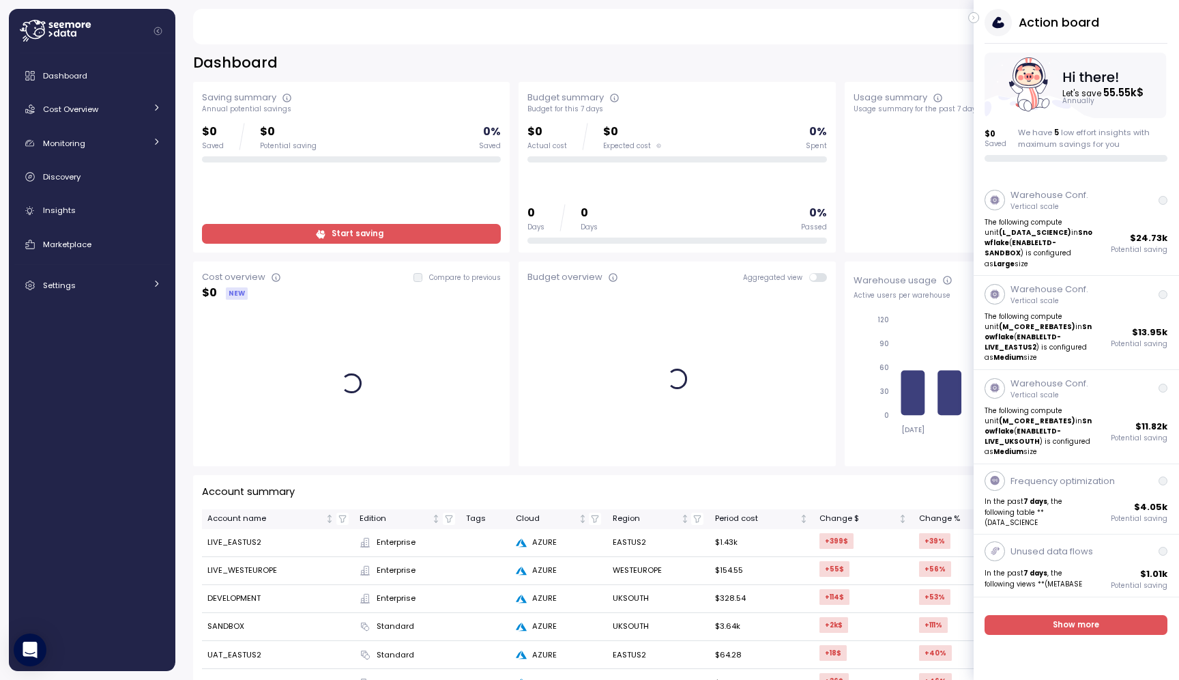
click at [976, 17] on icon "button" at bounding box center [974, 18] width 6 height 16
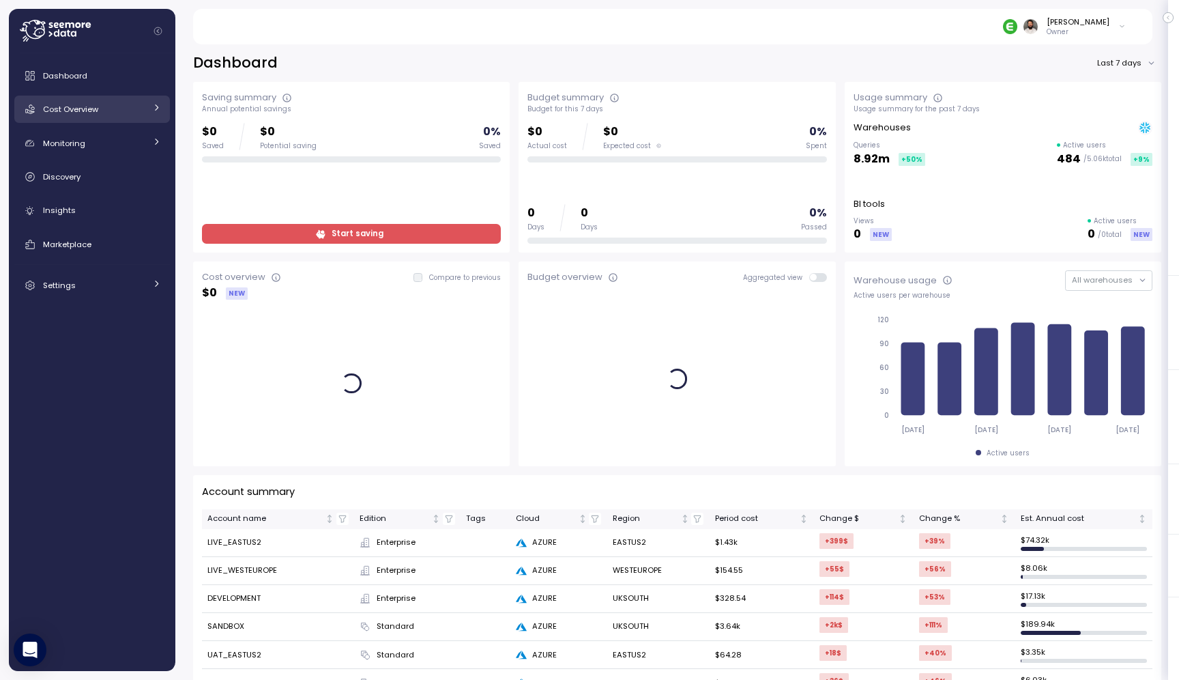
click at [139, 104] on div "Cost Overview" at bounding box center [94, 109] width 102 height 14
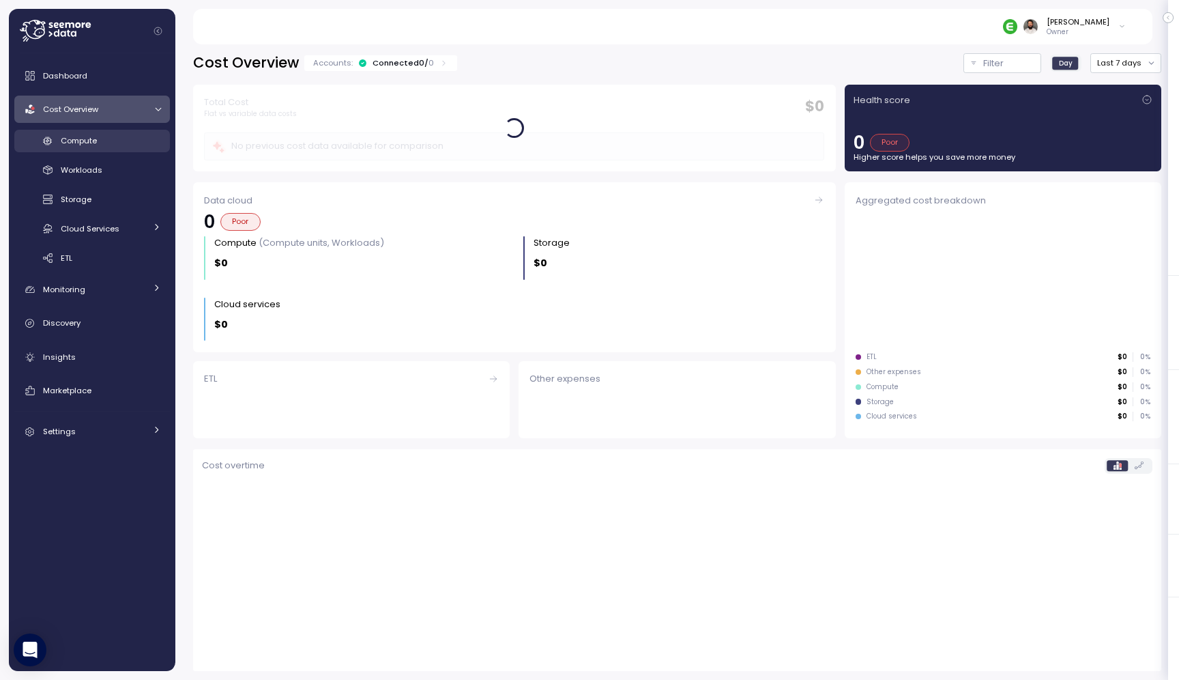
click at [134, 145] on div "Compute" at bounding box center [111, 141] width 100 height 14
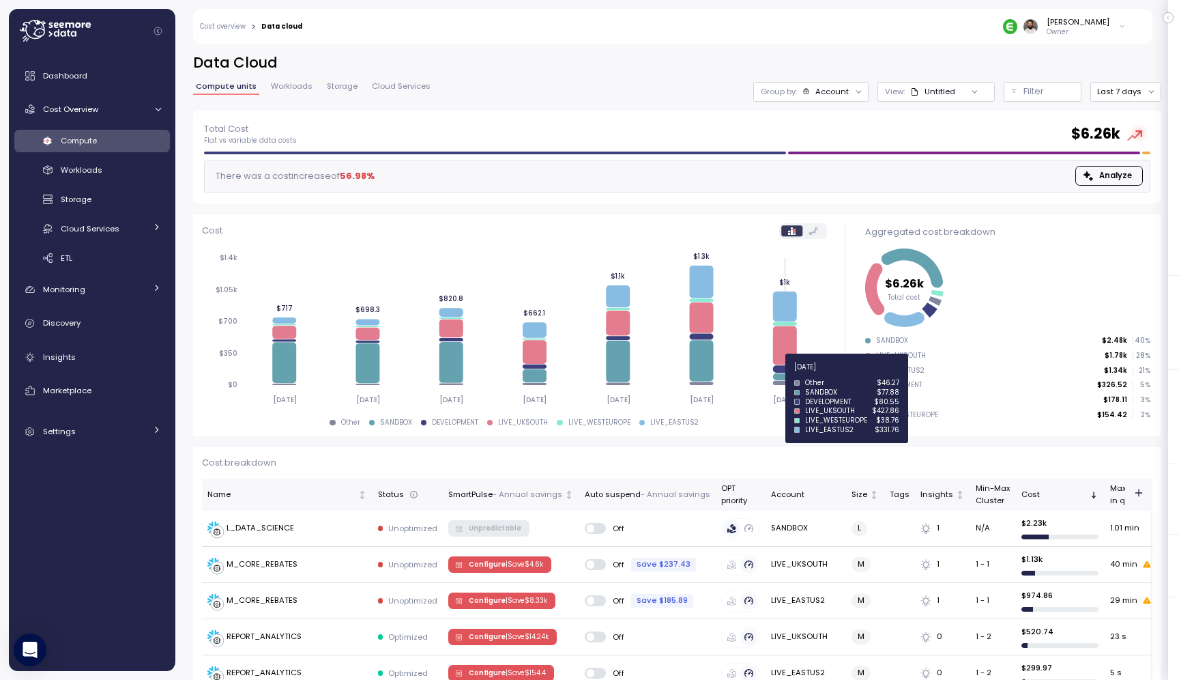
click at [787, 375] on icon at bounding box center [785, 376] width 24 height 7
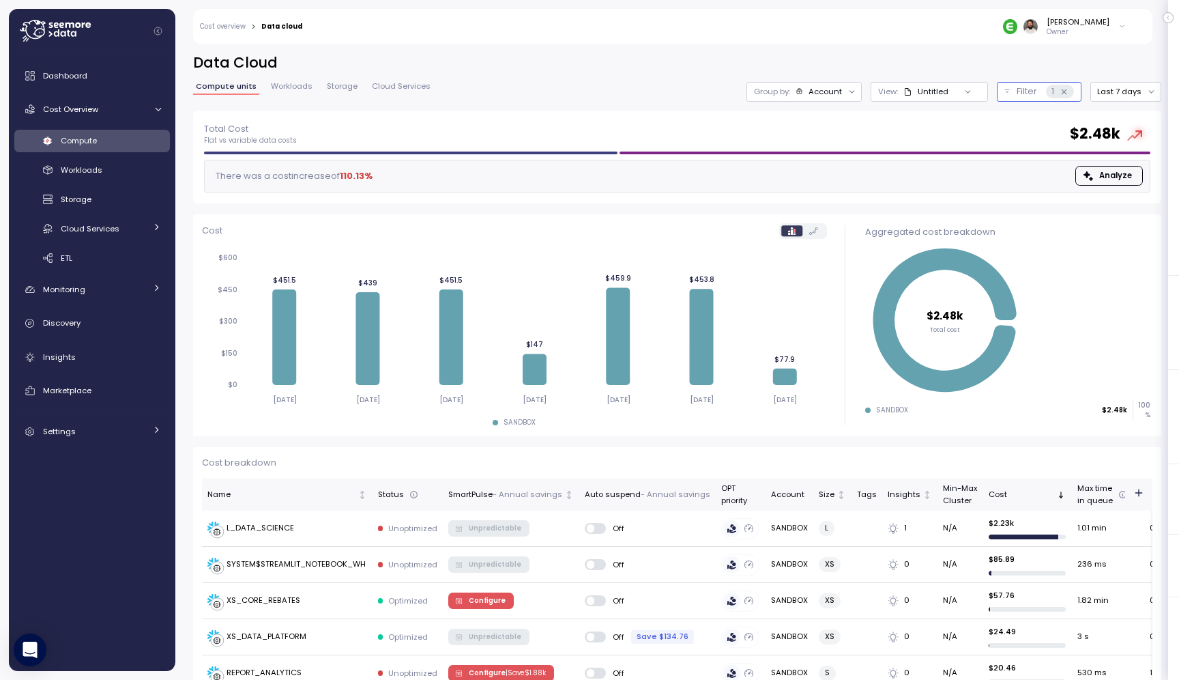
click at [1069, 91] on icon at bounding box center [1064, 91] width 9 height 9
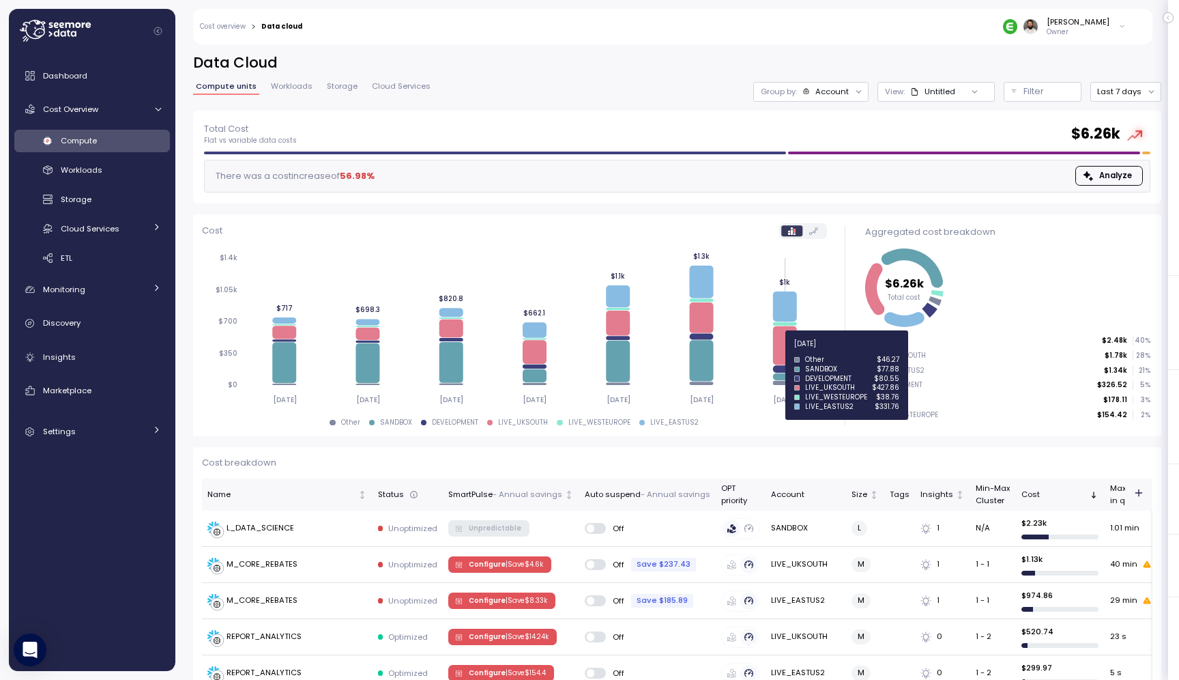
click at [786, 351] on icon at bounding box center [785, 345] width 24 height 39
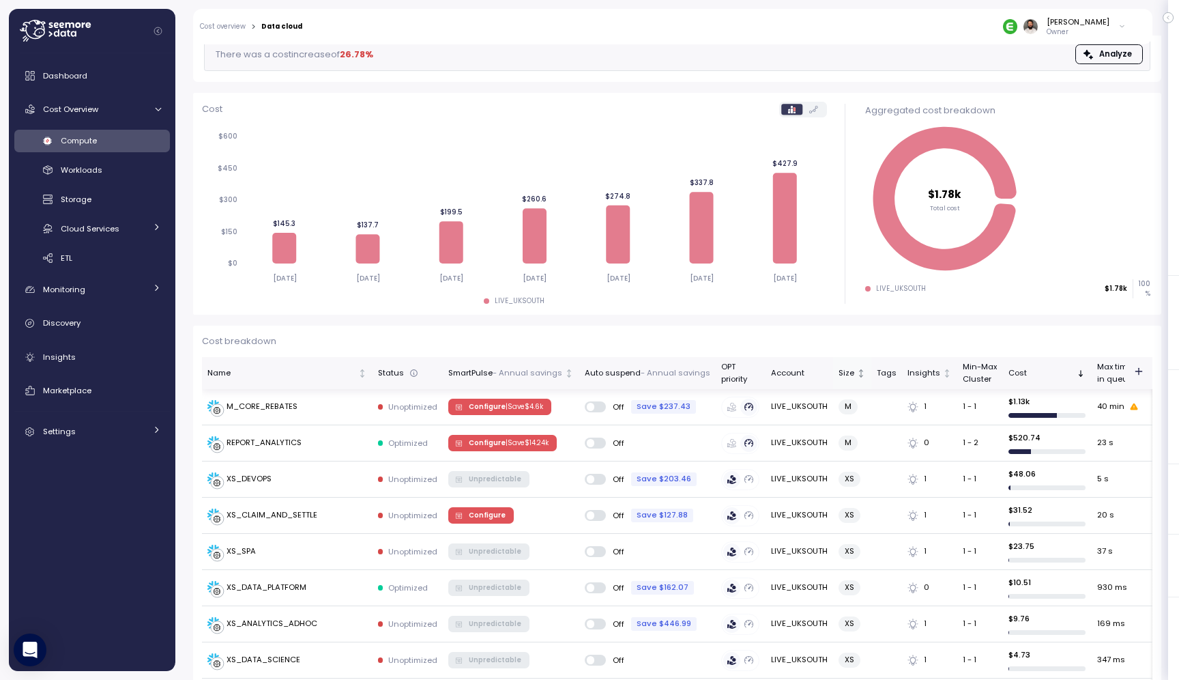
scroll to position [124, 0]
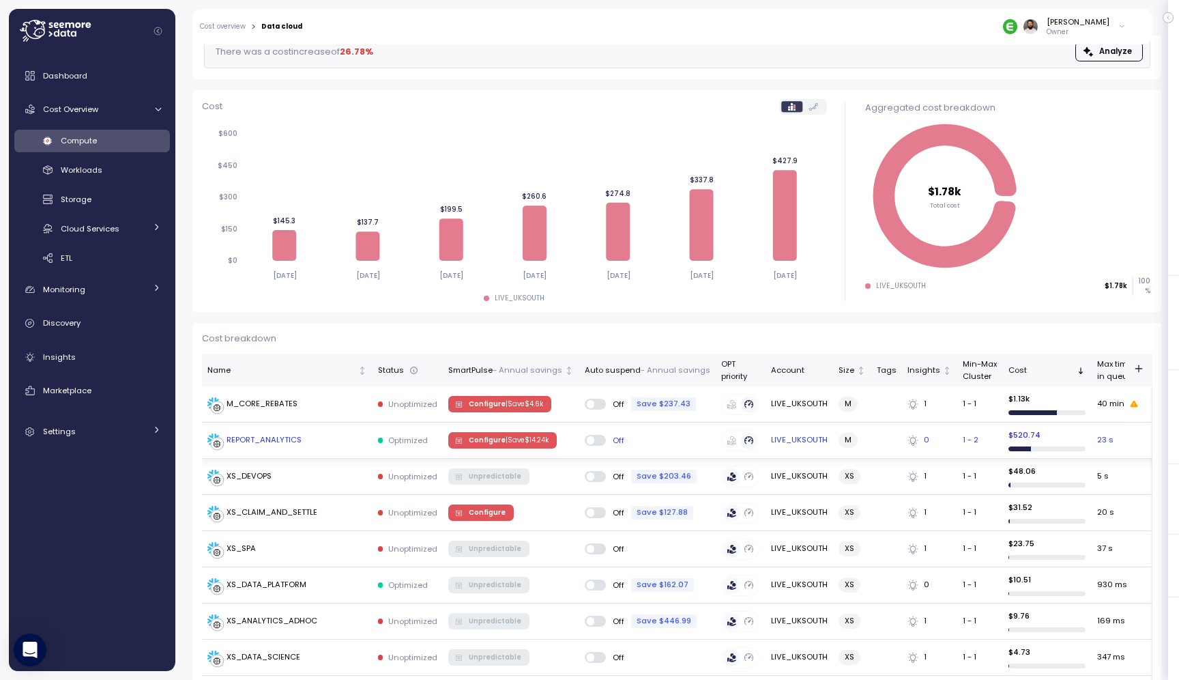
click at [358, 437] on div "REPORT_ANALYTICS" at bounding box center [287, 440] width 160 height 14
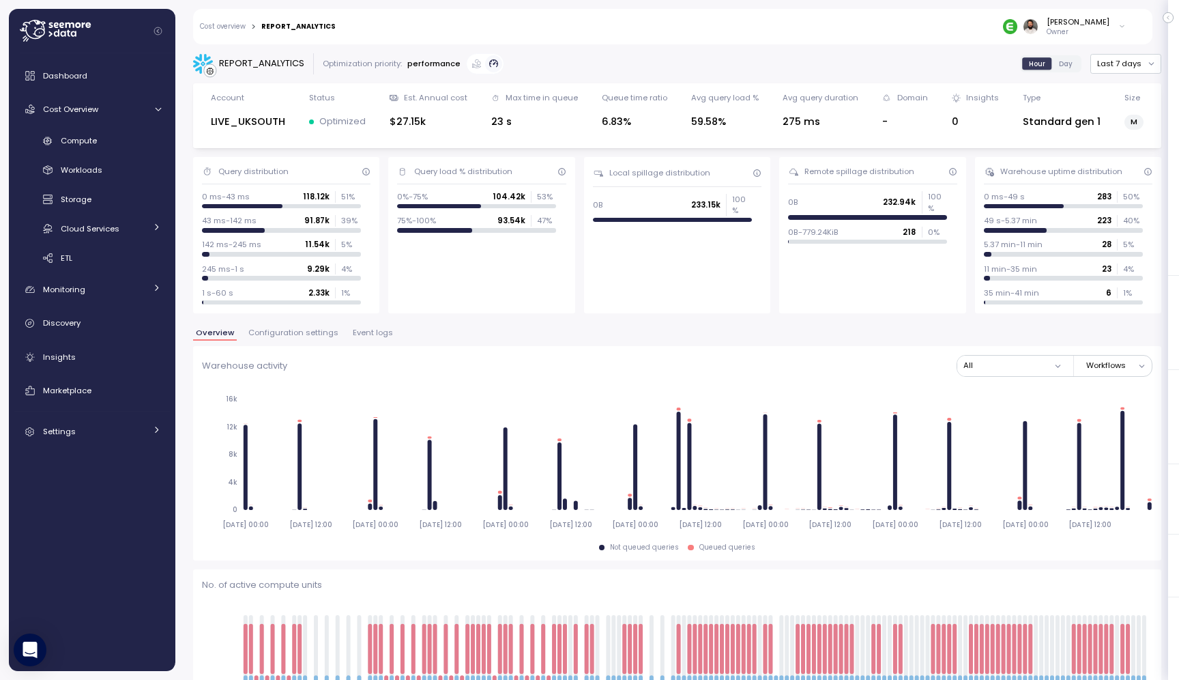
click at [289, 329] on span "Configuration settings" at bounding box center [293, 333] width 90 height 8
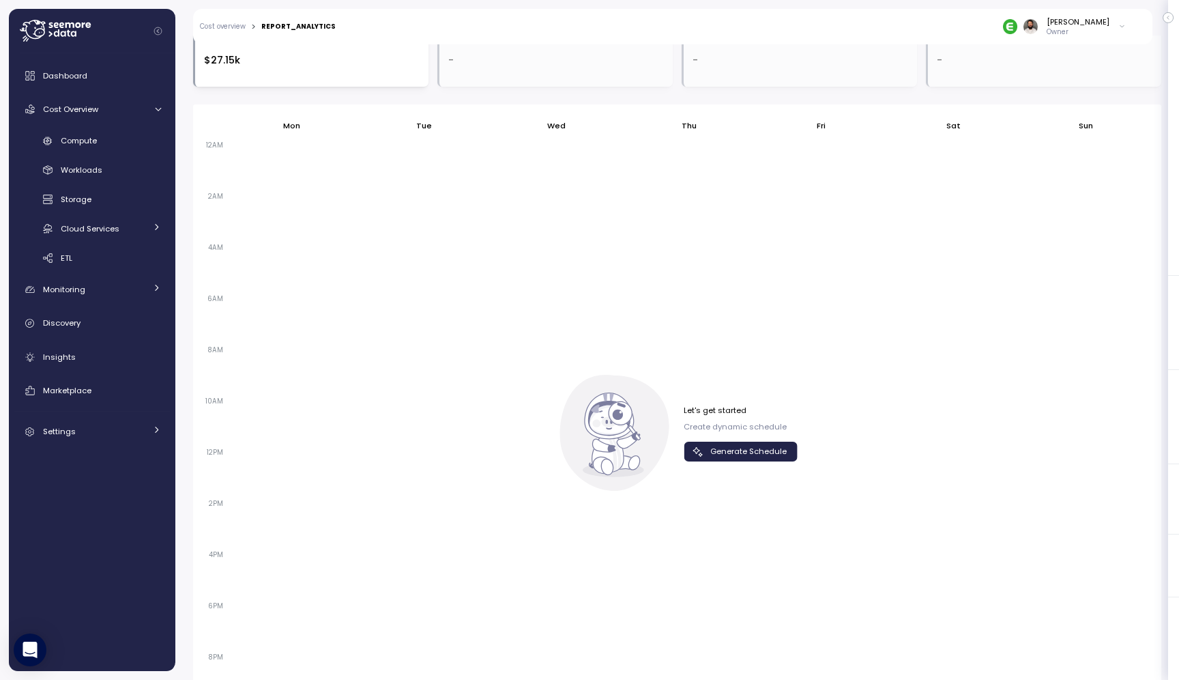
scroll to position [780, 0]
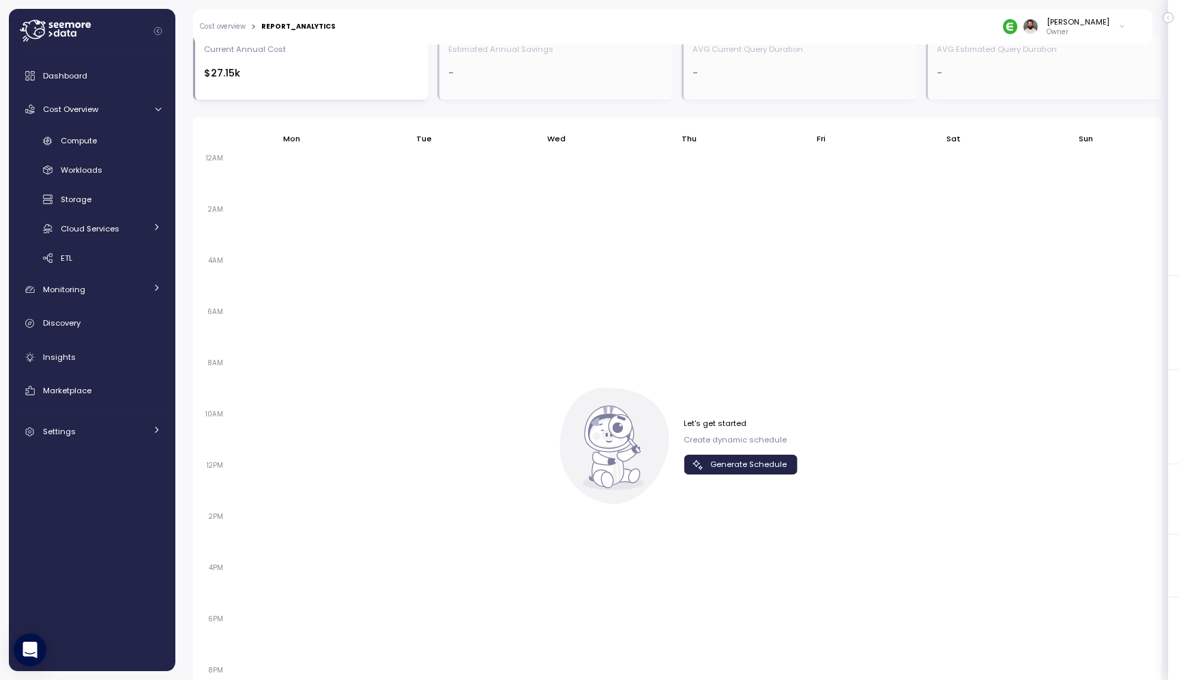
click at [691, 463] on button "Generate Schedule" at bounding box center [741, 464] width 114 height 20
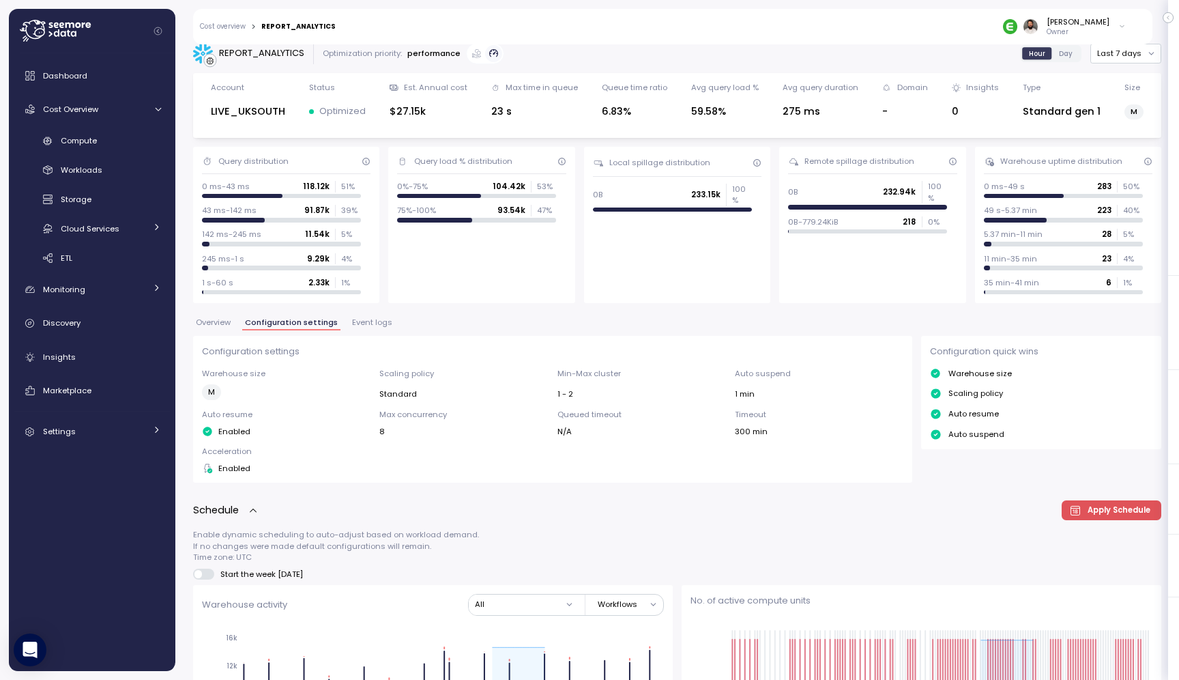
scroll to position [0, 0]
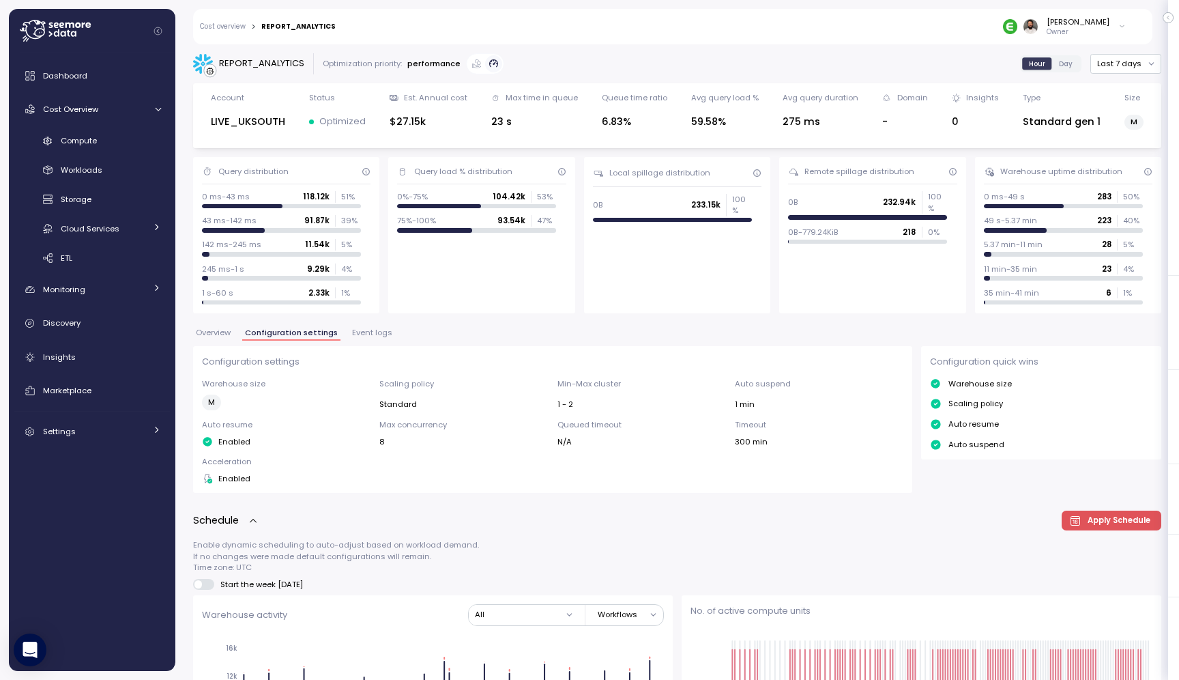
click at [371, 336] on span "Event logs" at bounding box center [372, 333] width 40 height 8
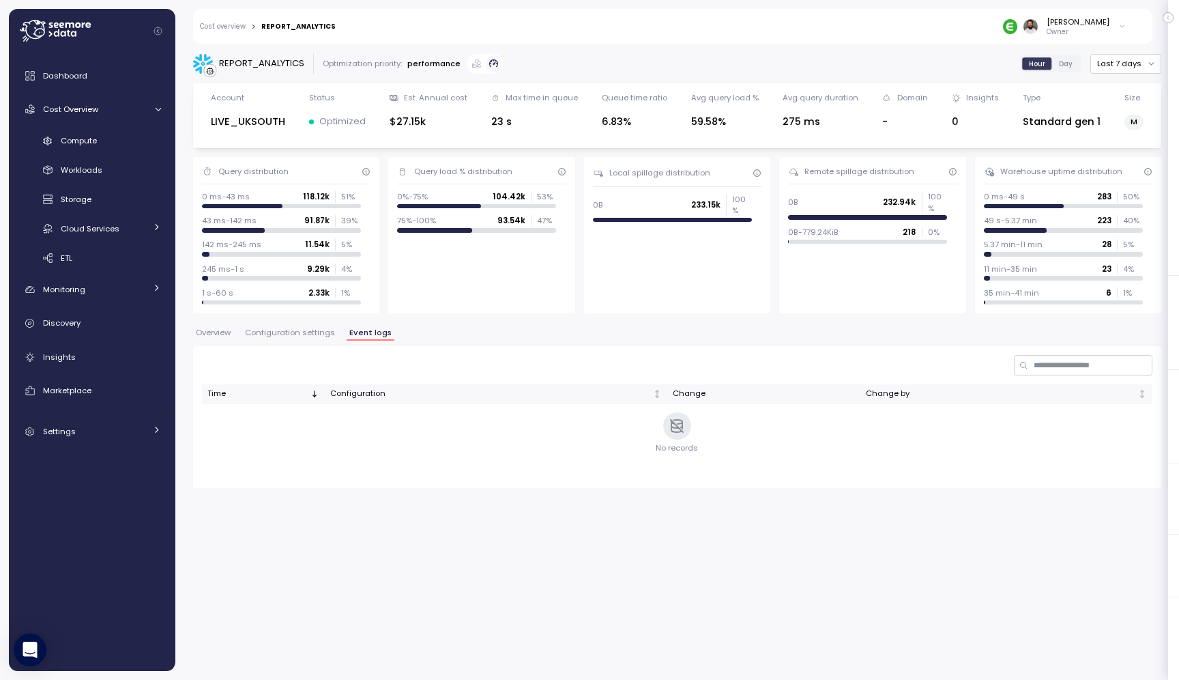
click at [325, 336] on span "Configuration settings" at bounding box center [290, 333] width 90 height 8
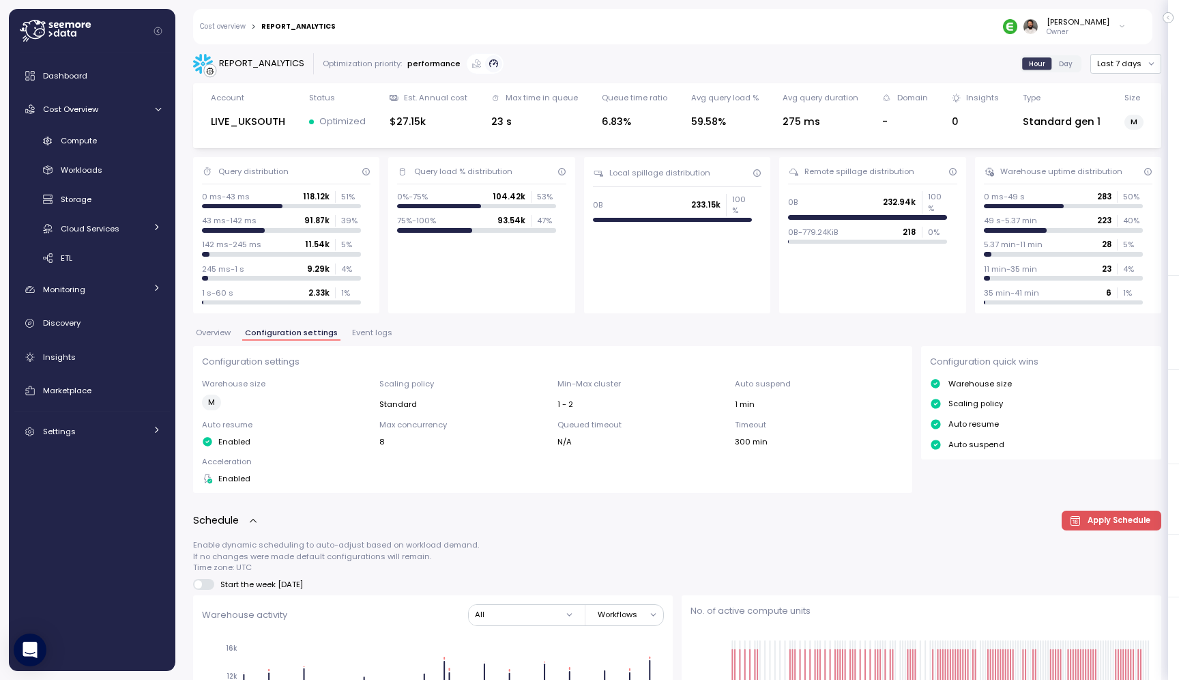
click at [237, 338] on div "Overview Configuration settings Event logs" at bounding box center [677, 338] width 968 height 18
click at [233, 338] on button "Overview" at bounding box center [213, 335] width 40 height 12
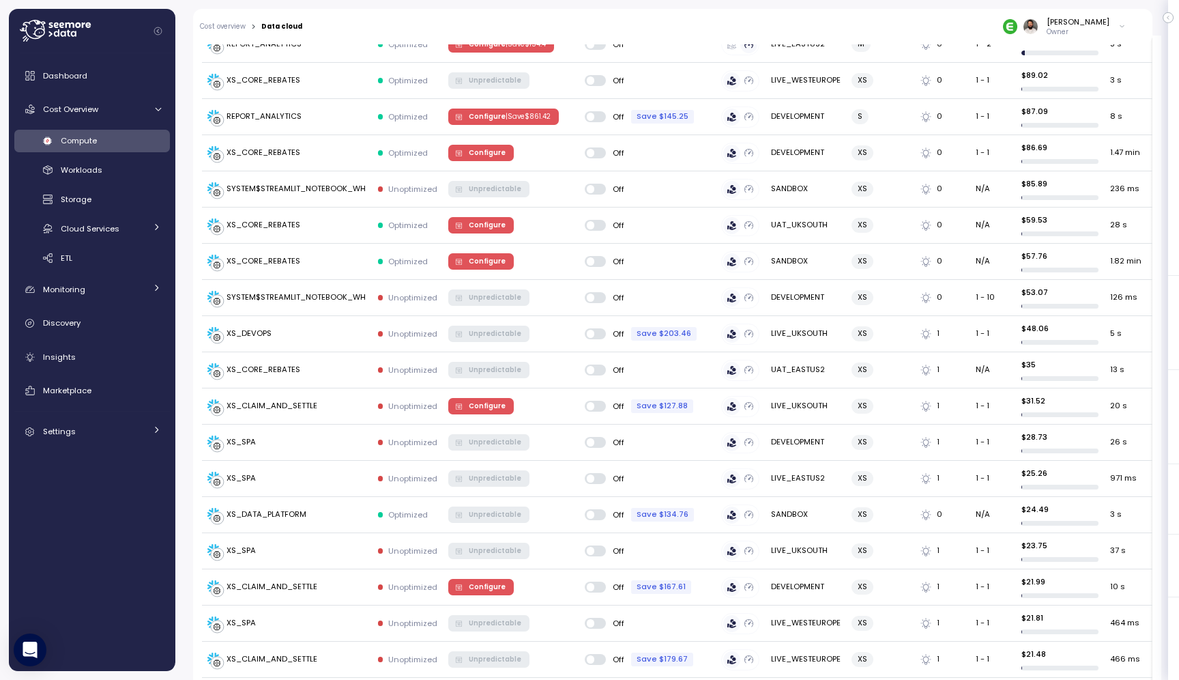
scroll to position [626, 0]
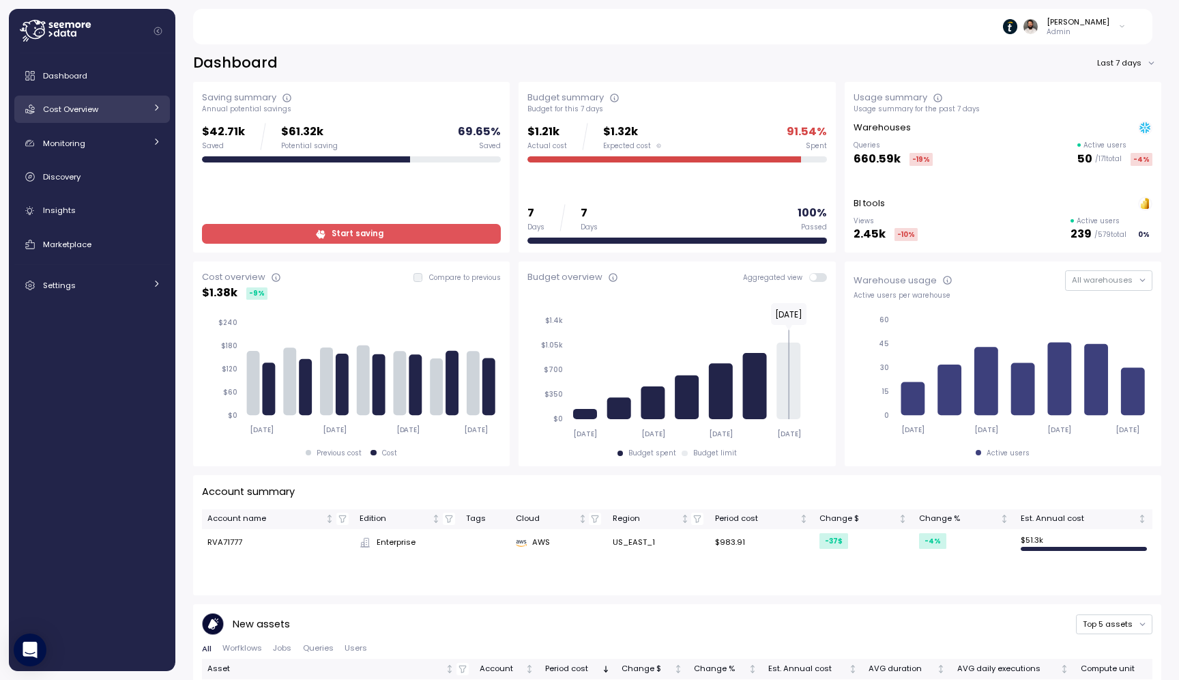
click at [133, 105] on div "Cost Overview" at bounding box center [94, 109] width 102 height 14
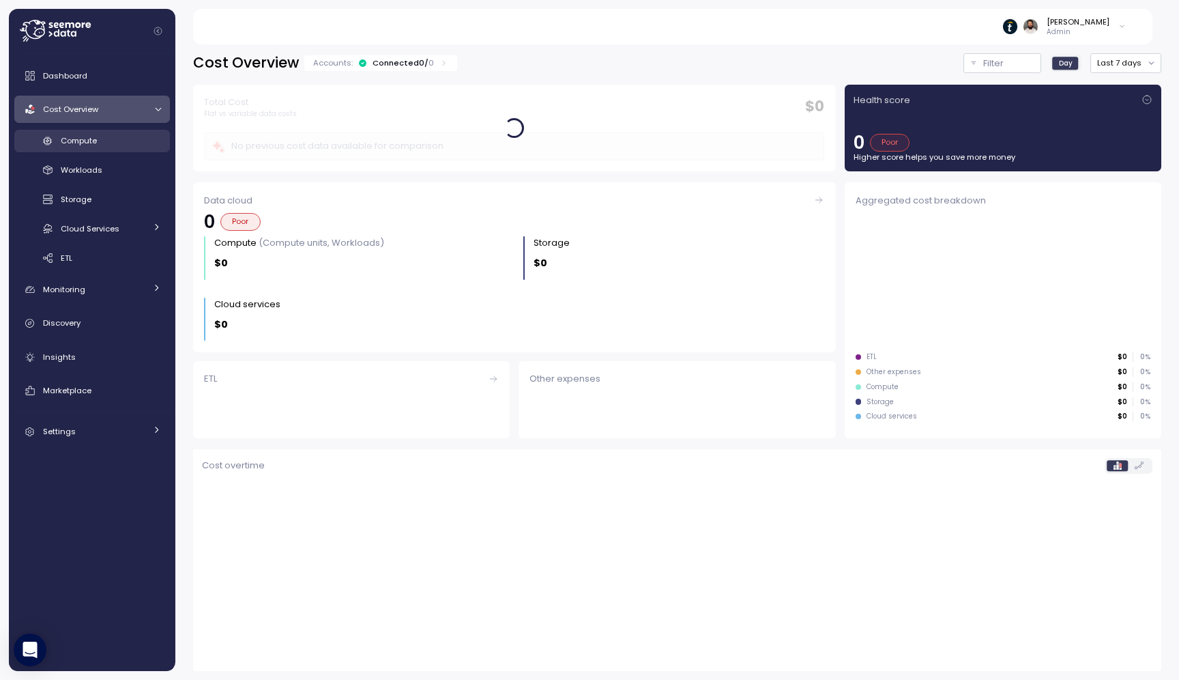
click at [128, 151] on link "Compute" at bounding box center [92, 141] width 156 height 23
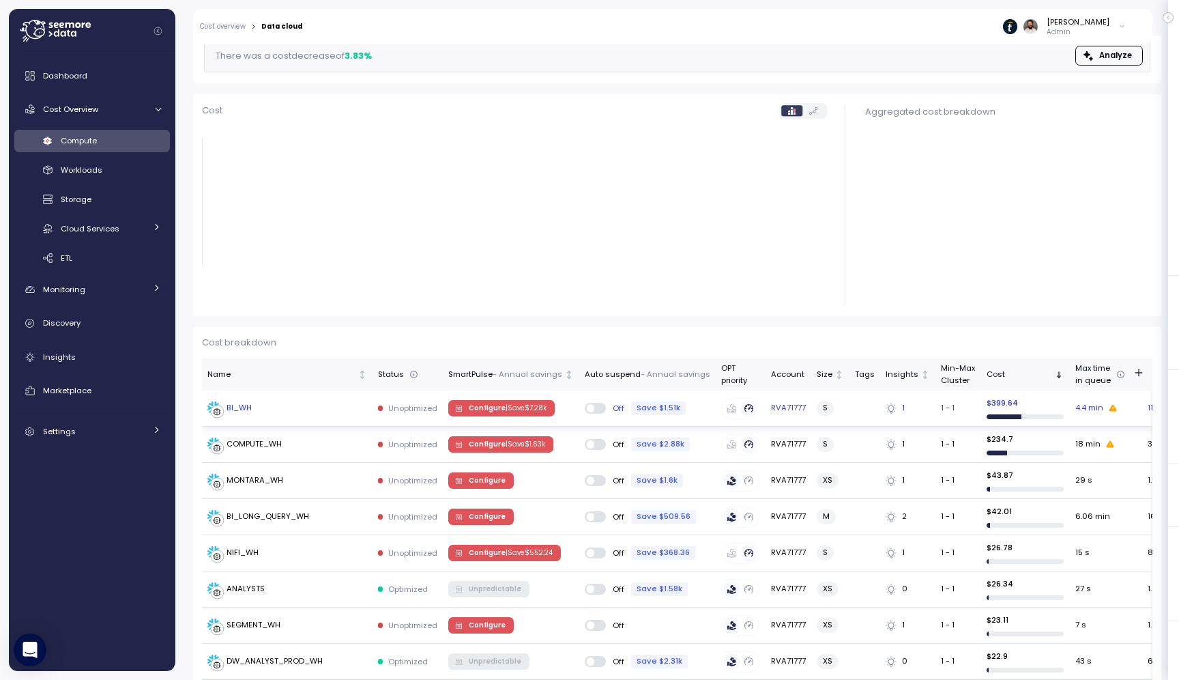
scroll to position [128, 0]
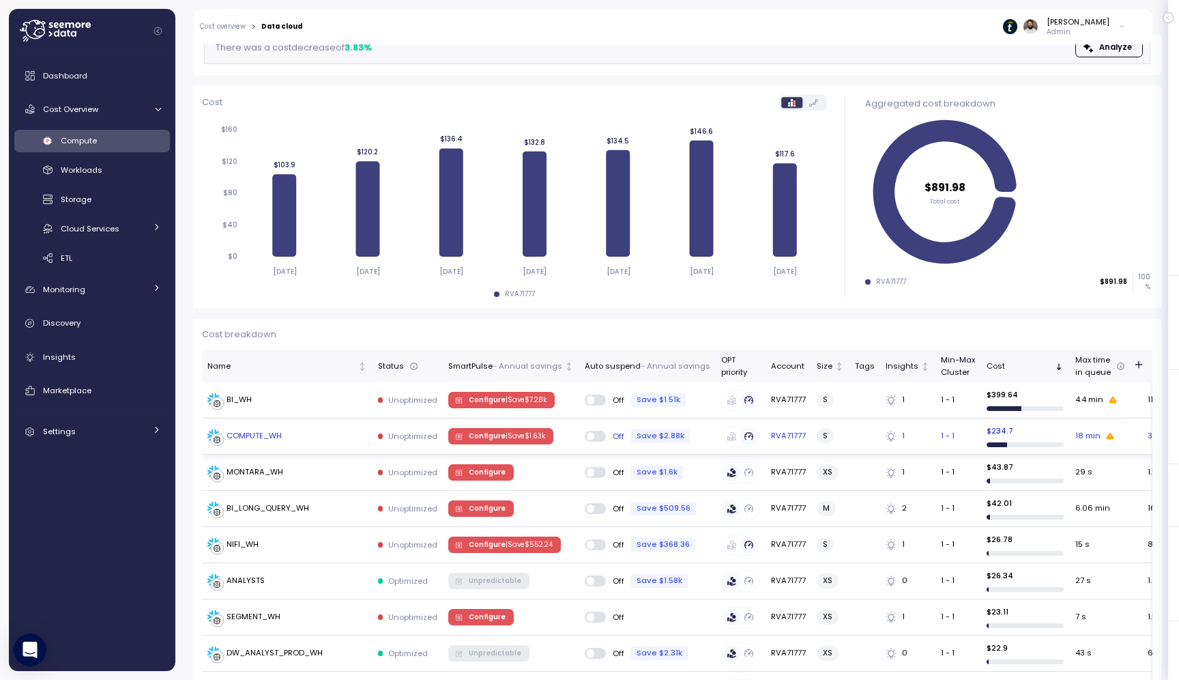
click at [342, 436] on div "COMPUTE_WH" at bounding box center [287, 436] width 160 height 14
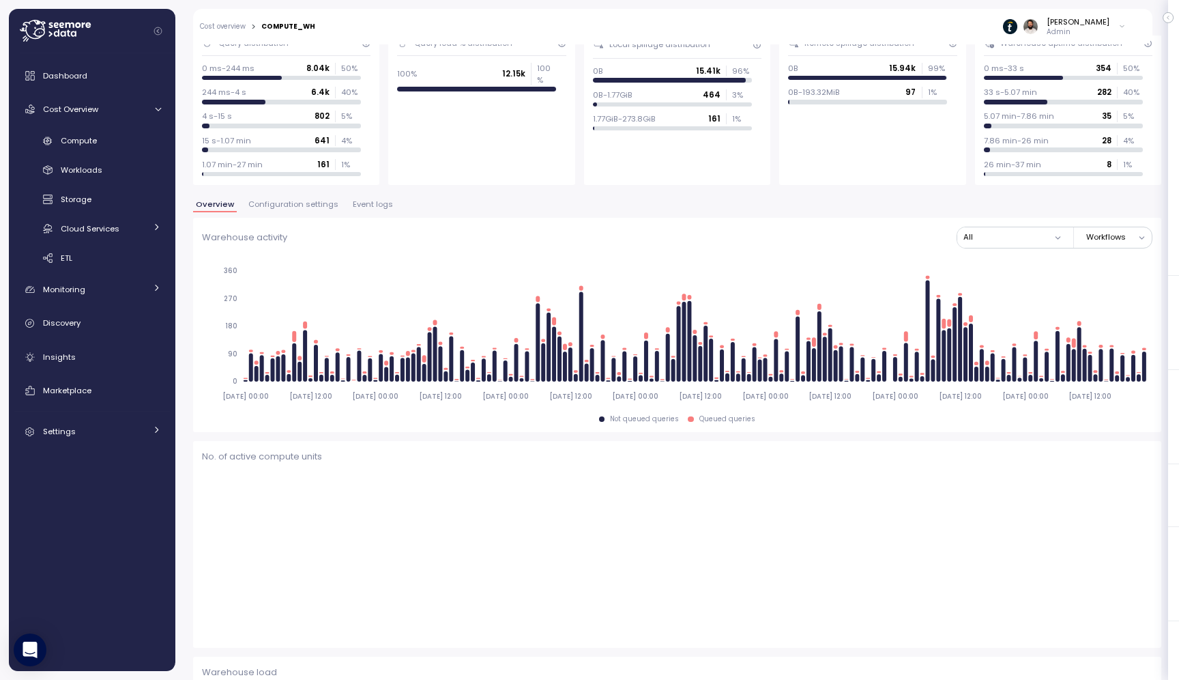
scroll to position [264, 0]
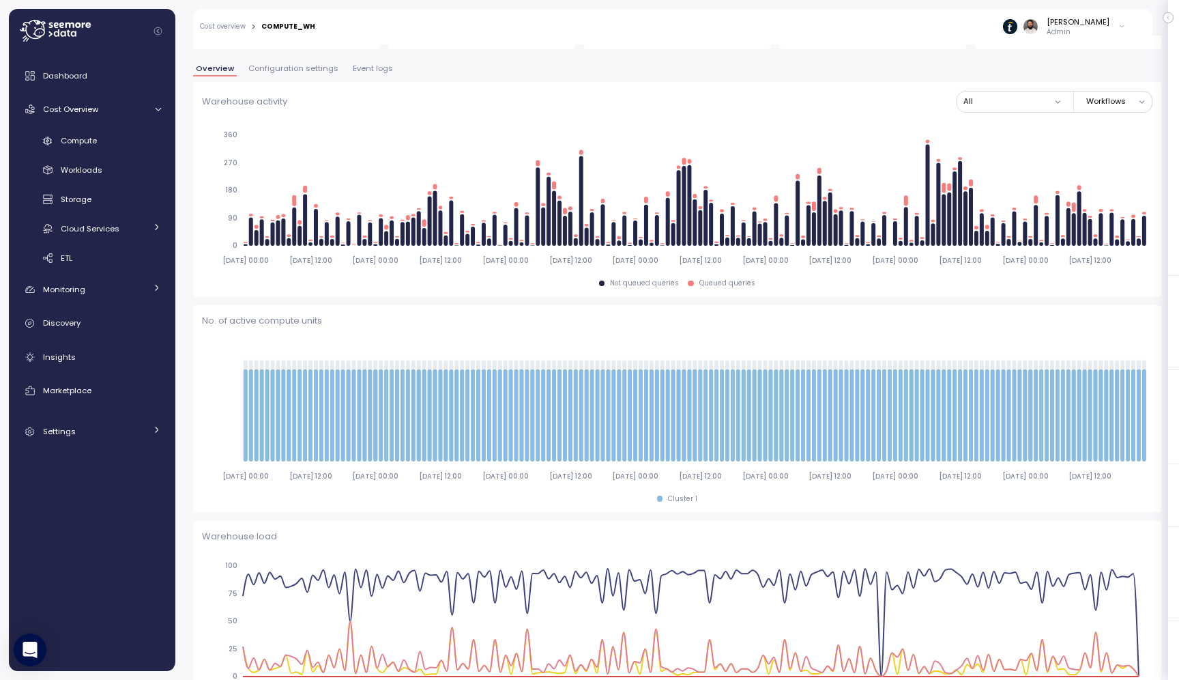
click at [91, 34] on icon at bounding box center [55, 31] width 71 height 22
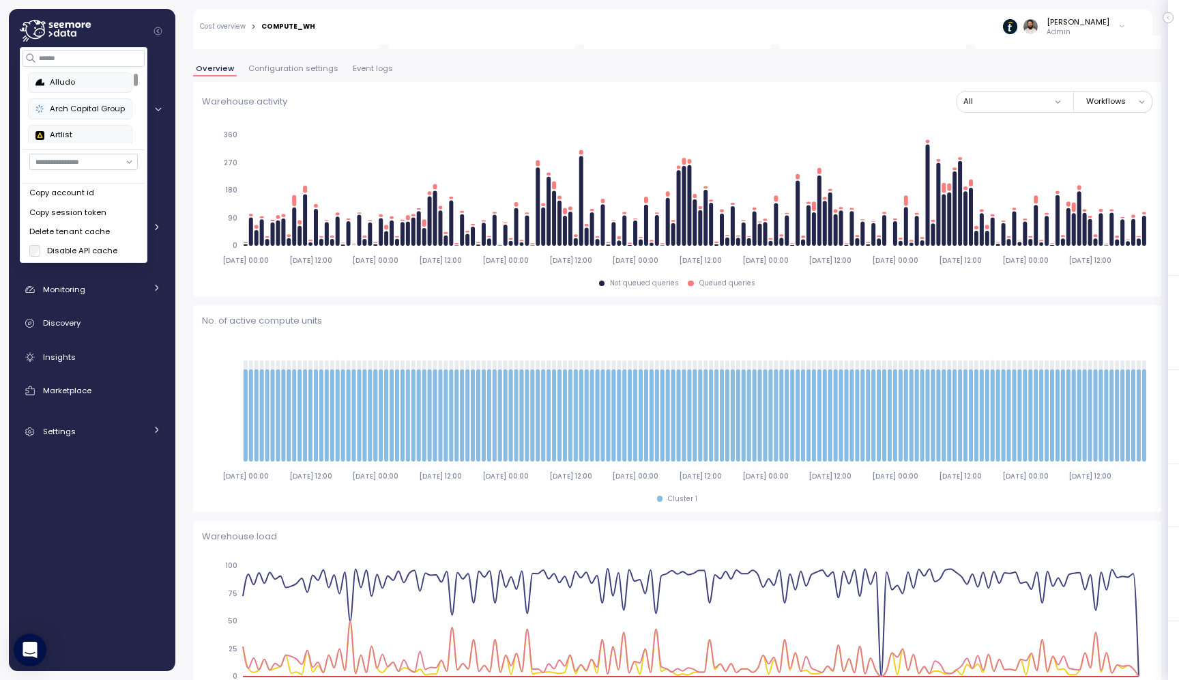
click at [96, 197] on div "Copy account id" at bounding box center [83, 193] width 108 height 12
click at [654, 118] on div "Warehouse activity All Workflows 2025-10-04 00:00 2025-10-04 12:00 2025-10-05 0…" at bounding box center [677, 189] width 951 height 197
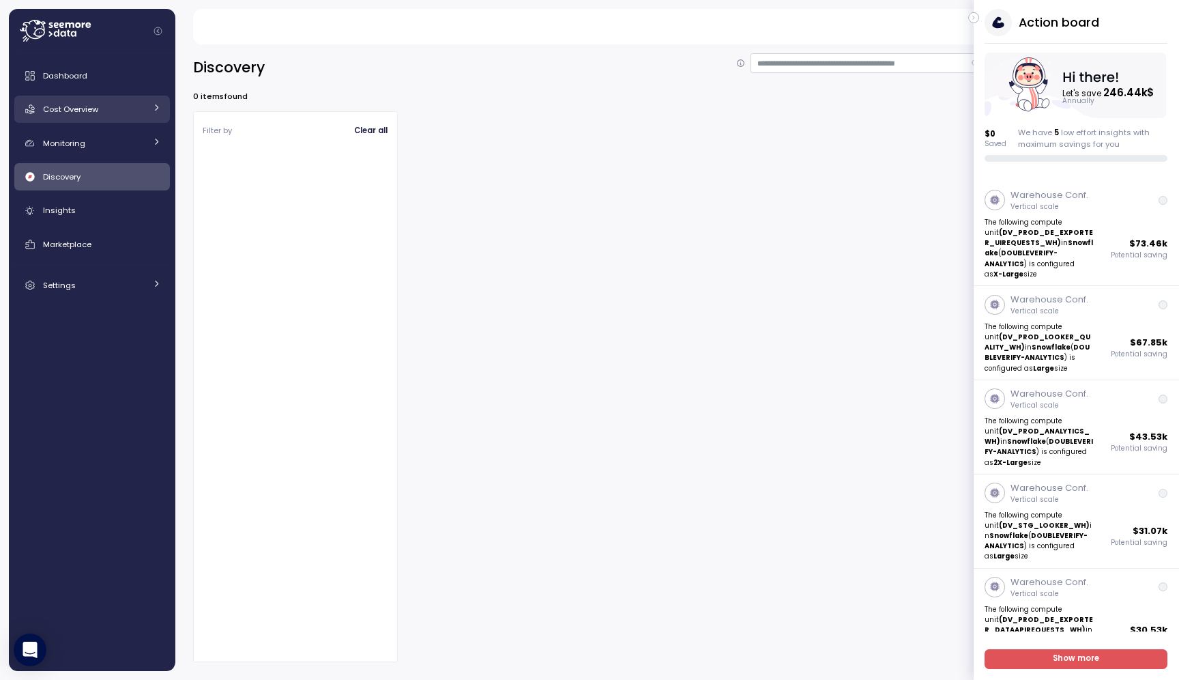
click at [116, 114] on div "Cost Overview" at bounding box center [94, 109] width 102 height 14
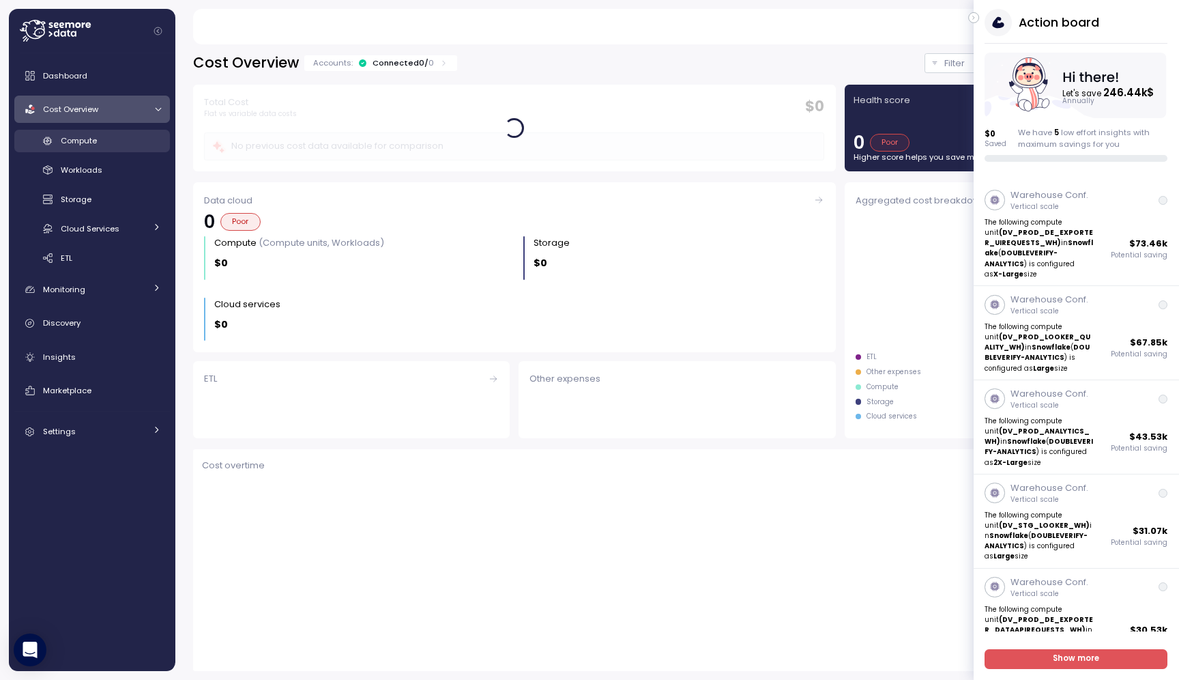
click at [117, 140] on div "Compute" at bounding box center [111, 141] width 100 height 14
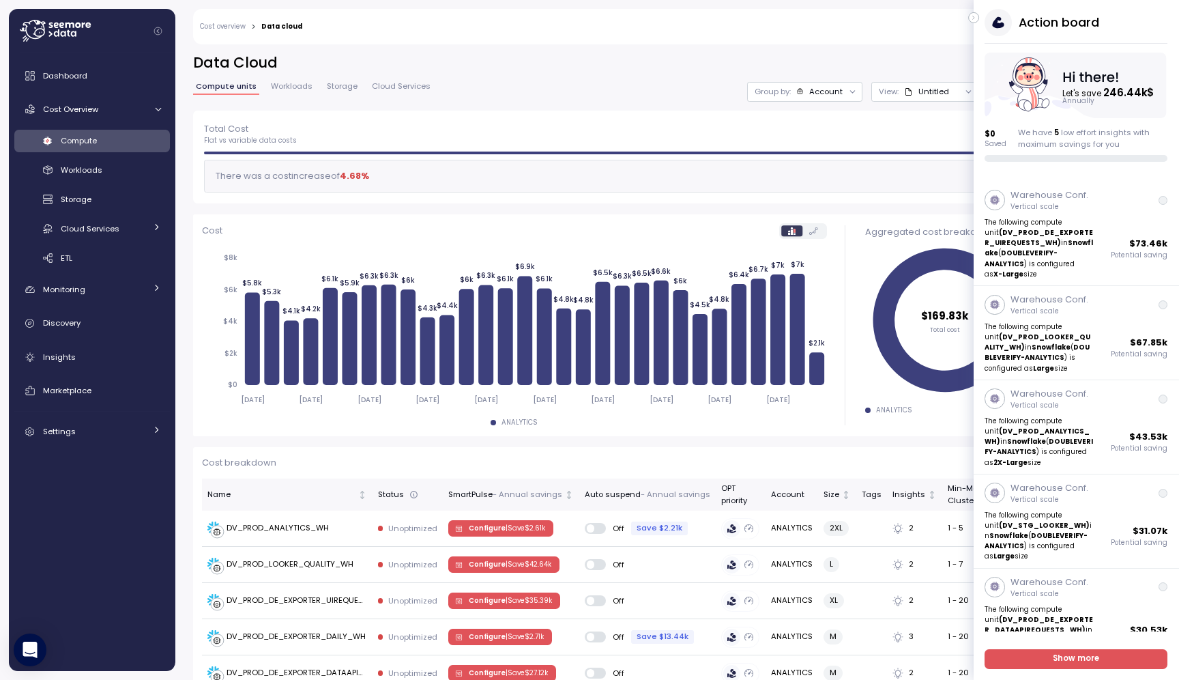
click at [974, 20] on icon "button" at bounding box center [974, 18] width 6 height 16
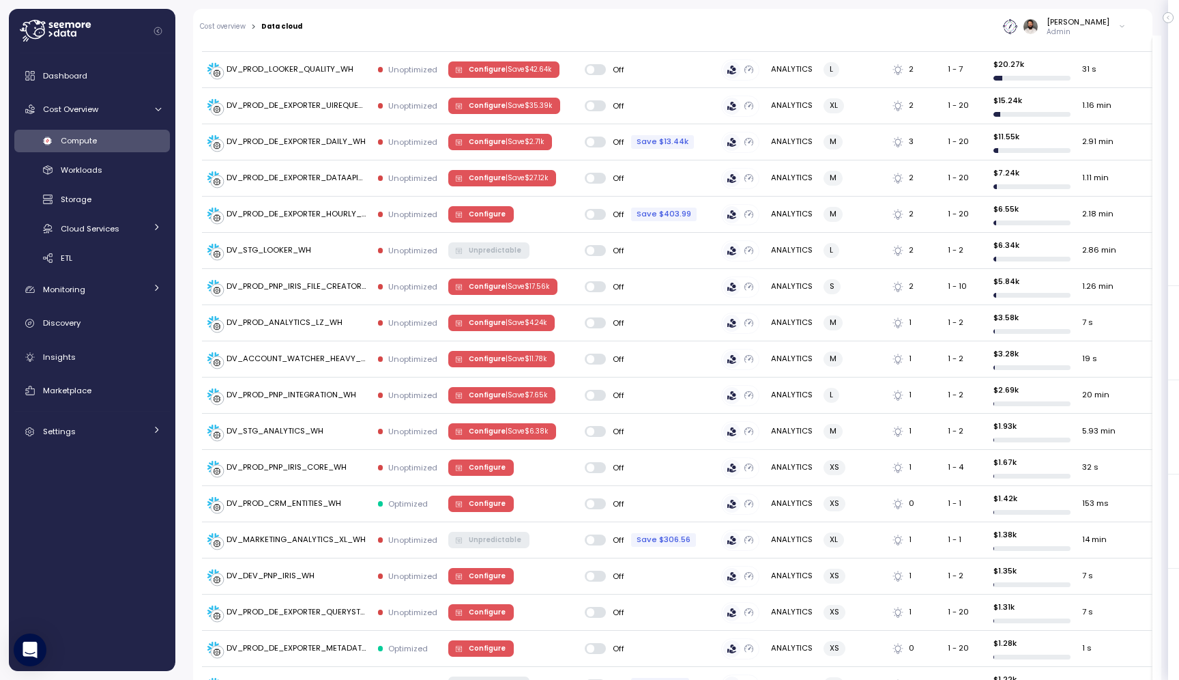
scroll to position [469, 0]
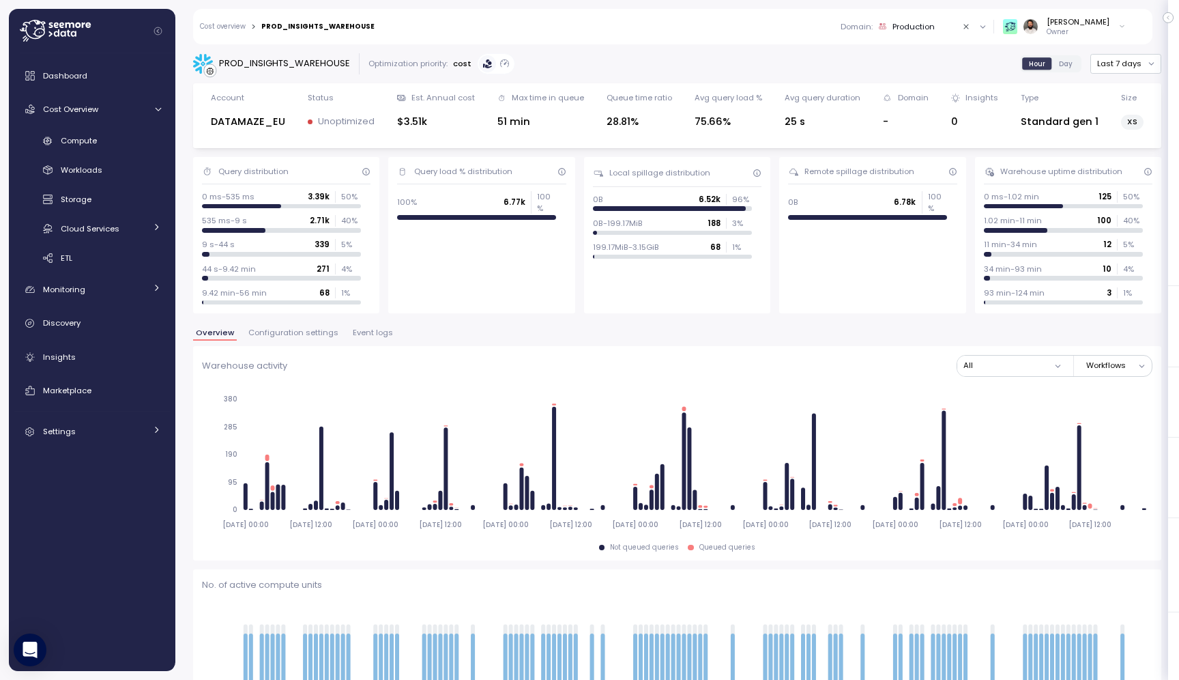
scroll to position [222, 0]
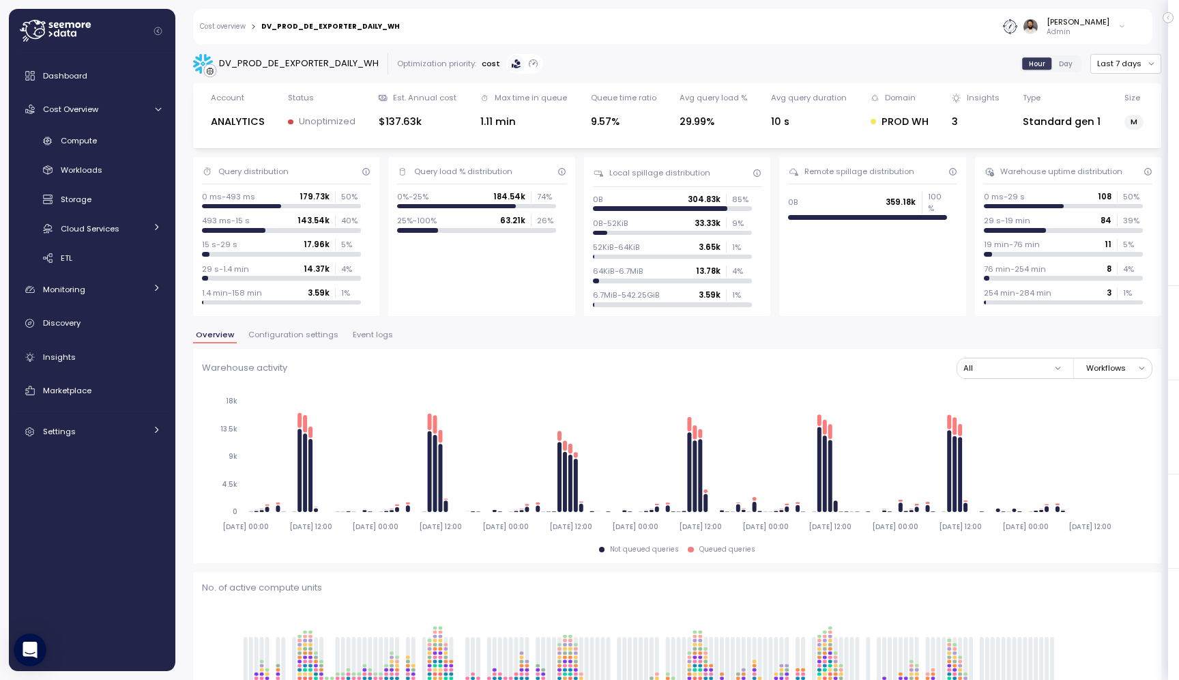
click at [368, 331] on span "Event logs" at bounding box center [373, 335] width 40 height 8
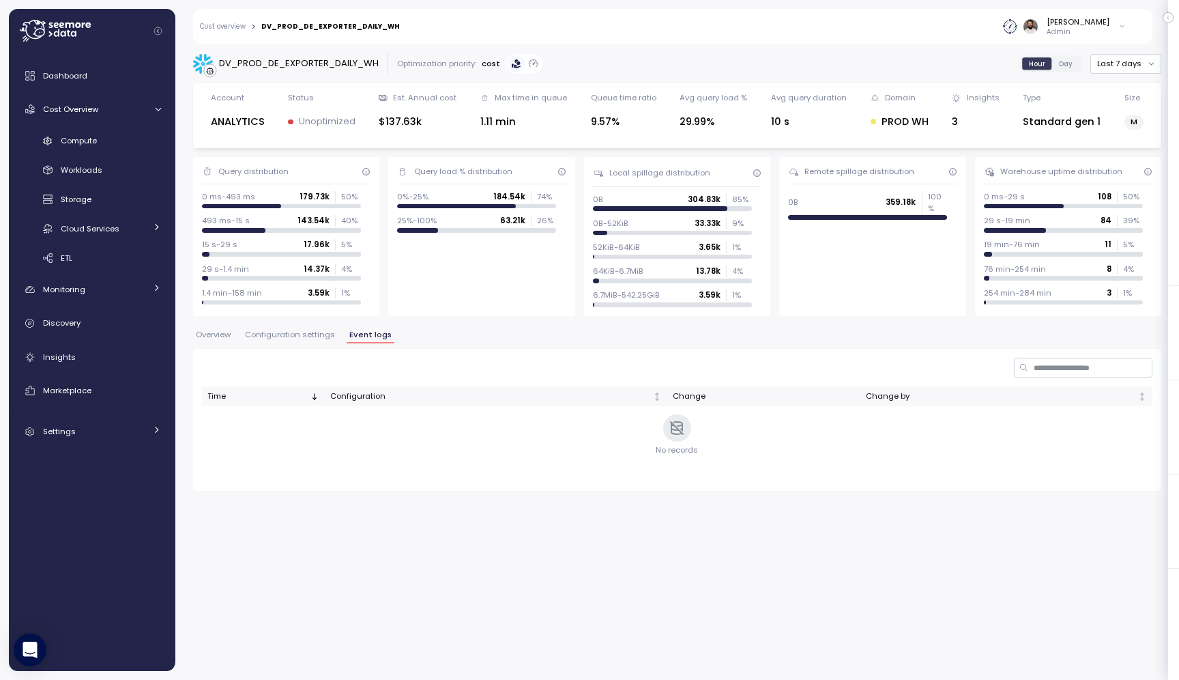
click at [300, 338] on span "Configuration settings" at bounding box center [290, 335] width 90 height 8
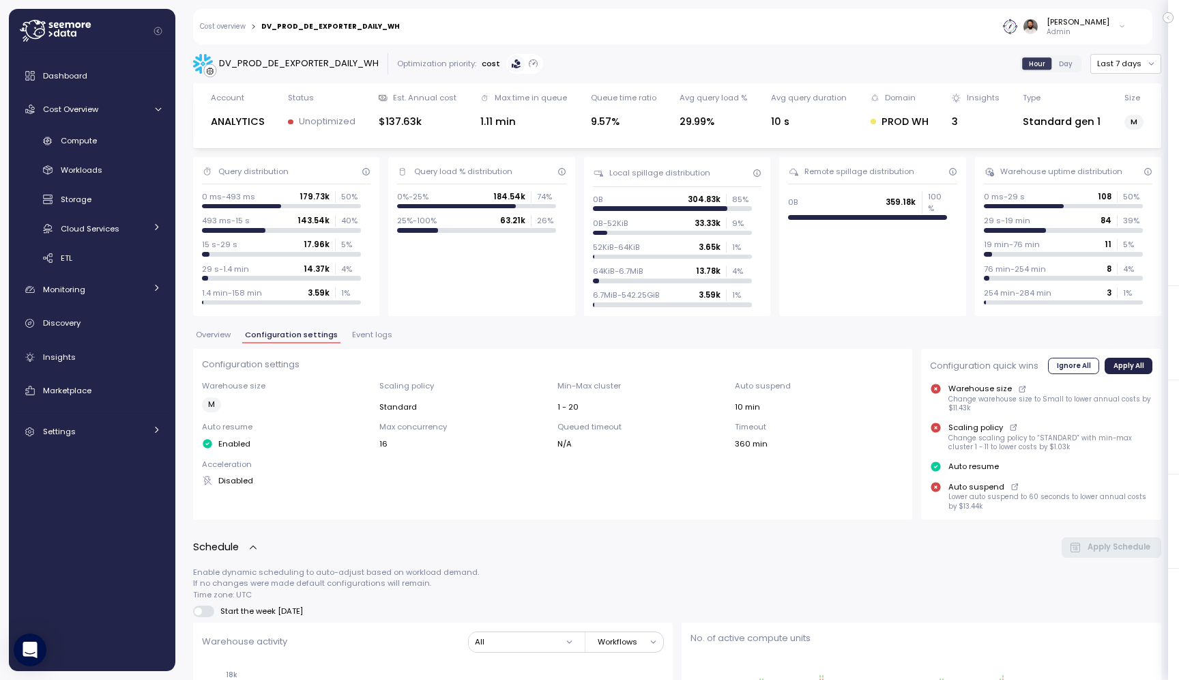
scroll to position [126, 0]
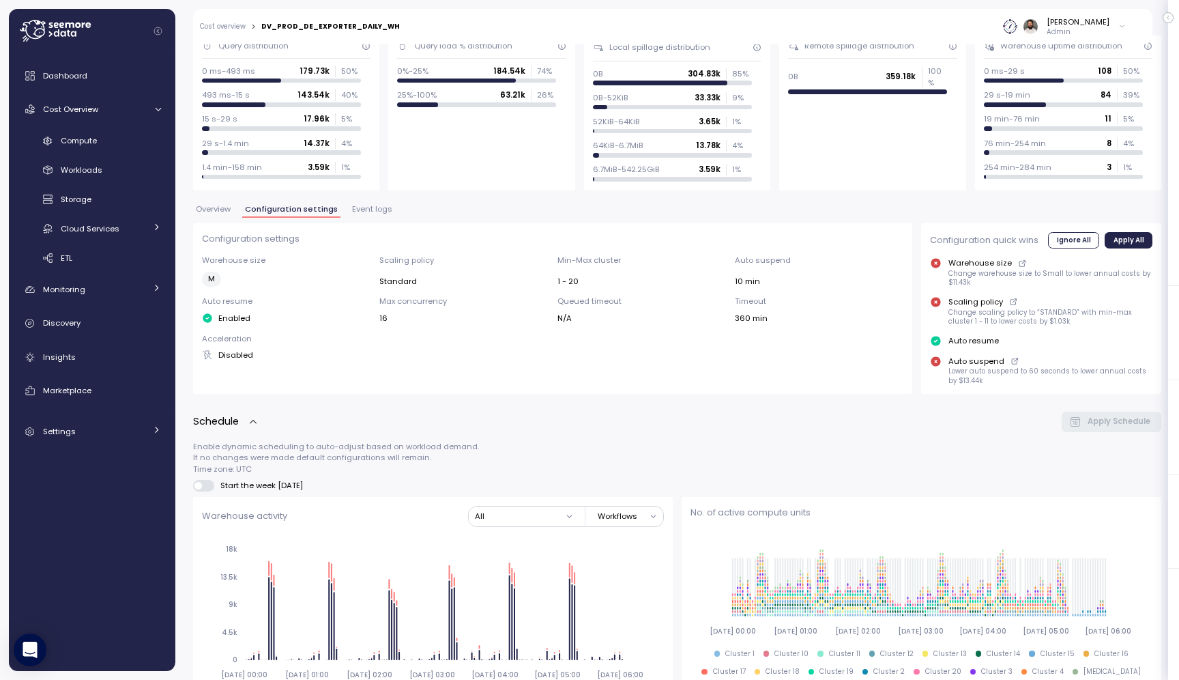
click at [300, 338] on p "Acceleration" at bounding box center [286, 338] width 169 height 11
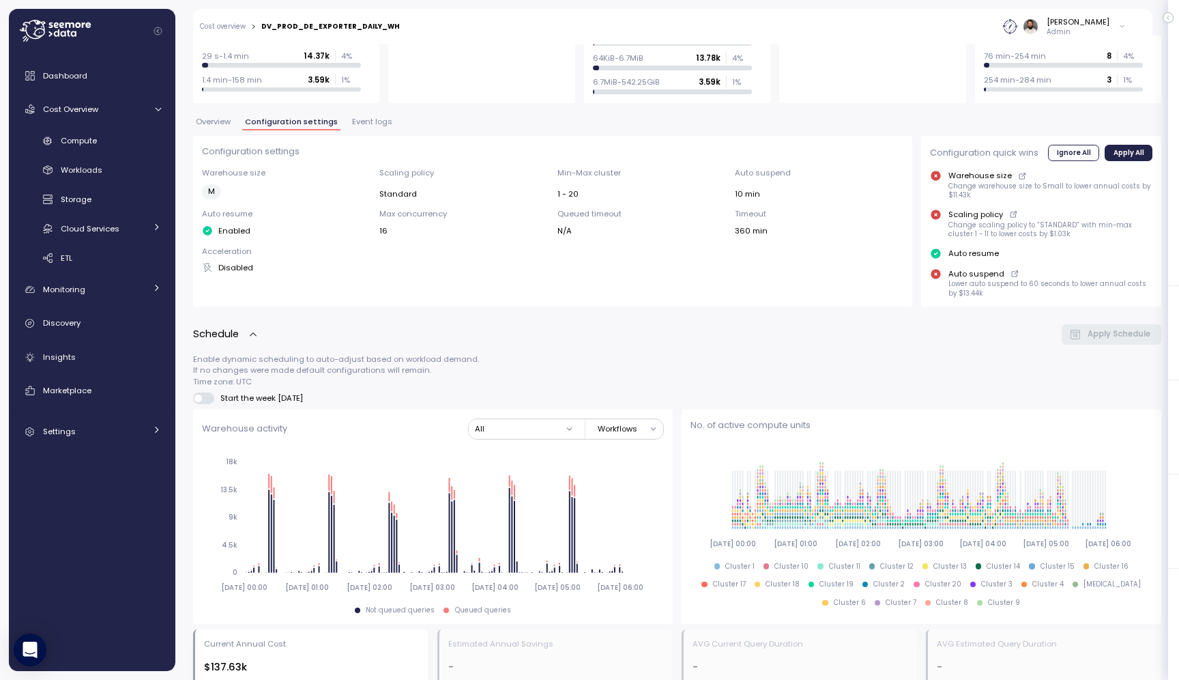
scroll to position [89, 0]
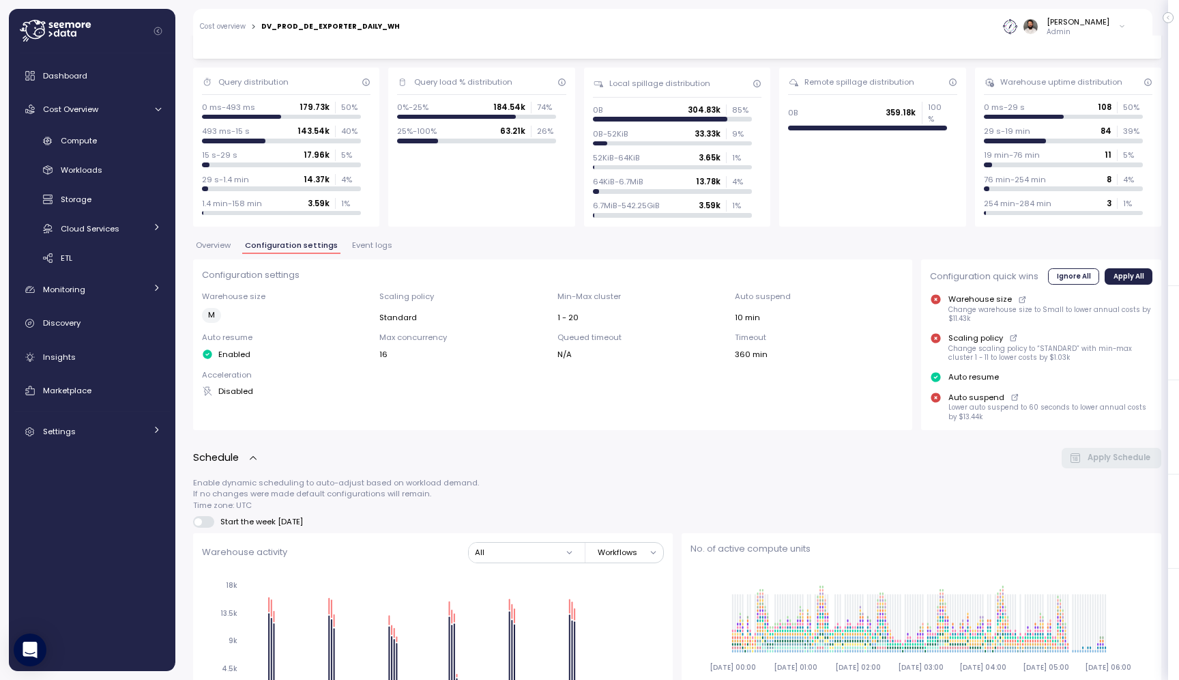
click at [291, 248] on span "Configuration settings" at bounding box center [291, 246] width 93 height 8
click at [229, 247] on span "Overview" at bounding box center [213, 246] width 35 height 8
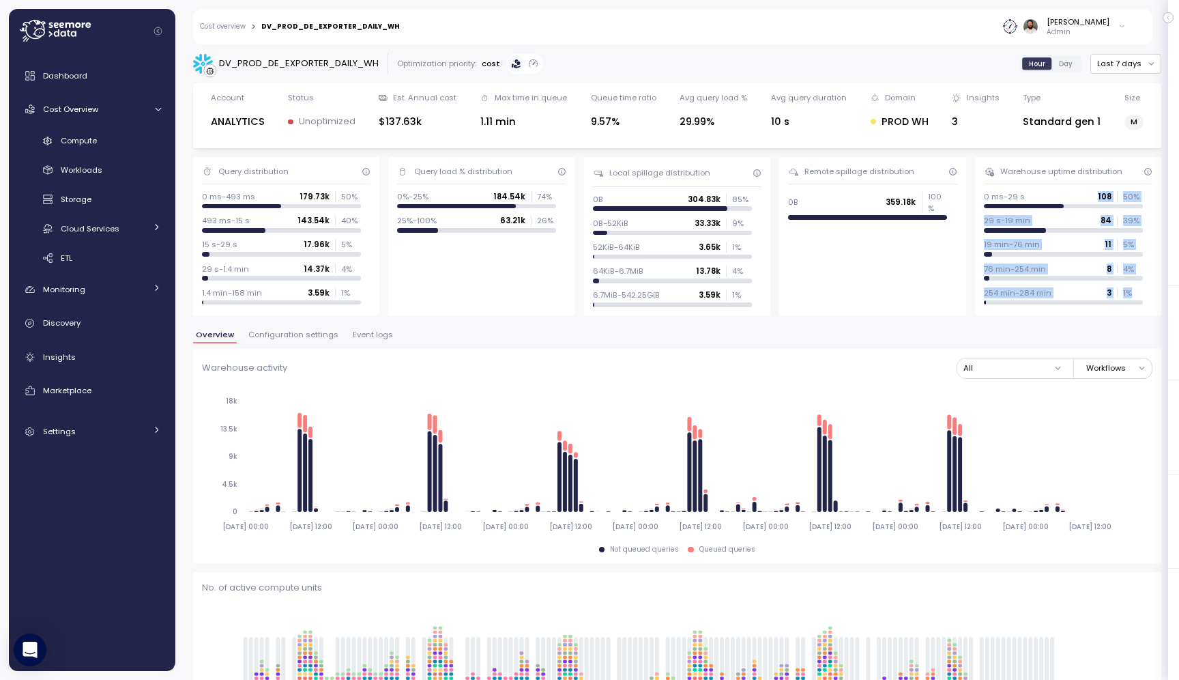
drag, startPoint x: 1099, startPoint y: 193, endPoint x: 1095, endPoint y: 313, distance: 120.2
click at [1095, 313] on div "Warehouse uptime distribution 0 ms-29 s 108 50 % 29 s-19 min 84 39 % 19 min-76 …" at bounding box center [1068, 236] width 186 height 159
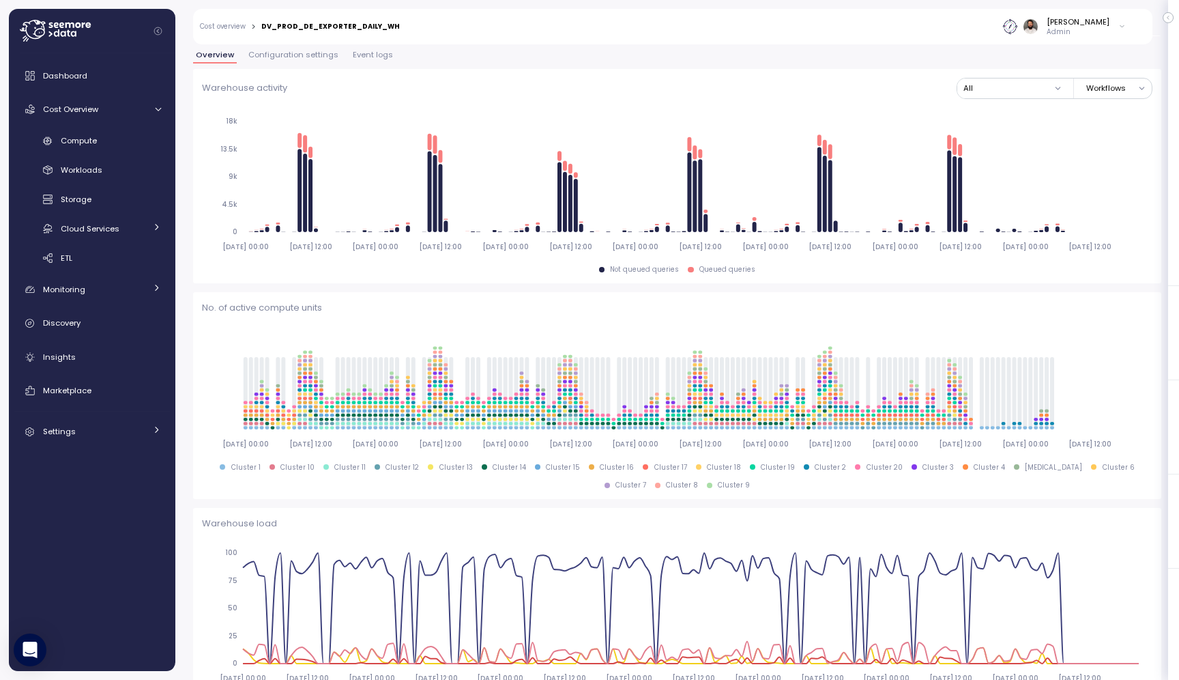
scroll to position [229, 0]
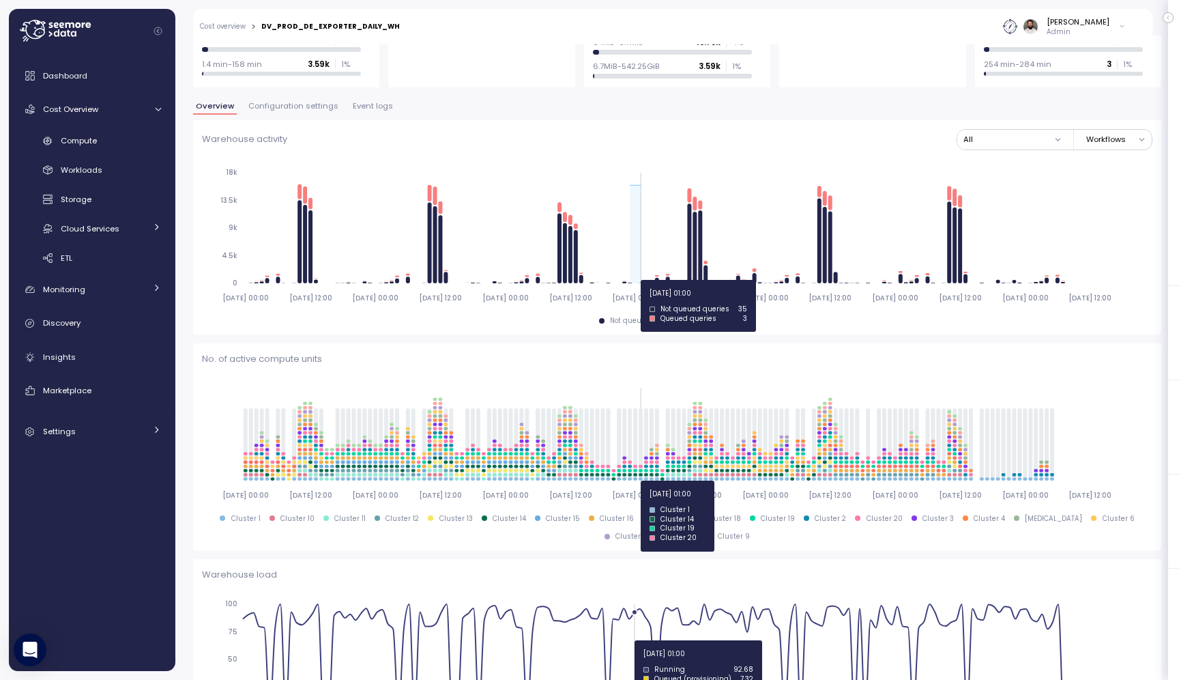
drag, startPoint x: 628, startPoint y: 280, endPoint x: 641, endPoint y: 280, distance: 13.0
click at [641, 280] on icon "2025-10-04 00:00 2025-10-04 12:00 2025-10-05 00:00 2025-10-05 12:00 2025-10-06 …" at bounding box center [677, 234] width 951 height 151
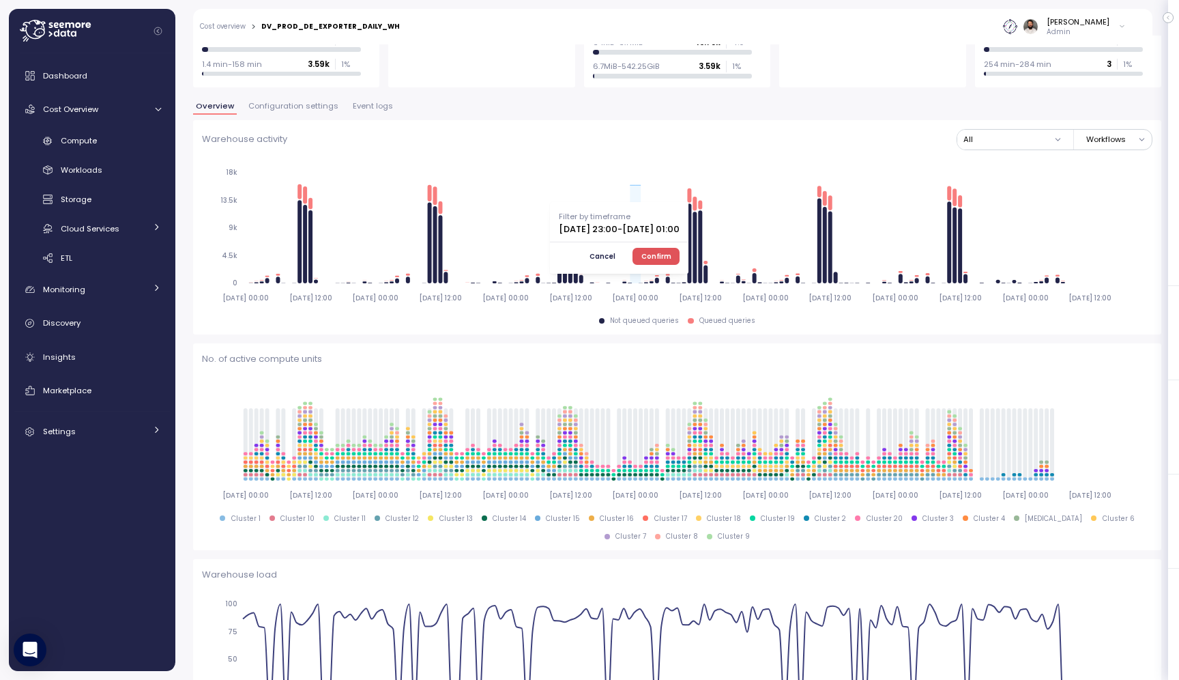
click at [671, 256] on span "Confirm" at bounding box center [656, 255] width 30 height 15
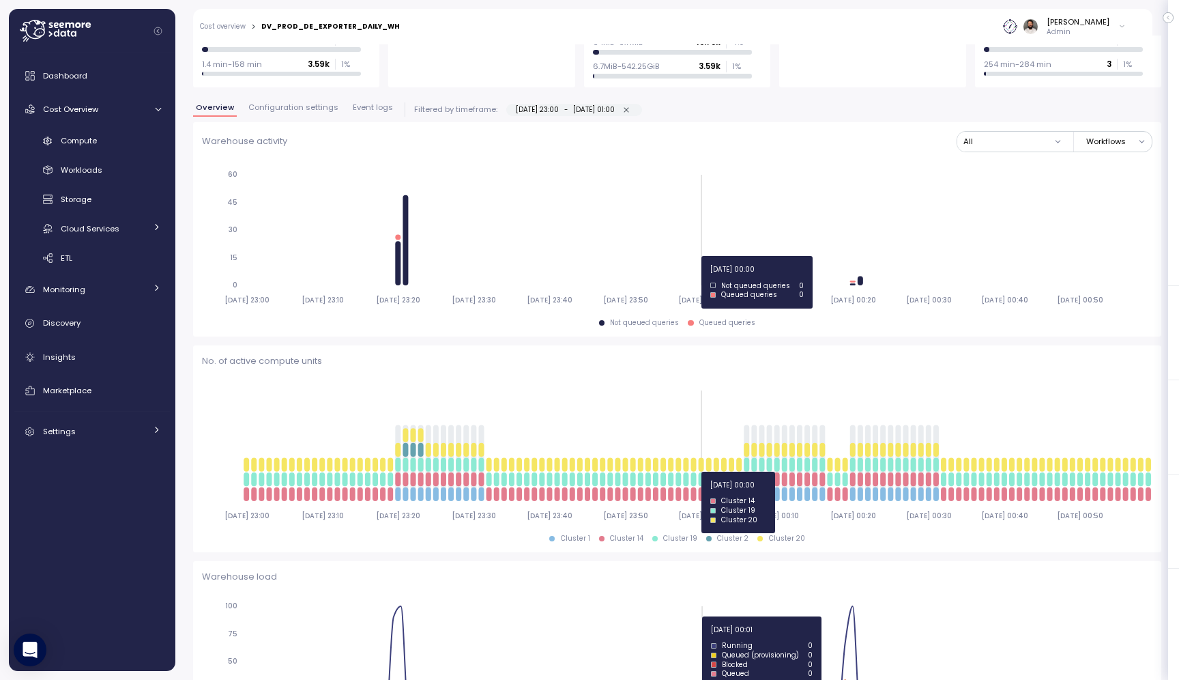
type input "*********"
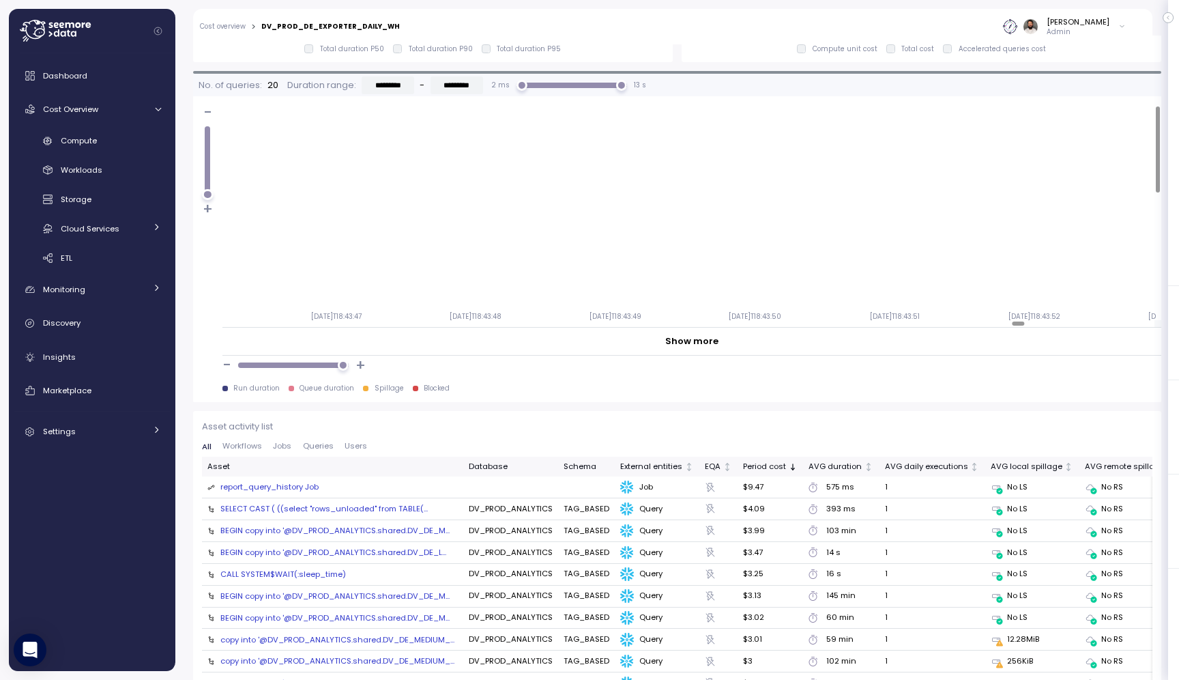
scroll to position [0, 629730]
click at [1155, 325] on div at bounding box center [1148, 323] width 12 height 4
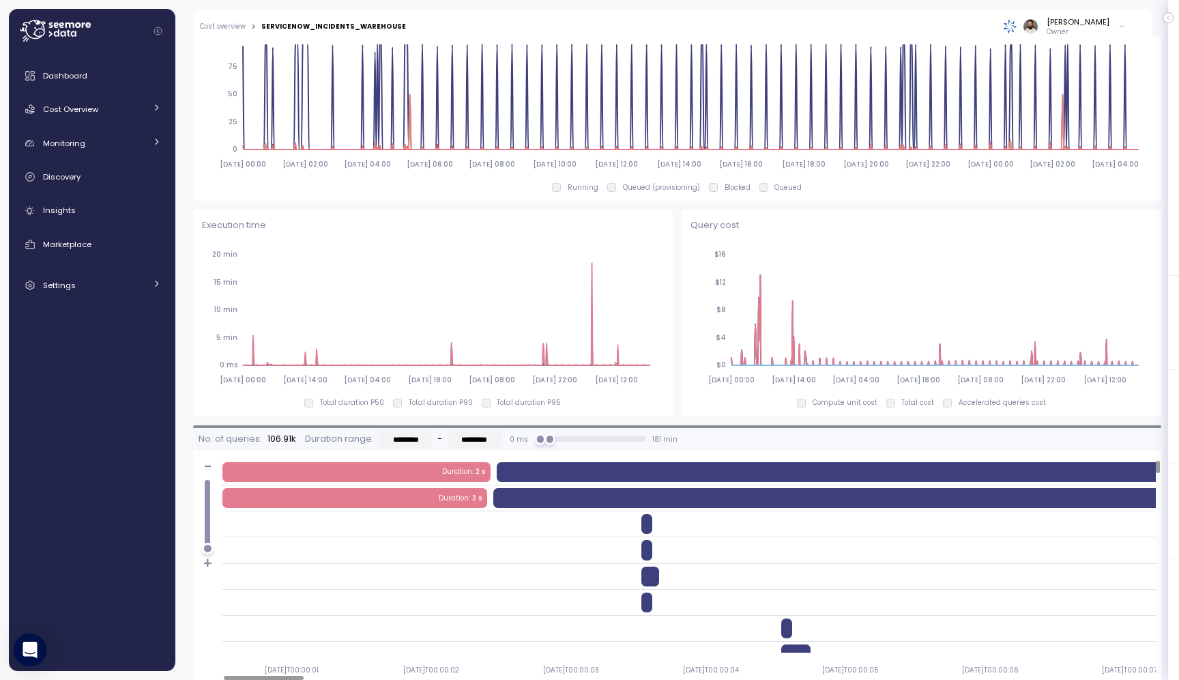
scroll to position [762, 0]
